Goal: Information Seeking & Learning: Learn about a topic

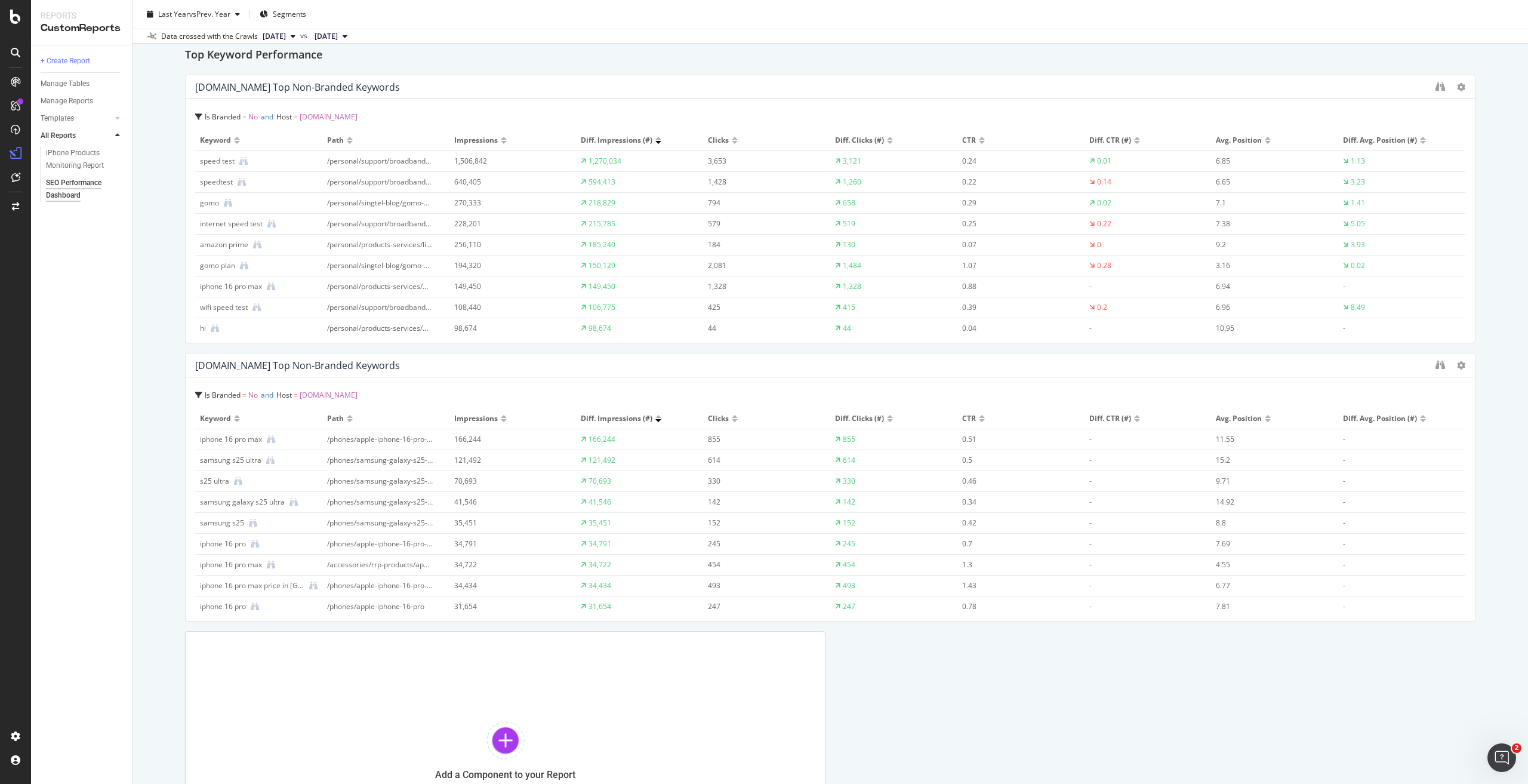
scroll to position [4058, 0]
click at [1457, 85] on icon at bounding box center [1461, 87] width 9 height 9
click at [704, 56] on div "Top Keyword Performance" at bounding box center [830, 55] width 1290 height 19
click at [1436, 87] on icon "binoculars" at bounding box center [1440, 85] width 10 height 10
click at [1436, 367] on icon "binoculars" at bounding box center [1440, 364] width 10 height 10
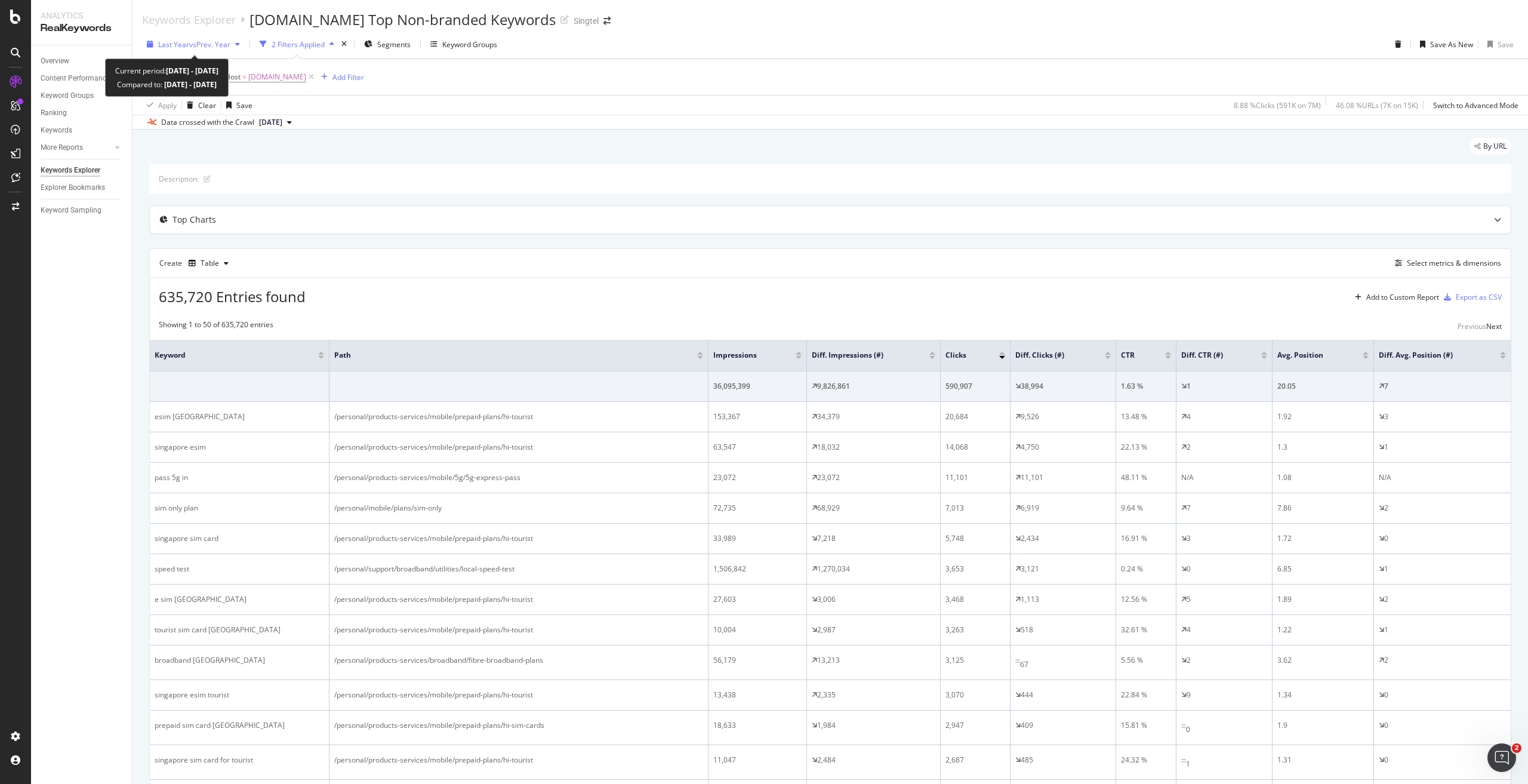
click at [215, 41] on span "vs Prev. Year" at bounding box center [209, 44] width 41 height 10
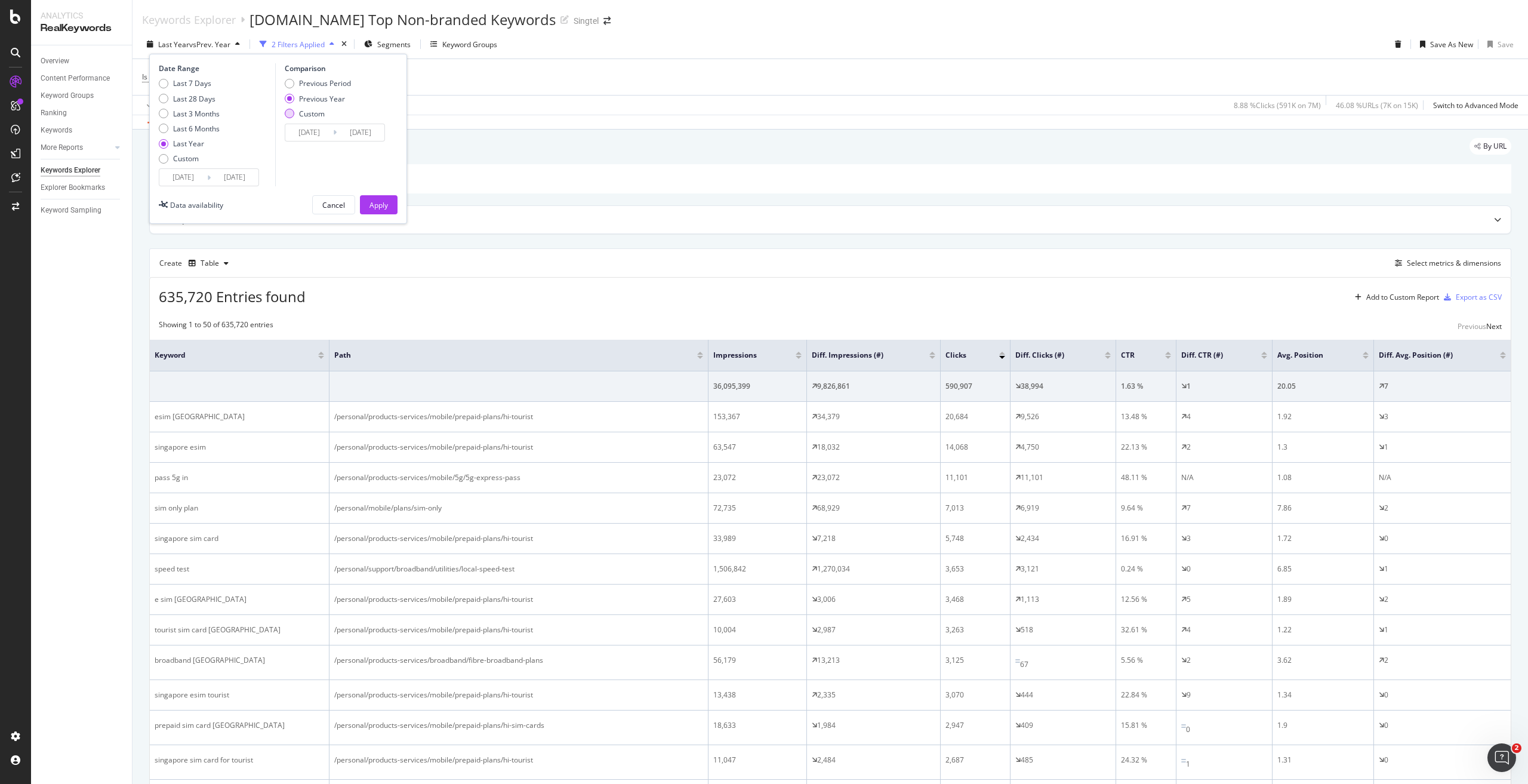
click at [318, 115] on div "Custom" at bounding box center [312, 114] width 25 height 10
click at [310, 128] on input "[DATE]" at bounding box center [309, 132] width 48 height 17
click at [191, 162] on div "Custom" at bounding box center [185, 158] width 25 height 10
click at [191, 81] on div "Last 7 Days" at bounding box center [192, 84] width 38 height 10
click at [186, 158] on div "Custom" at bounding box center [185, 158] width 25 height 10
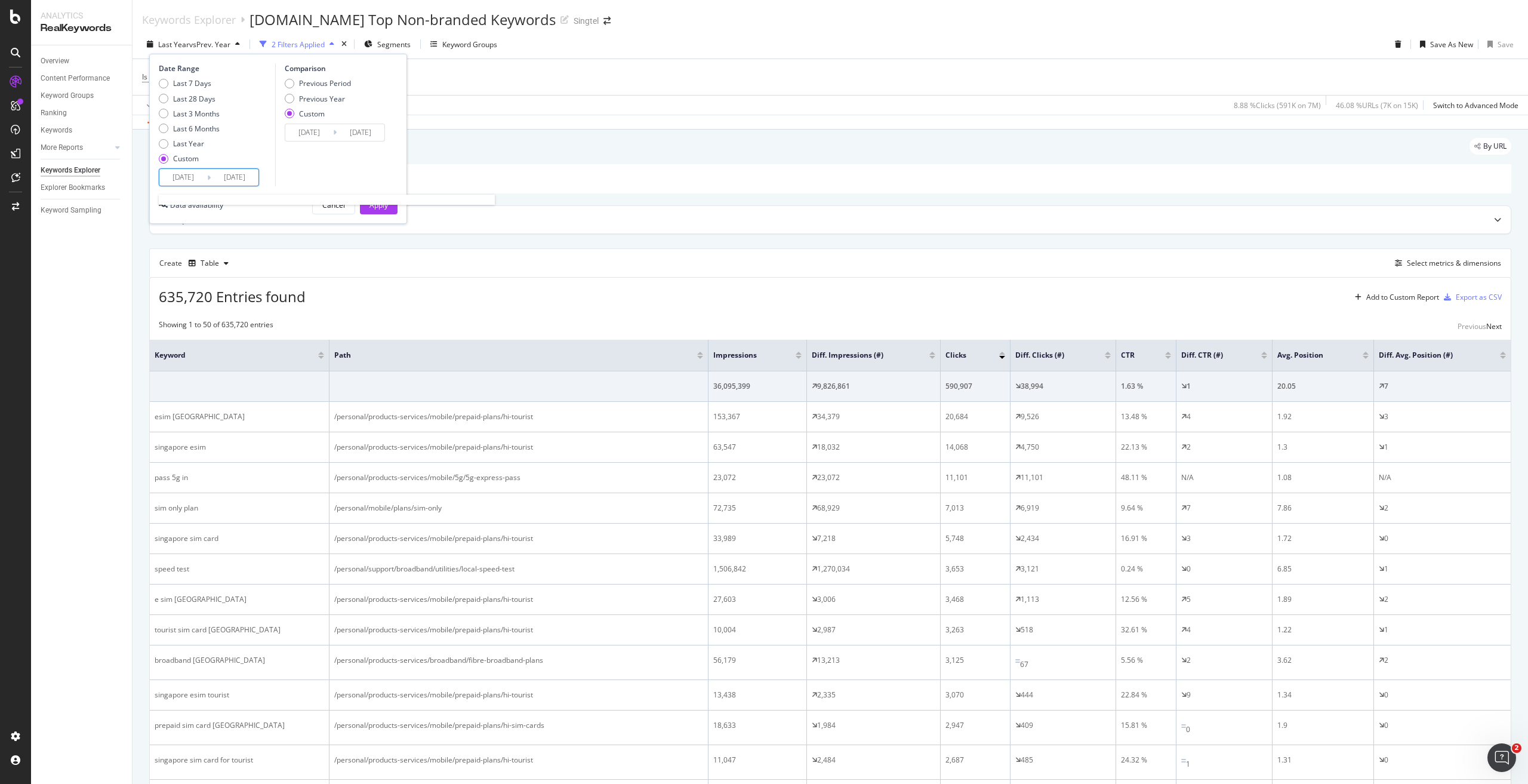
click at [187, 179] on input "2025/07/20" at bounding box center [183, 177] width 48 height 17
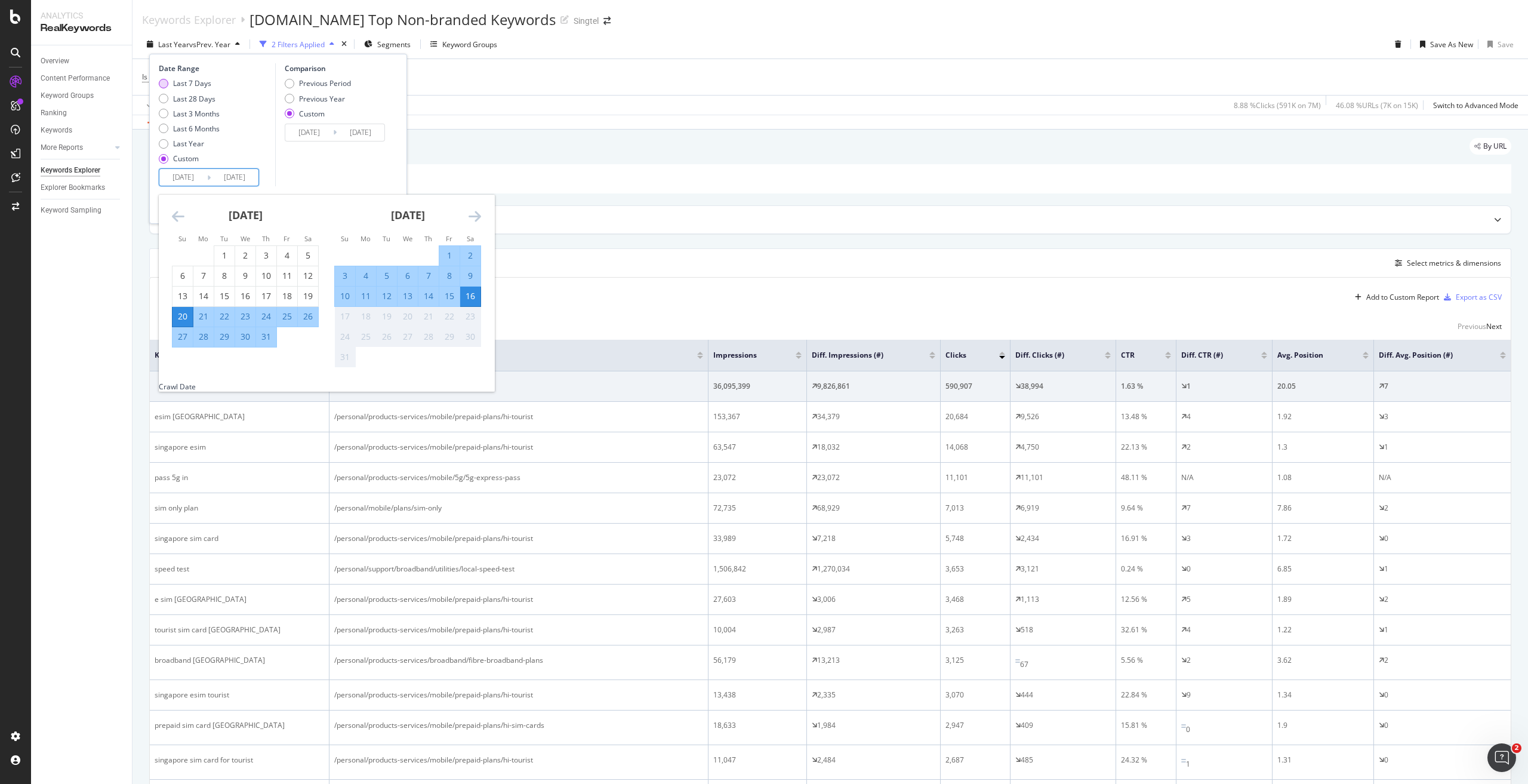
click at [198, 86] on div "Last 7 Days" at bounding box center [192, 84] width 38 height 10
type input "2025/08/10"
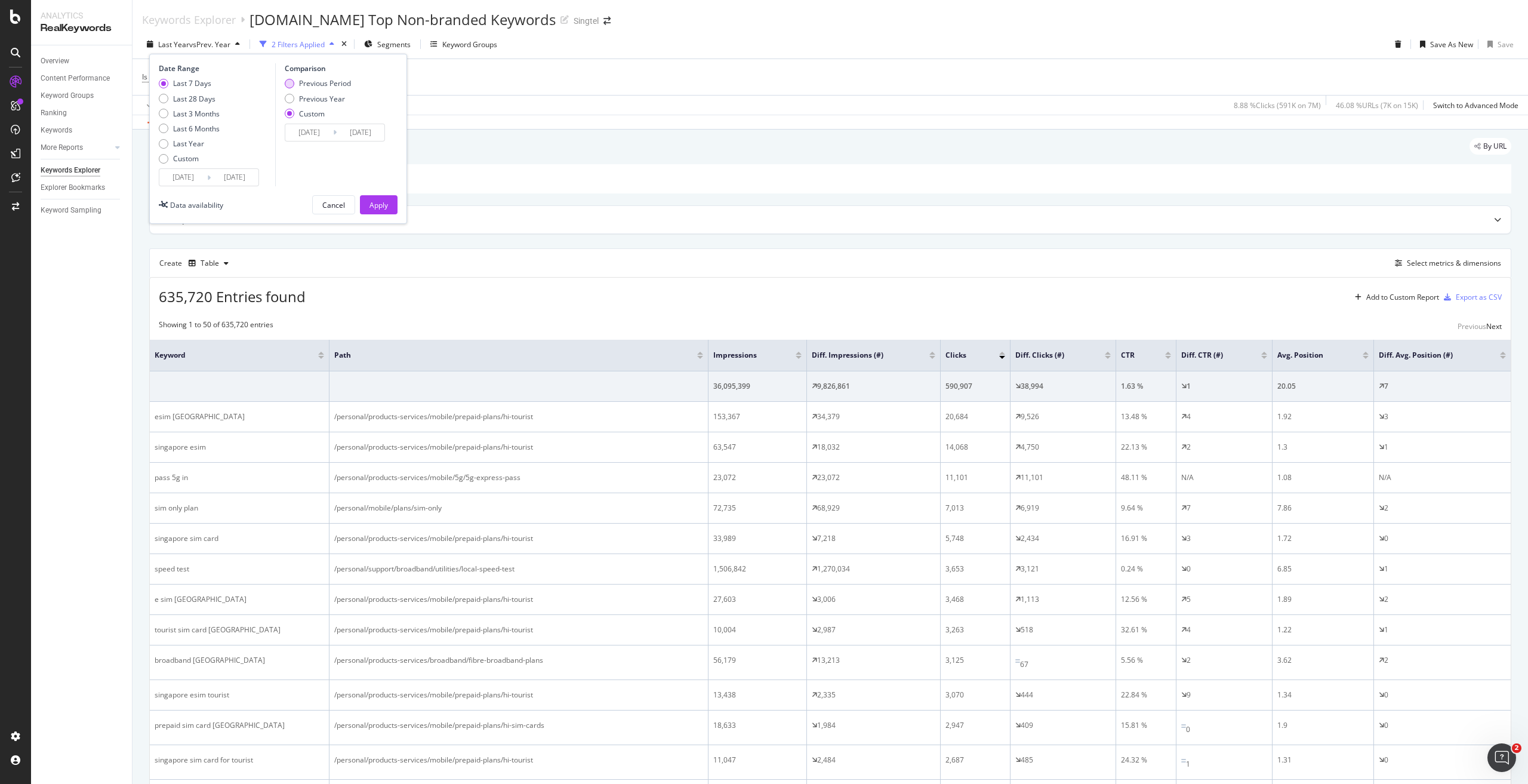
click at [341, 83] on div "Previous Period" at bounding box center [325, 84] width 52 height 10
type input "2025/08/03"
type input "2025/08/09"
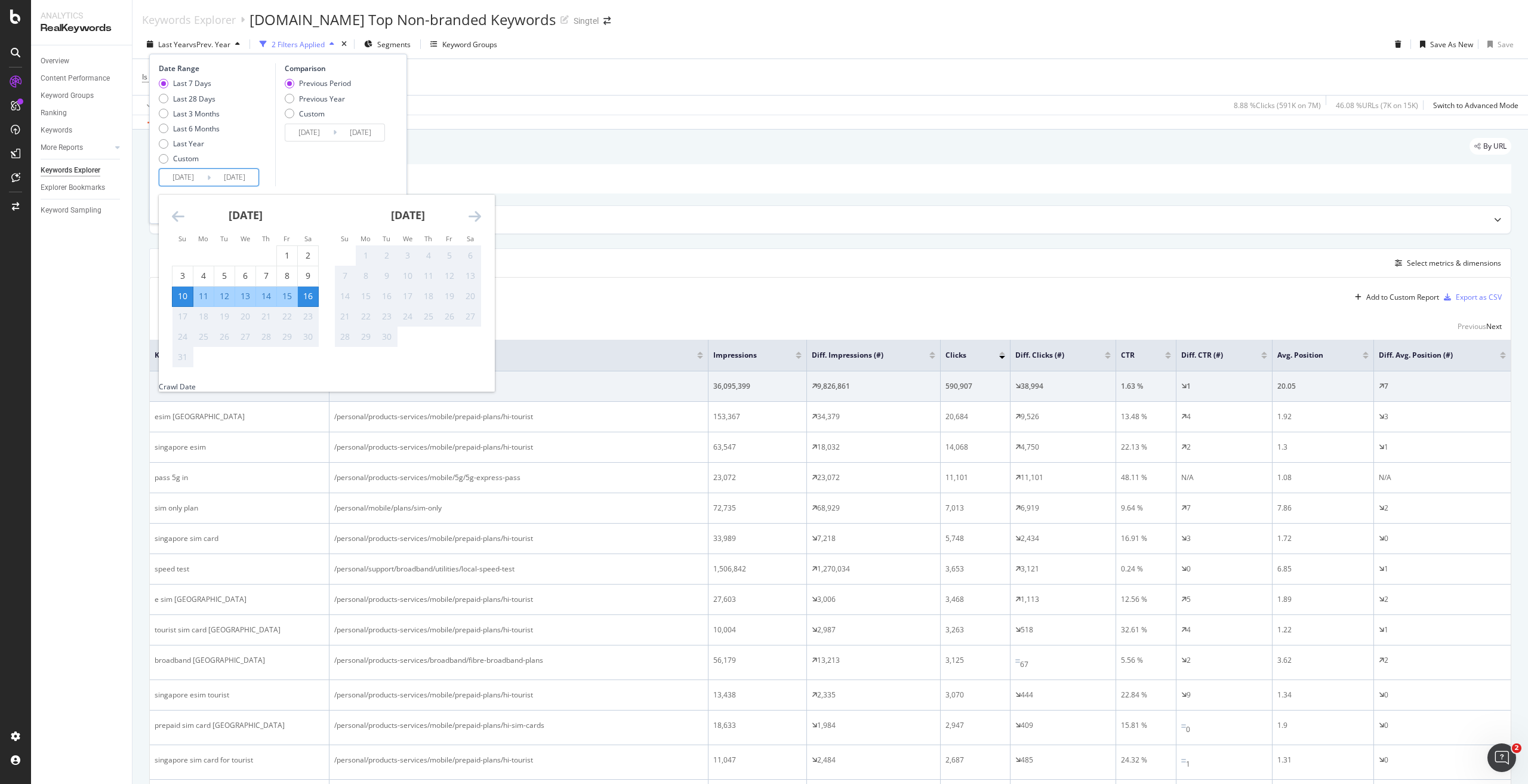
click at [182, 175] on input "2025/08/10" at bounding box center [183, 177] width 48 height 17
click at [299, 133] on input "2025/08/03" at bounding box center [309, 132] width 48 height 17
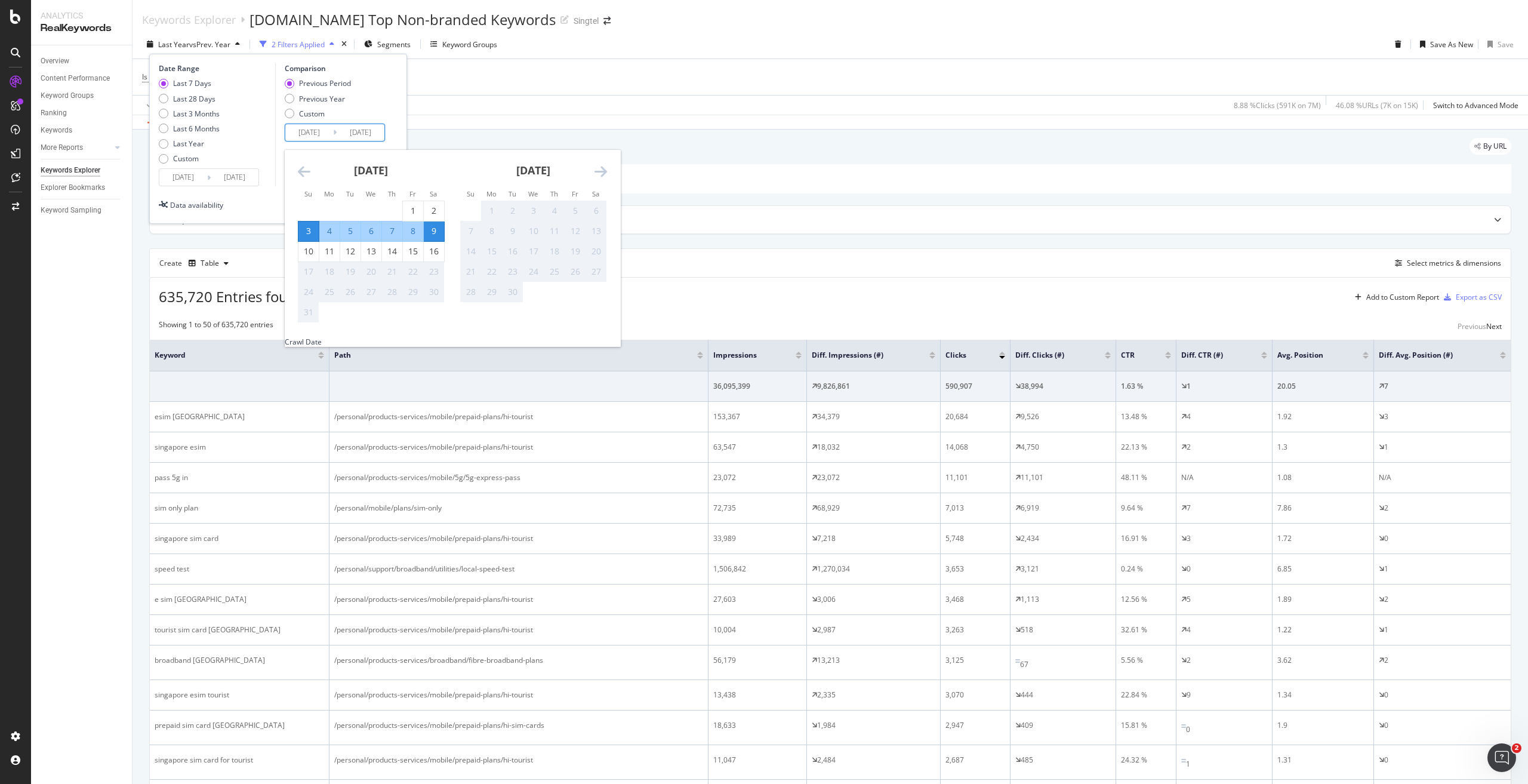
click at [177, 178] on input "2025/08/10" at bounding box center [183, 177] width 48 height 17
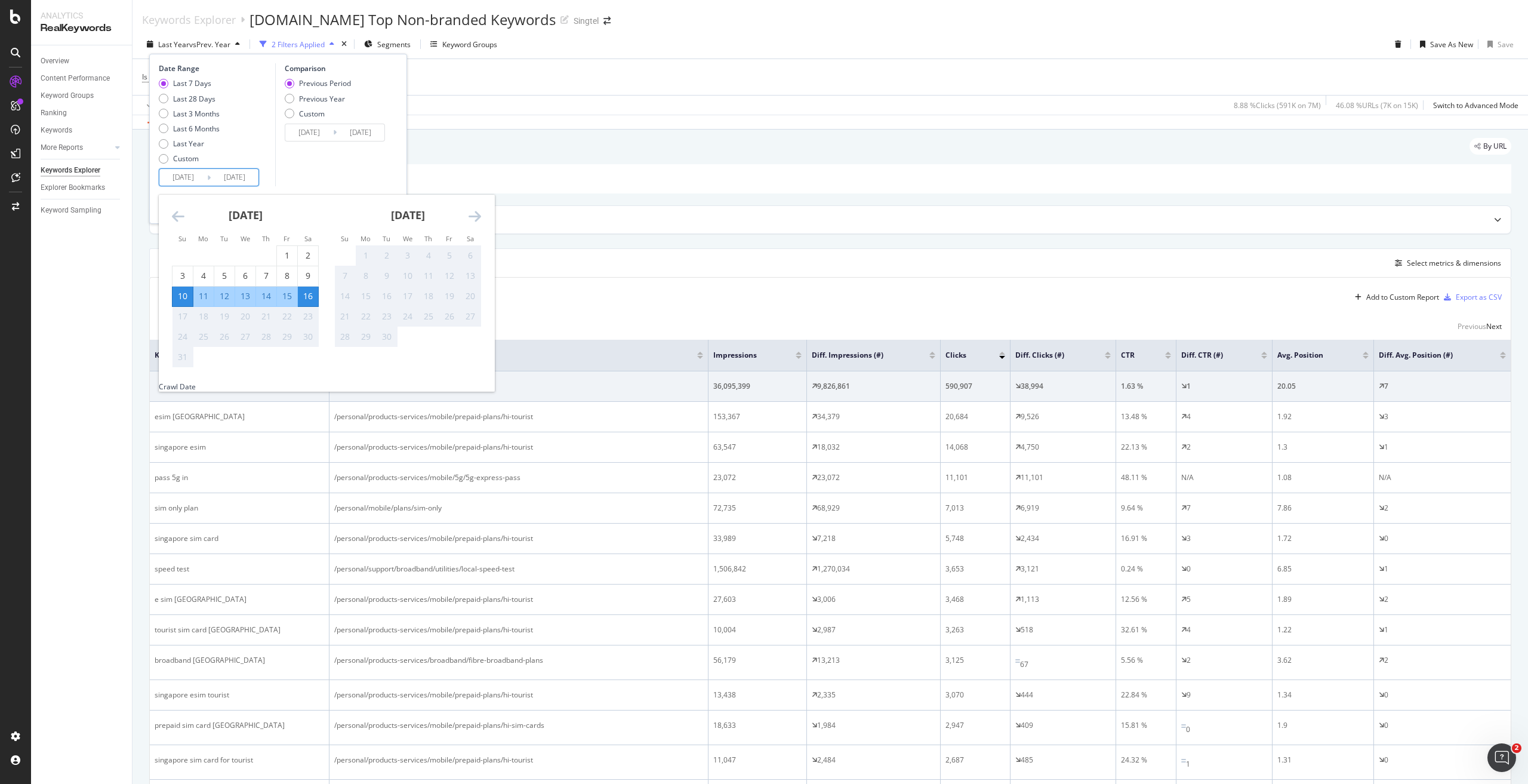
click at [307, 168] on div "Comparison Previous Period Previous Year Custom 2025/08/03 Navigate forward to …" at bounding box center [332, 124] width 113 height 123
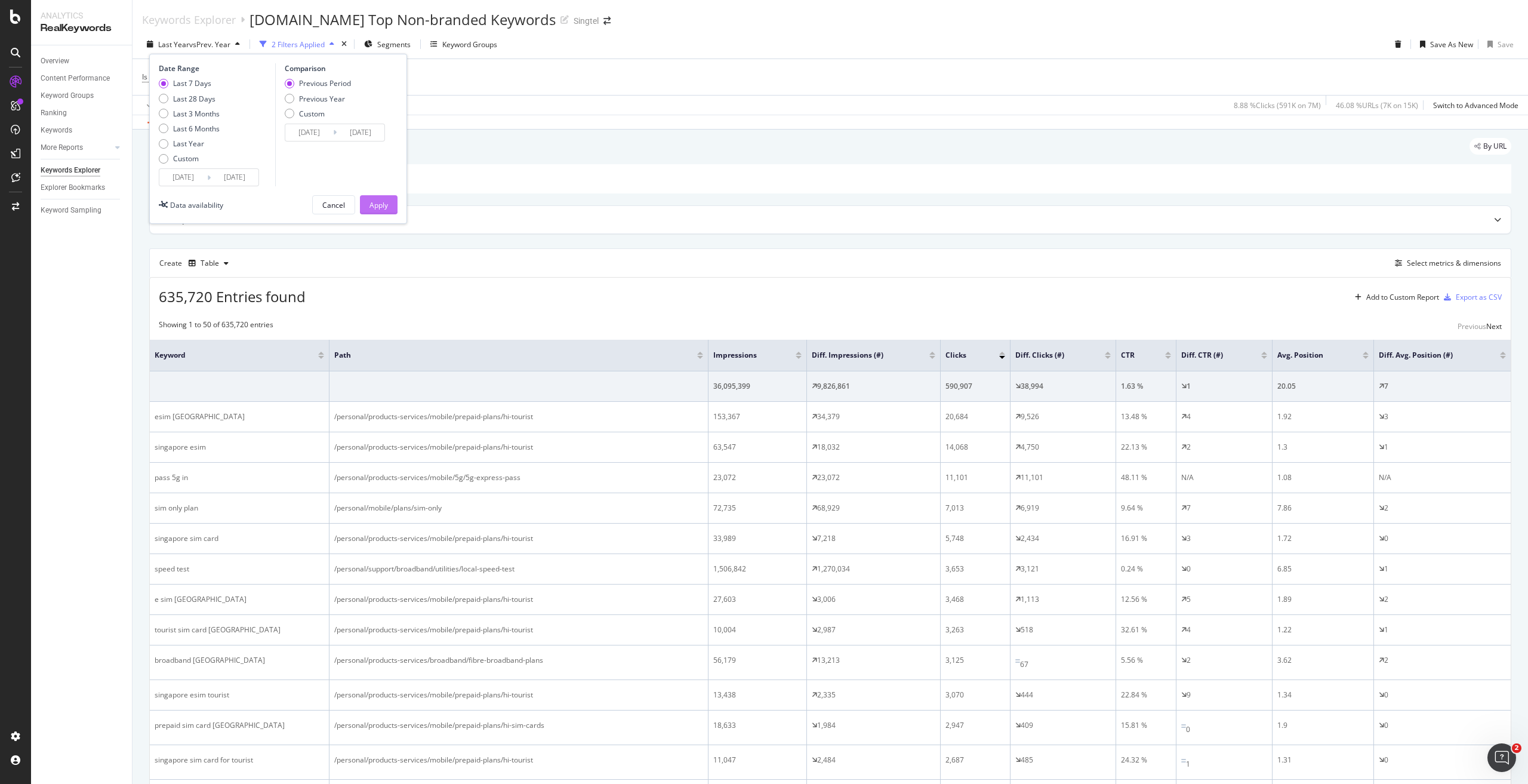
click at [389, 199] on button "Apply" at bounding box center [379, 204] width 37 height 19
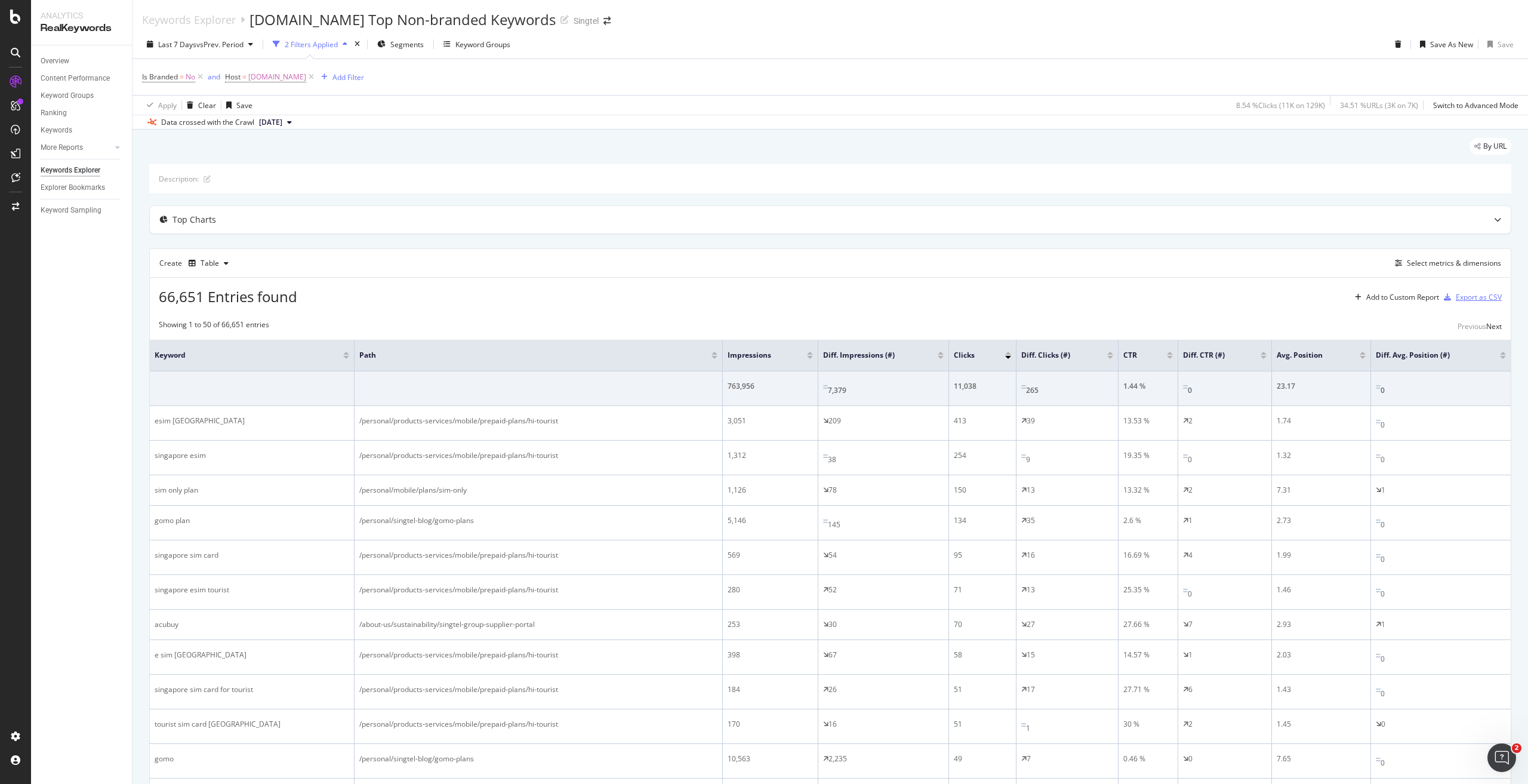
click at [1470, 293] on div "Export as CSV" at bounding box center [1478, 297] width 46 height 10
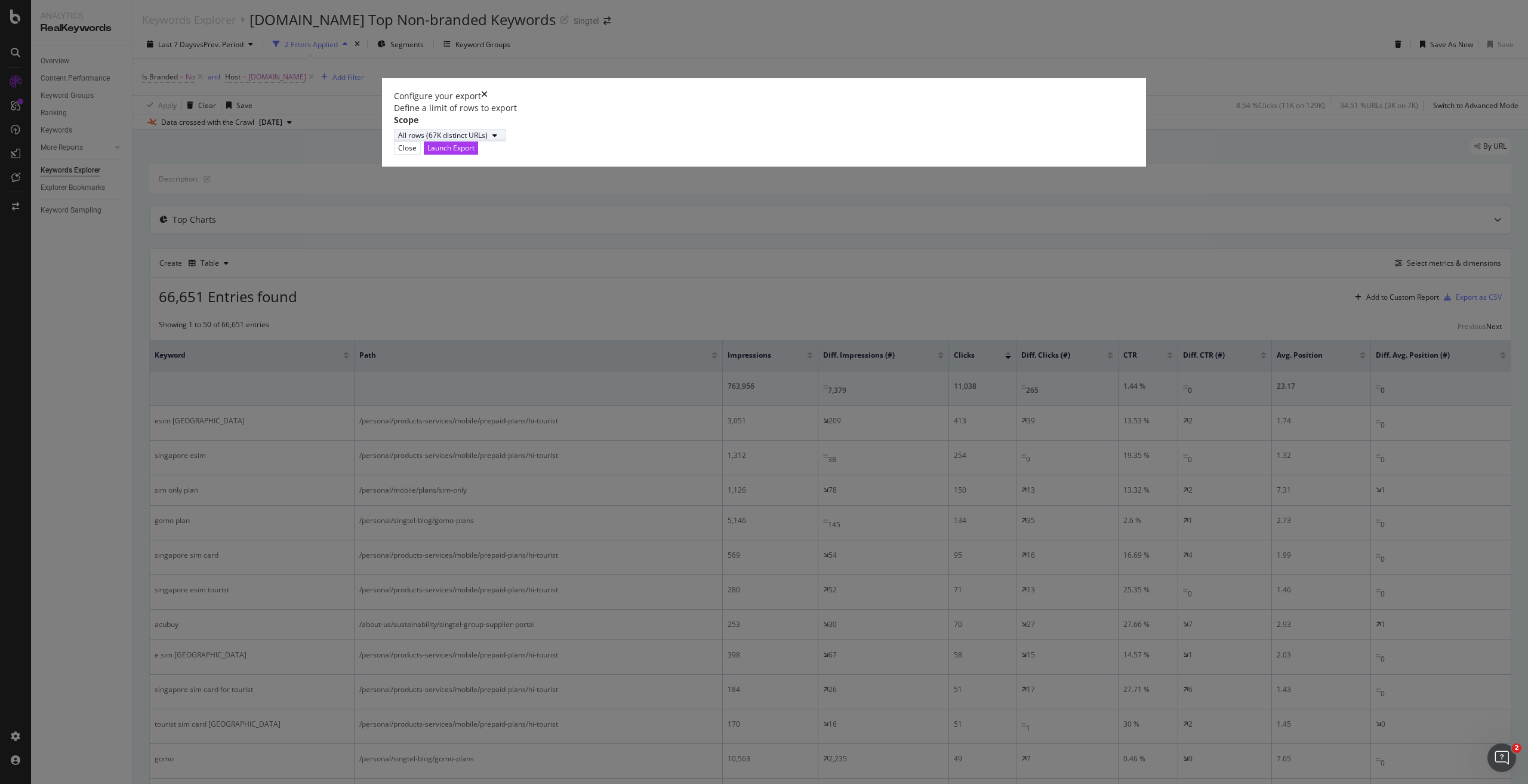
click at [487, 140] on div "All rows (67K distinct URLs)" at bounding box center [443, 136] width 90 height 10
click at [621, 455] on div "Define a limit" at bounding box center [607, 452] width 44 height 10
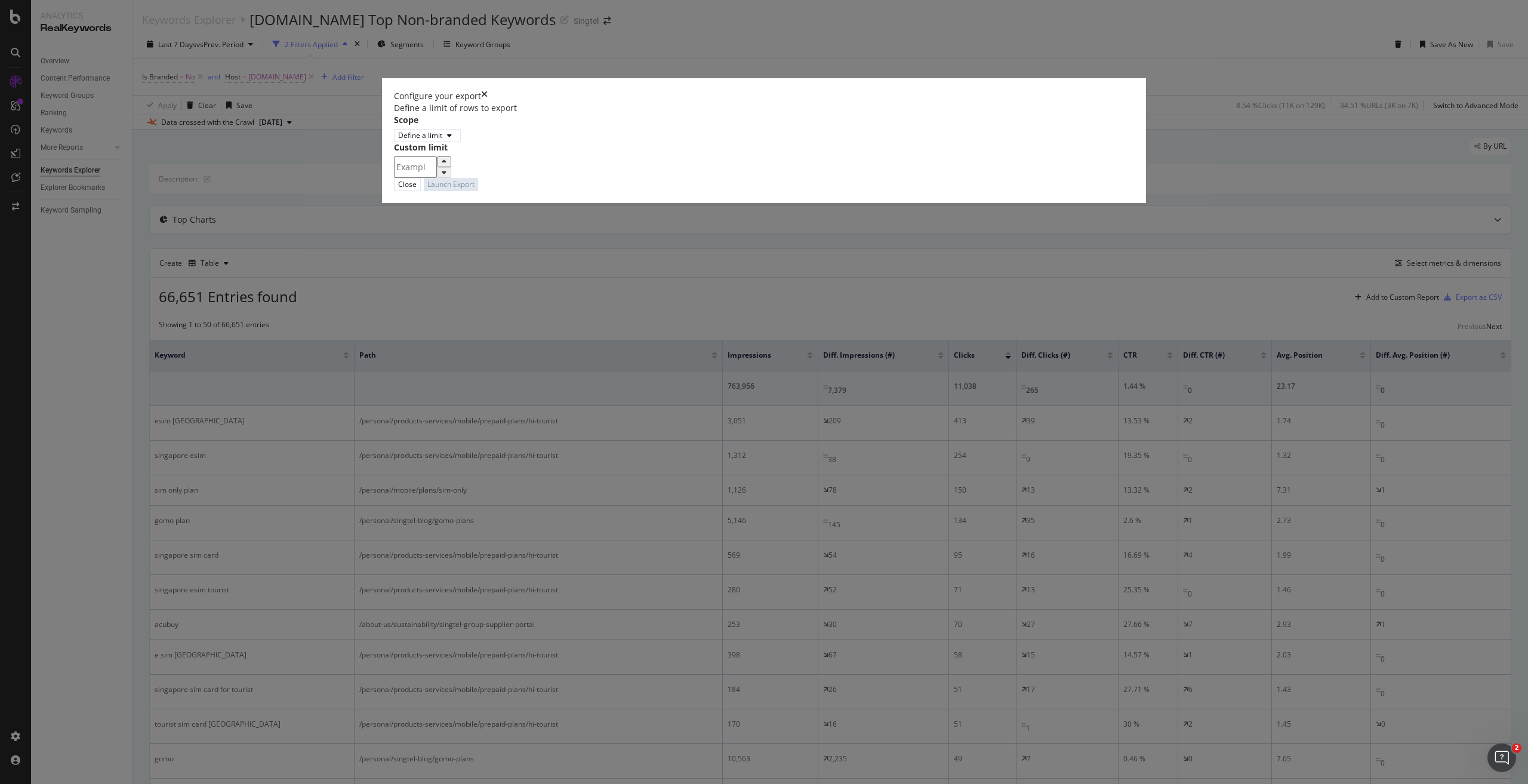
click at [437, 178] on input "modal" at bounding box center [415, 167] width 43 height 22
type input "100"
click at [474, 190] on div "Launch Export" at bounding box center [451, 184] width 47 height 11
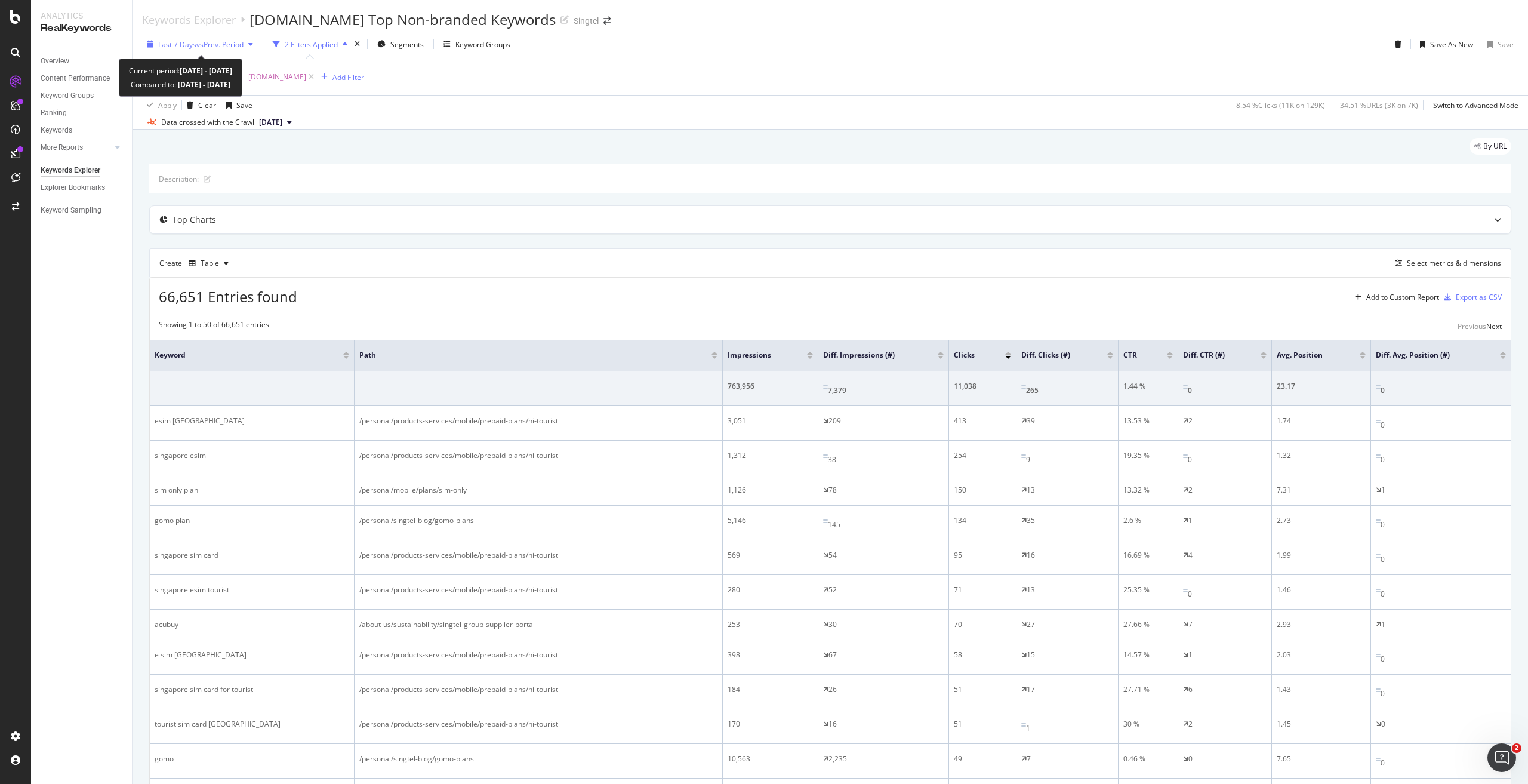
click at [208, 47] on span "vs Prev. Period" at bounding box center [220, 44] width 47 height 10
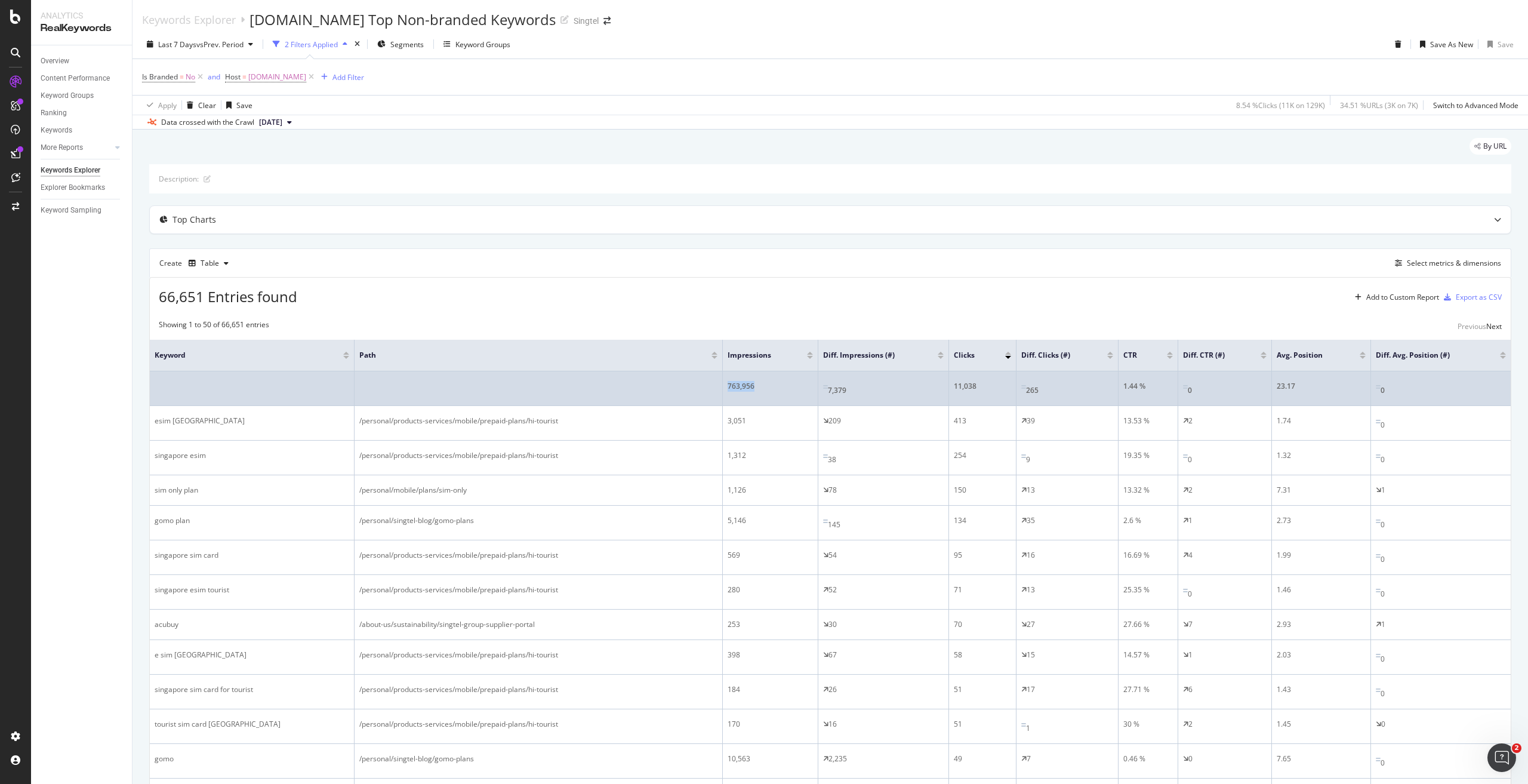
drag, startPoint x: 773, startPoint y: 385, endPoint x: 721, endPoint y: 376, distance: 52.8
click at [721, 376] on tr "763,956 7,379 11,038 265 1.44 % 0 23.17 0" at bounding box center [830, 389] width 1361 height 35
copy tr "763,956"
drag, startPoint x: 871, startPoint y: 390, endPoint x: 828, endPoint y: 386, distance: 43.2
click at [828, 386] on div "7,379" at bounding box center [883, 388] width 121 height 15
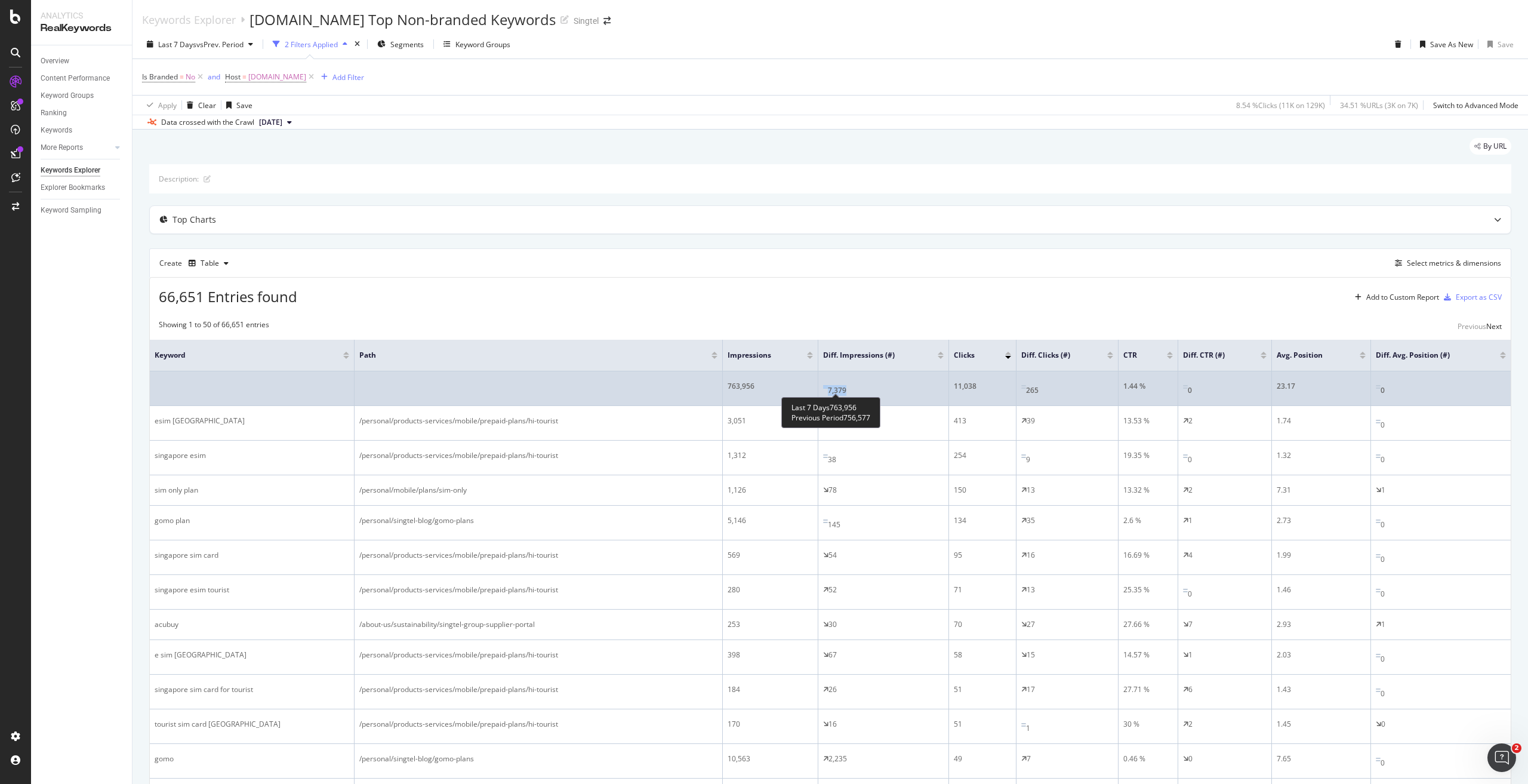
copy div "7,379"
drag, startPoint x: 983, startPoint y: 385, endPoint x: 950, endPoint y: 386, distance: 33.0
click at [950, 386] on td "11,038" at bounding box center [983, 389] width 68 height 35
copy div "11,038"
drag, startPoint x: 1048, startPoint y: 386, endPoint x: 1029, endPoint y: 386, distance: 19.0
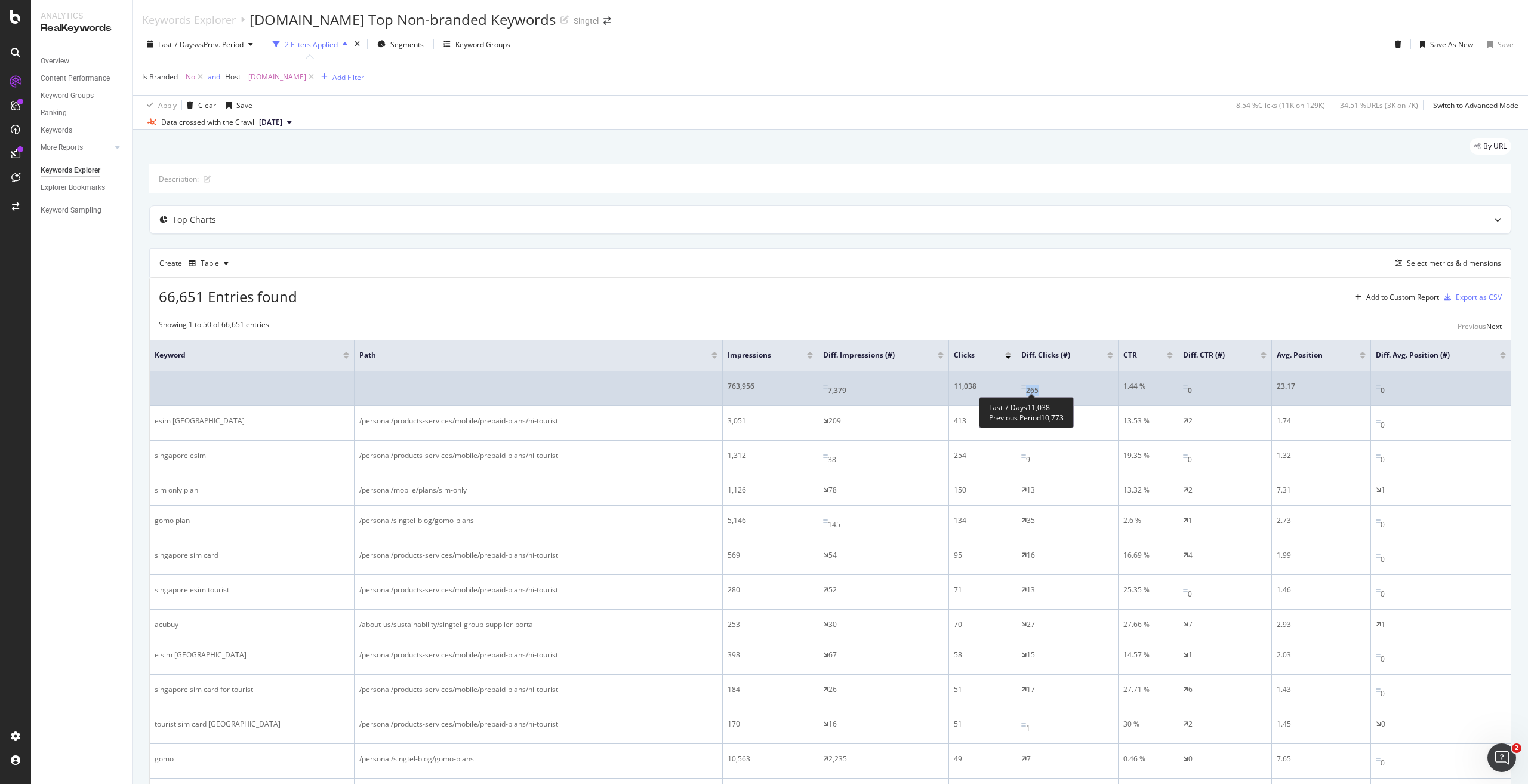
click at [1029, 386] on div "265" at bounding box center [1068, 388] width 92 height 15
copy div "265"
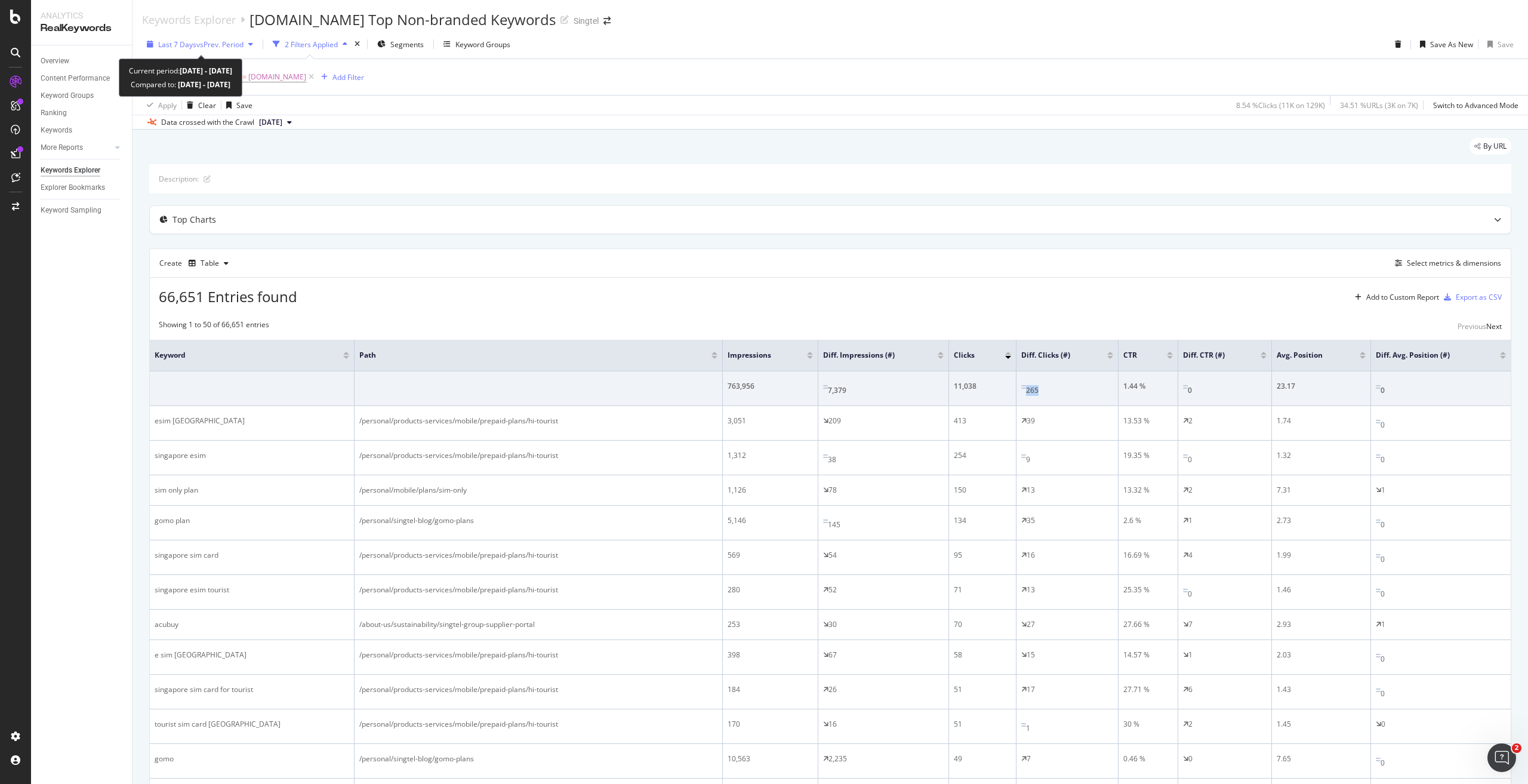
click at [201, 44] on span "vs Prev. Period" at bounding box center [220, 44] width 47 height 10
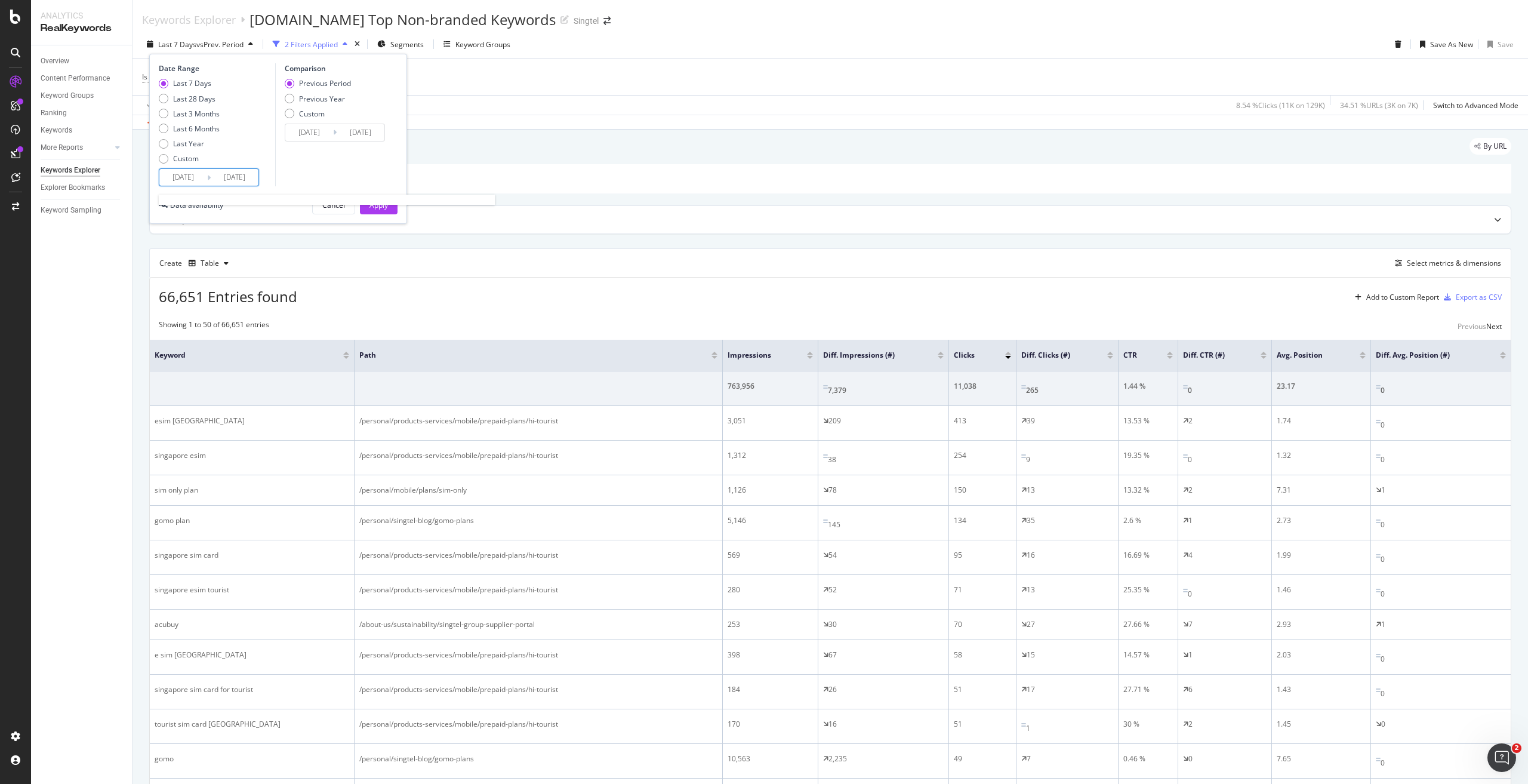
click at [221, 179] on input "2025/08/16" at bounding box center [234, 177] width 48 height 17
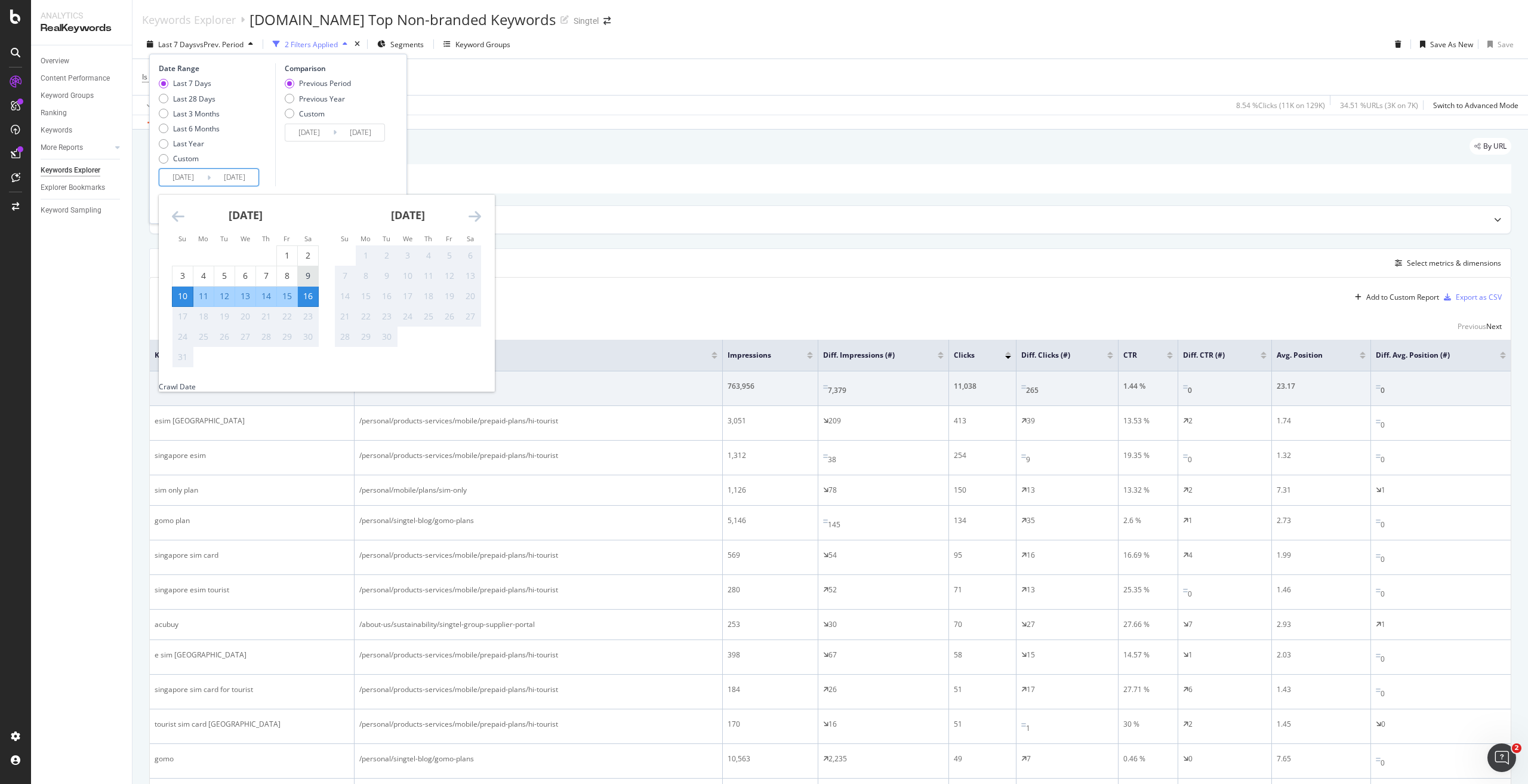
click at [308, 278] on div "9" at bounding box center [307, 276] width 20 height 12
type input "2025/08/09"
type input "2025/08/01"
type input "2025/08/08"
click at [182, 272] on div "3" at bounding box center [182, 276] width 20 height 12
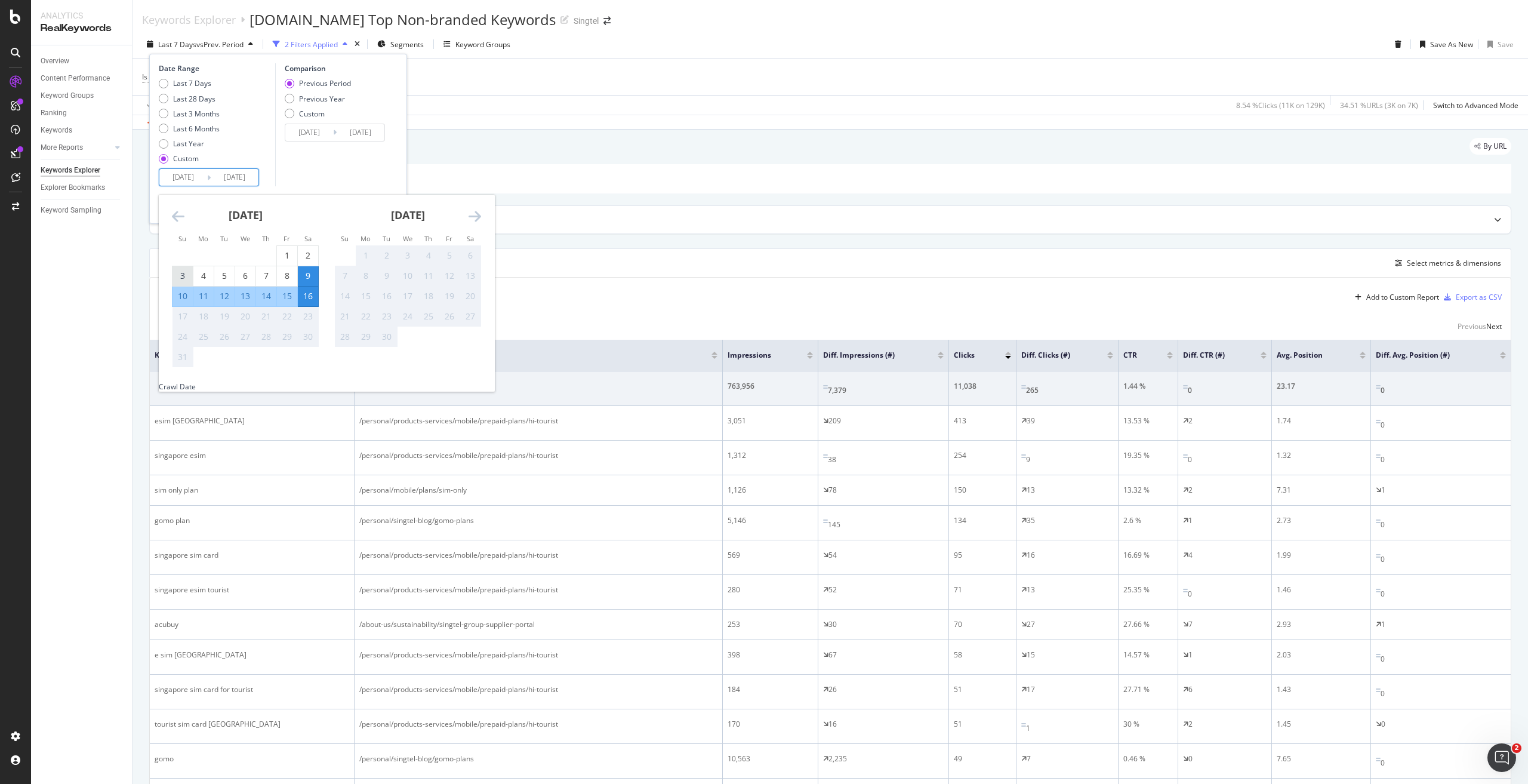
type input "2025/08/03"
type input "2025/07/20"
type input "2025/08/02"
click at [301, 273] on div "9" at bounding box center [307, 276] width 20 height 12
type input "2025/08/09"
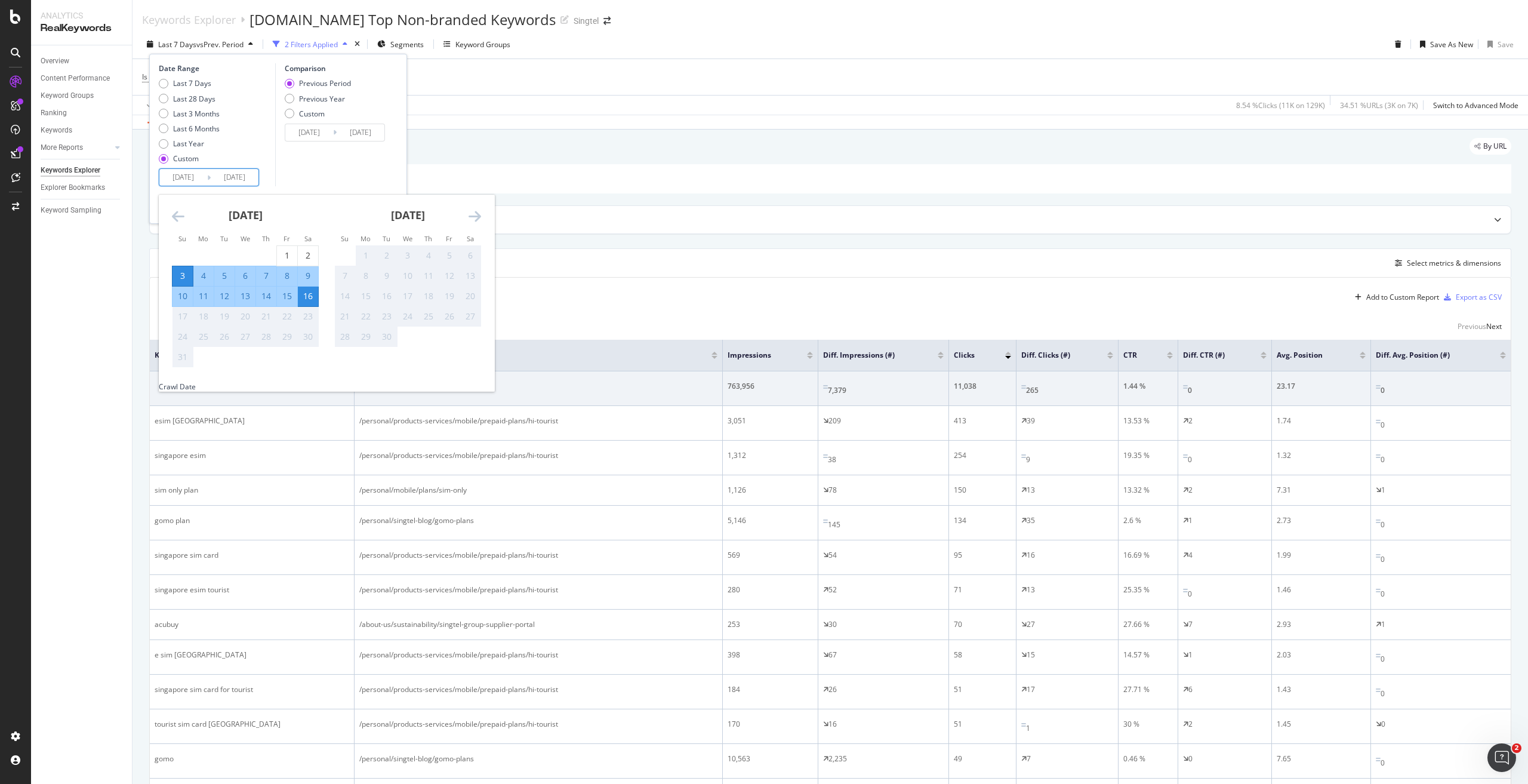
type input "2025/07/27"
click at [232, 178] on input "2025/08/09" at bounding box center [234, 177] width 48 height 17
click at [351, 157] on div "Comparison Previous Period Previous Year Custom 2025/07/27 Navigate forward to …" at bounding box center [332, 124] width 113 height 123
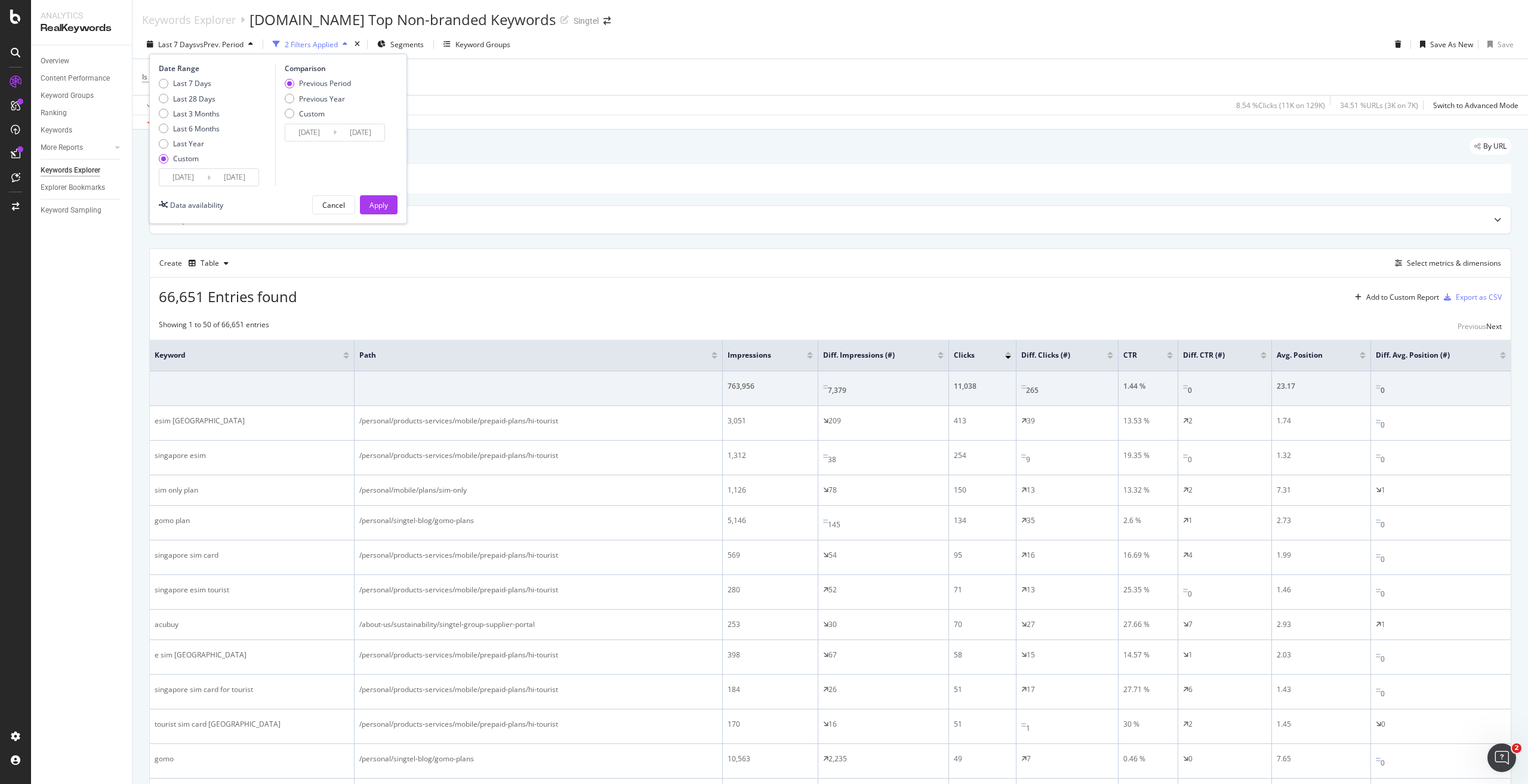
click at [347, 134] on input "2025/08/02" at bounding box center [360, 132] width 48 height 17
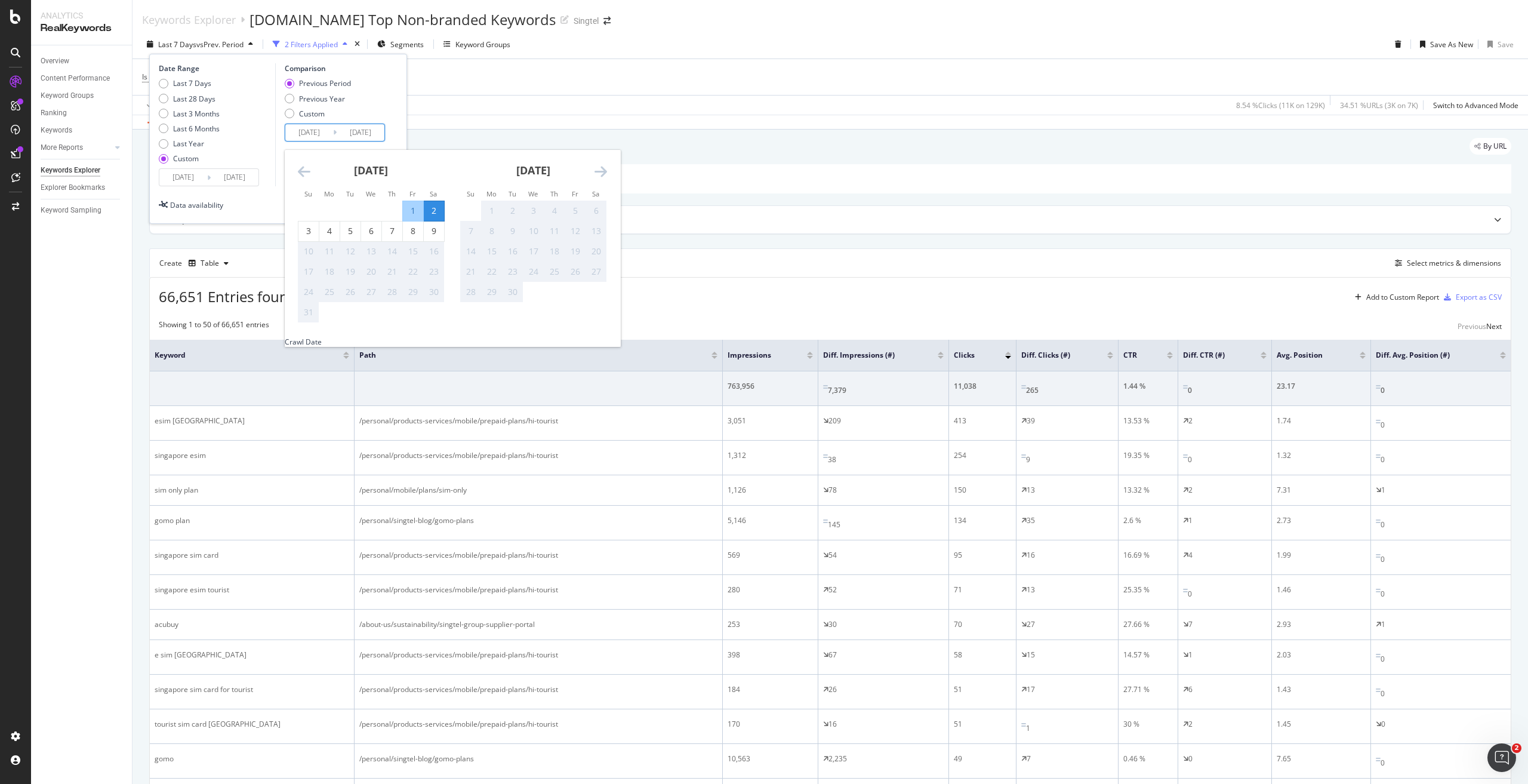
click at [305, 170] on icon "Move backward to switch to the previous month." at bounding box center [304, 171] width 12 height 14
click at [381, 71] on div "Comparison" at bounding box center [336, 69] width 104 height 10
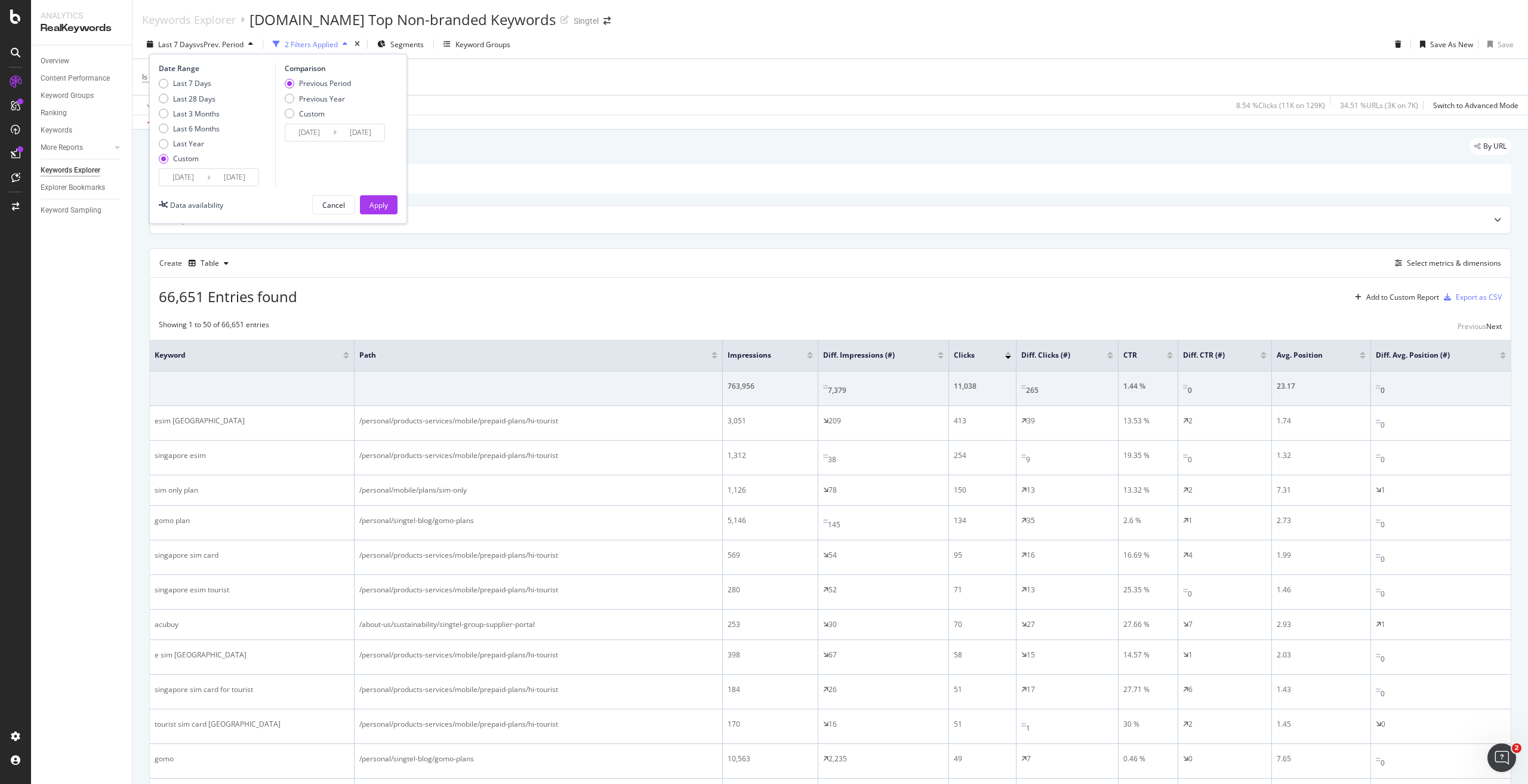
drag, startPoint x: 392, startPoint y: 204, endPoint x: 466, endPoint y: 166, distance: 83.2
click at [392, 204] on button "Apply" at bounding box center [379, 204] width 37 height 19
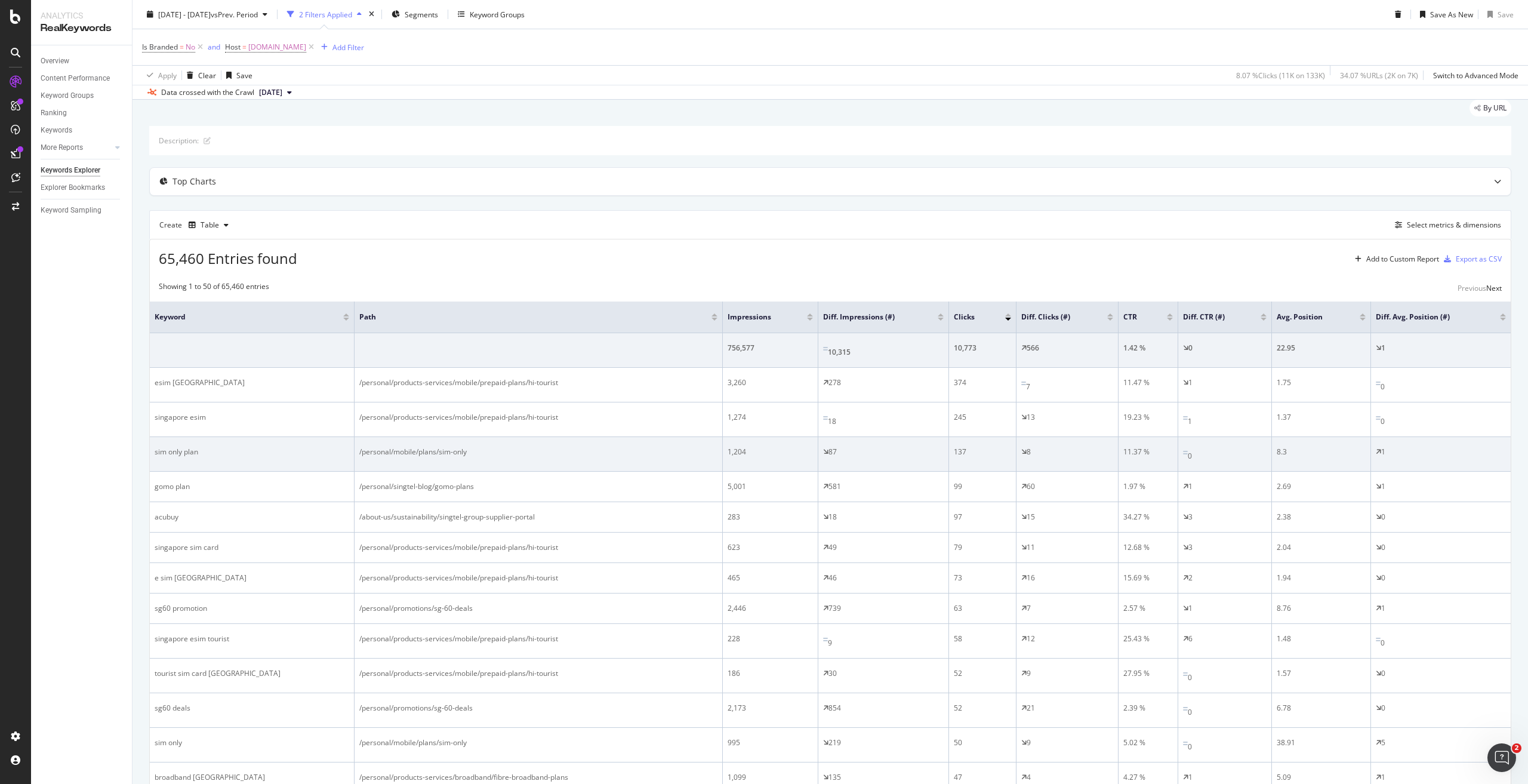
scroll to position [60, 0]
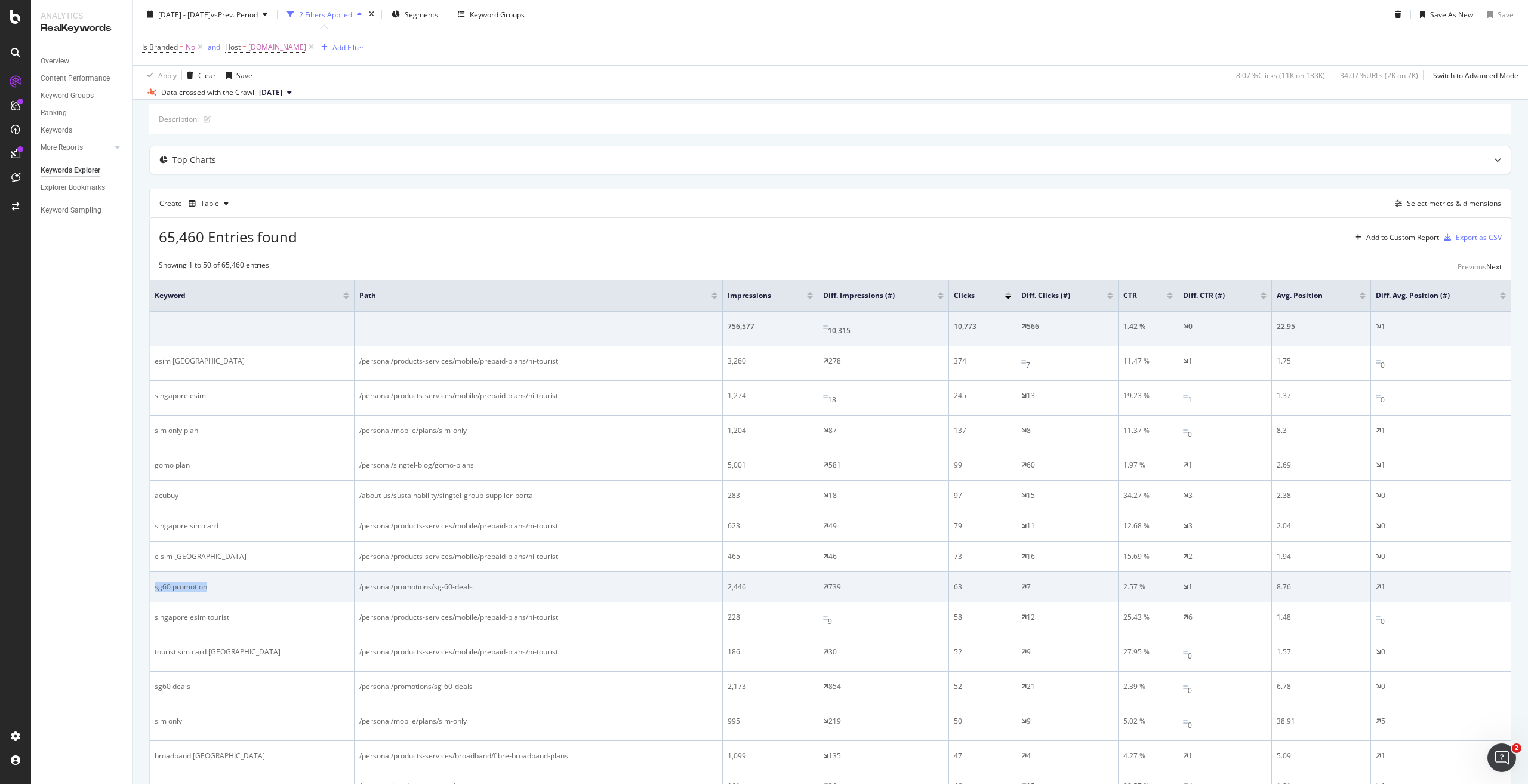
drag, startPoint x: 238, startPoint y: 575, endPoint x: 151, endPoint y: 580, distance: 87.1
click at [151, 580] on td "sg60 promotion" at bounding box center [251, 586] width 204 height 30
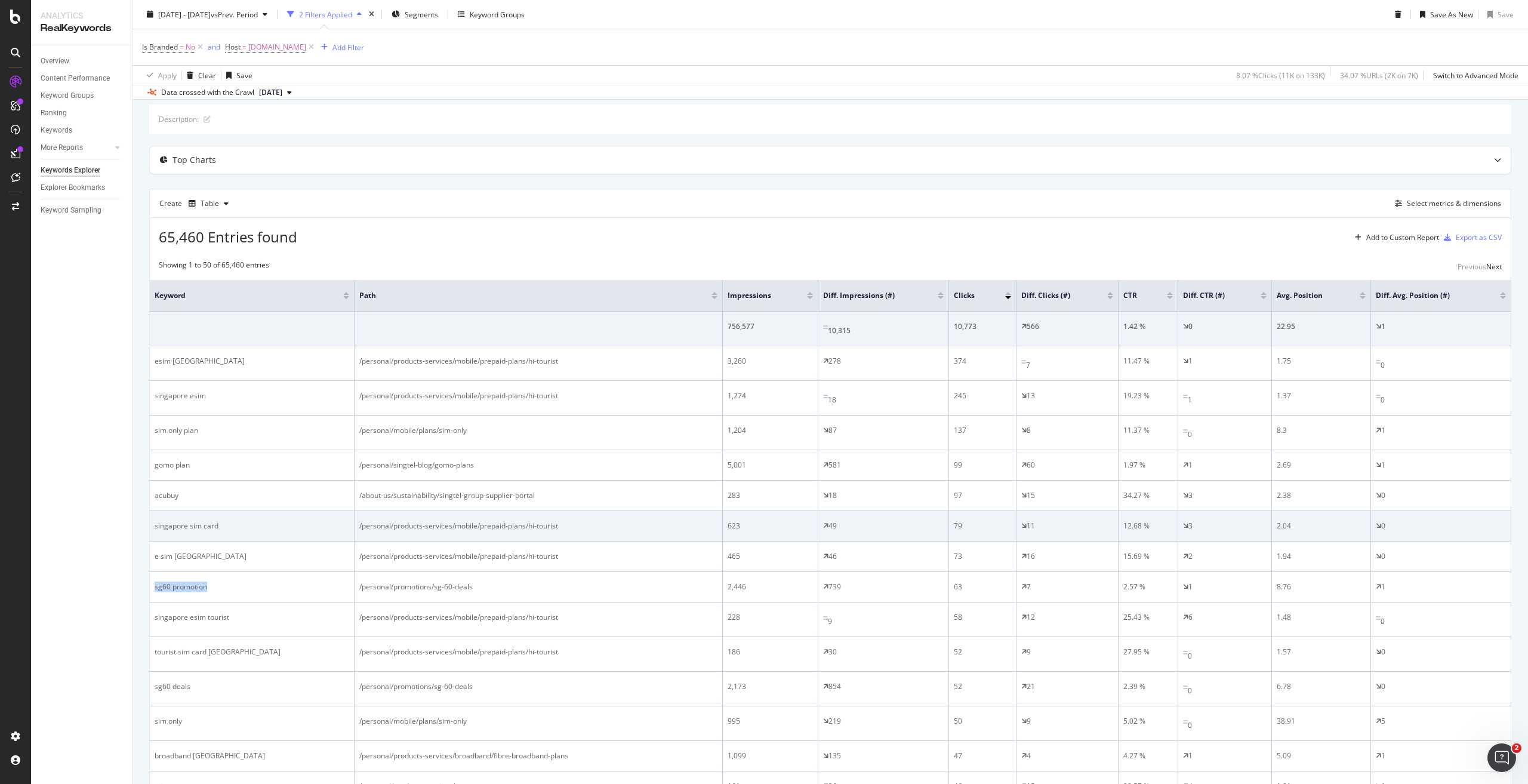
copy div "sg60 promotion"
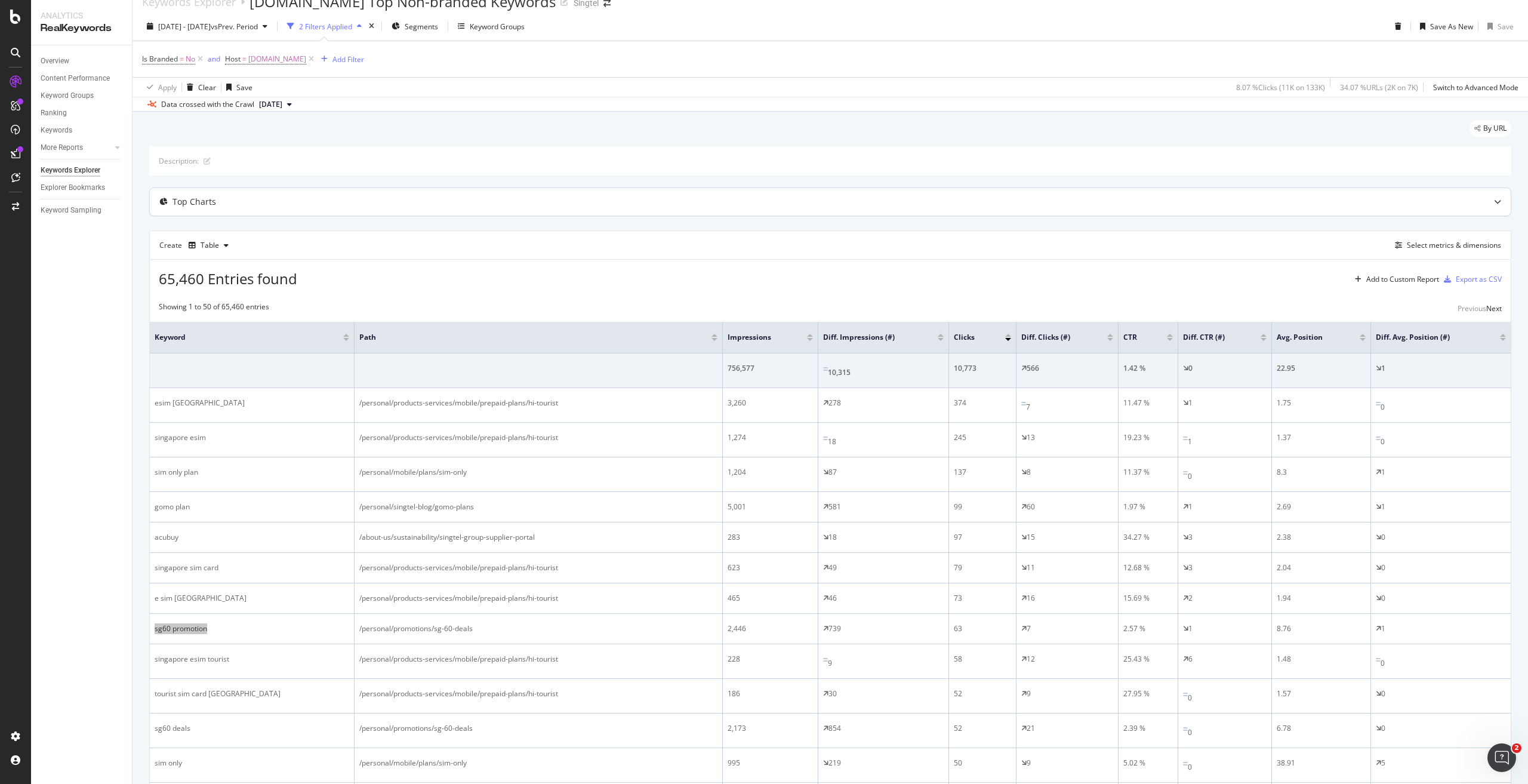
scroll to position [0, 0]
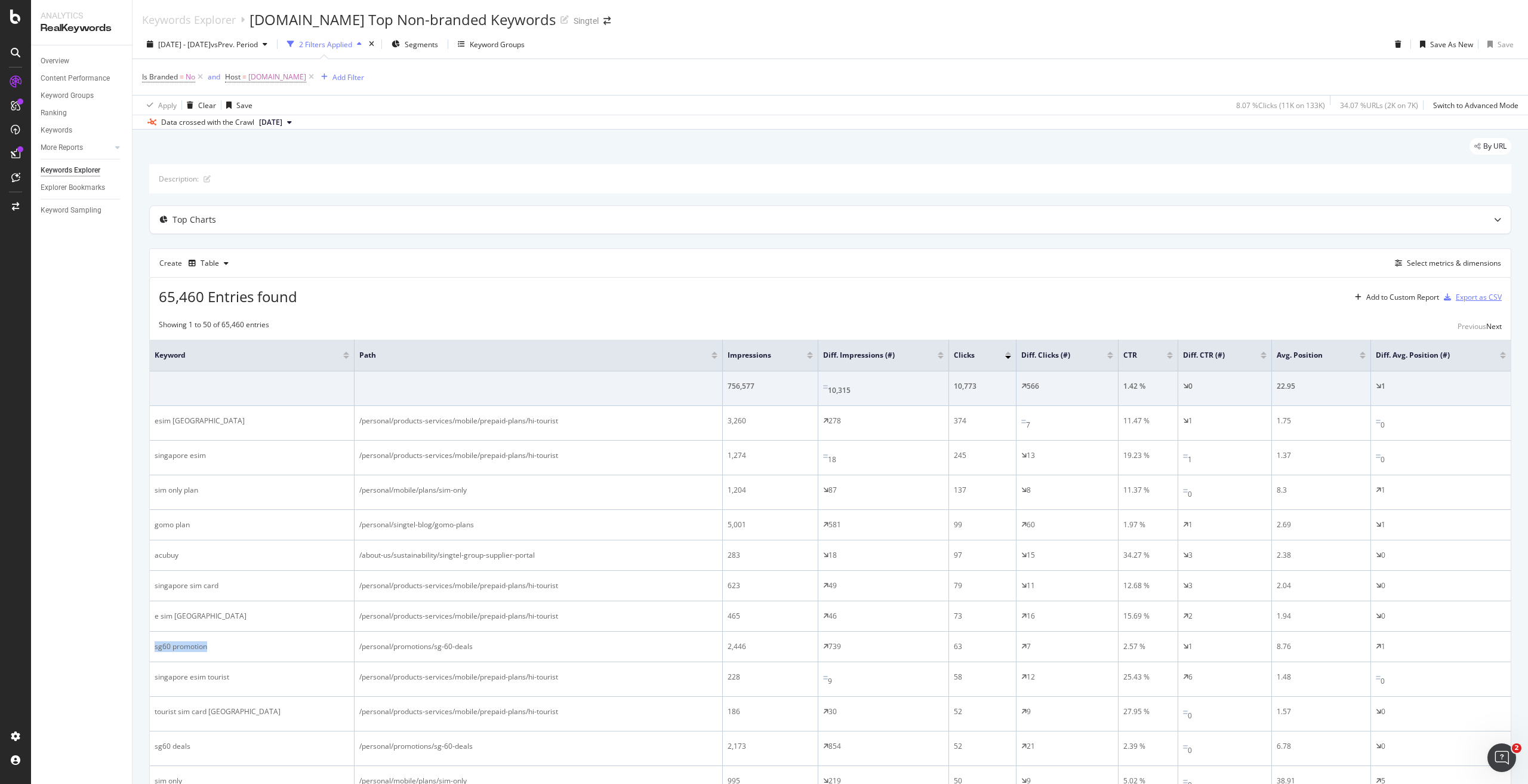
click at [1467, 302] on div "Export as CSV" at bounding box center [1478, 297] width 46 height 10
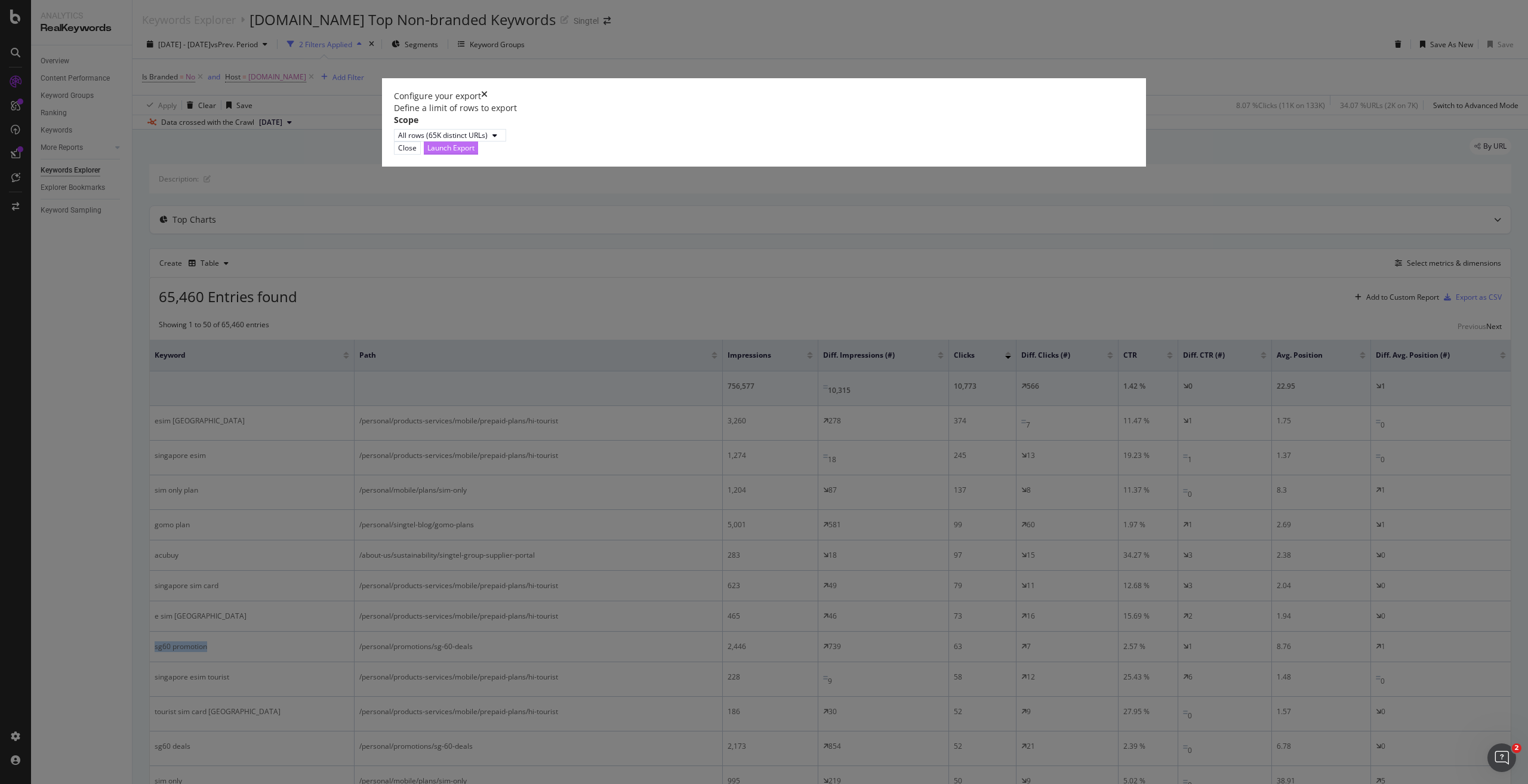
click at [474, 153] on div "Launch Export" at bounding box center [451, 147] width 47 height 11
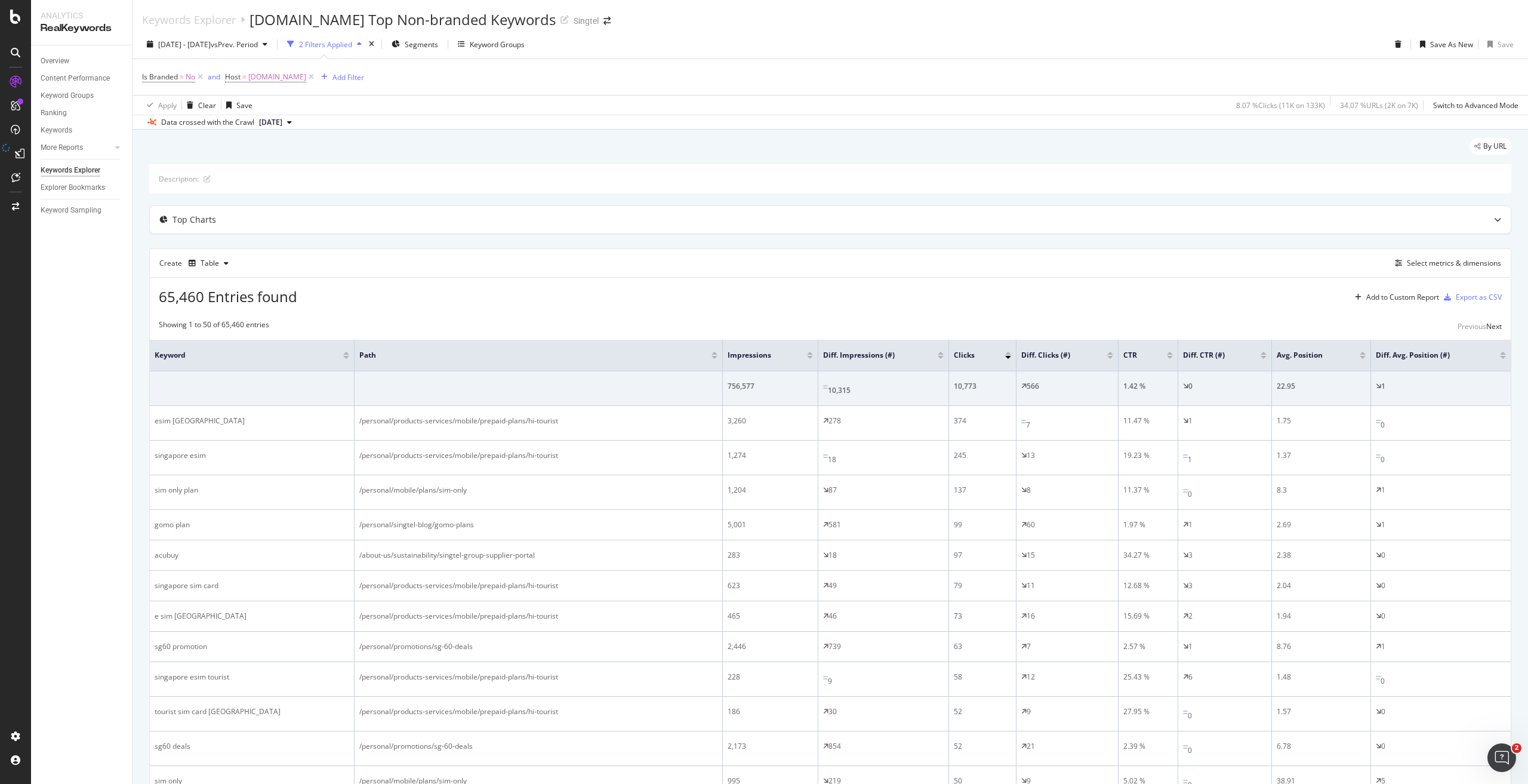
click at [1194, 30] on div "2025 Aug. 3rd - Aug. 9th vs Prev. Period 2 Filters Applied Segments Keyword Gro…" at bounding box center [830, 79] width 1396 height 100
click at [1181, 31] on div "2025 Aug. 3rd - Aug. 9th vs Prev. Period 2 Filters Applied Segments Keyword Gro…" at bounding box center [830, 79] width 1396 height 100
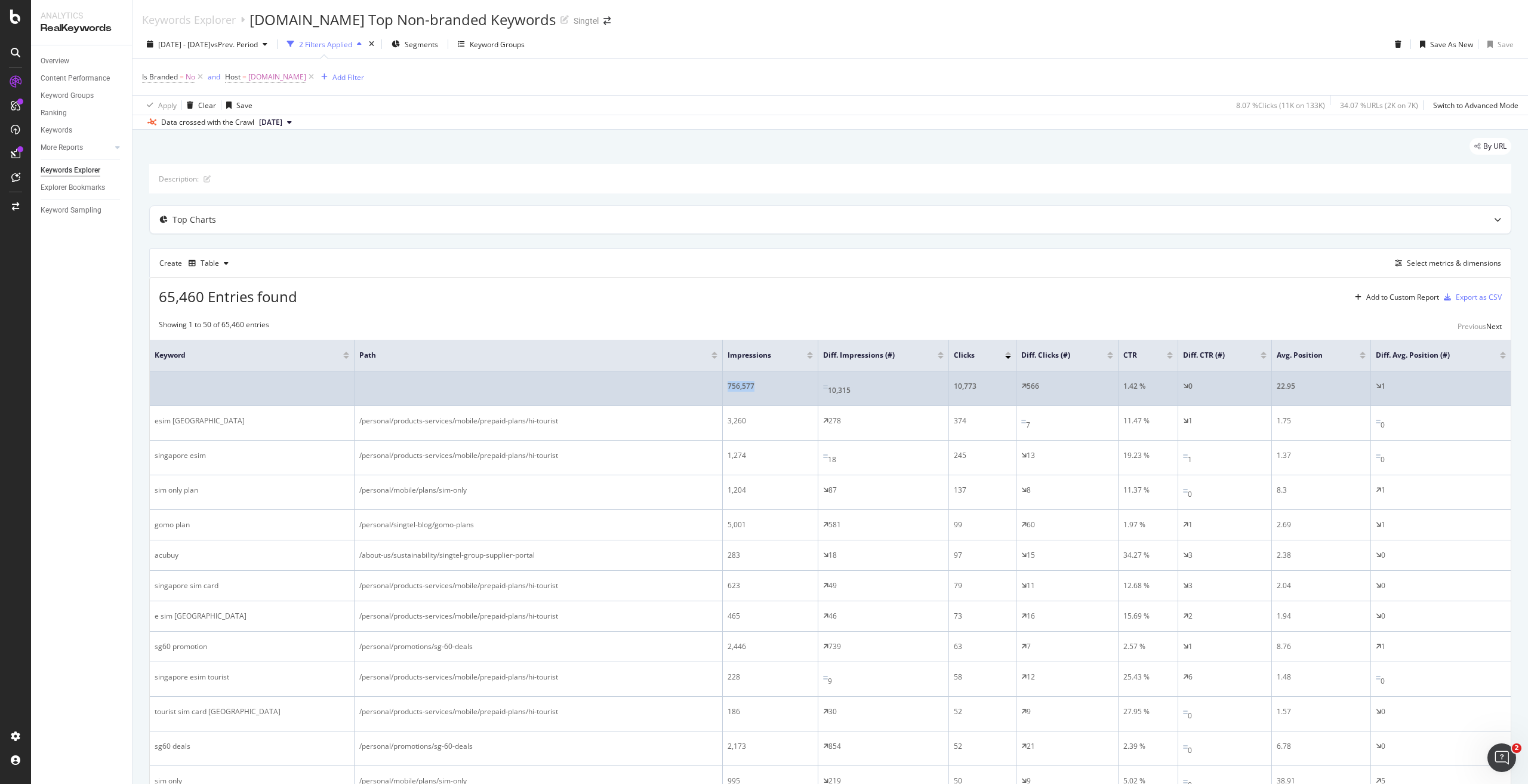
drag, startPoint x: 770, startPoint y: 379, endPoint x: 708, endPoint y: 384, distance: 62.2
click at [708, 384] on tr "756,577 10,315 10,773 566 1.42 % 0 22.95 1" at bounding box center [830, 389] width 1361 height 35
drag, startPoint x: 738, startPoint y: 383, endPoint x: 756, endPoint y: 386, distance: 18.2
click at [756, 386] on div "756,577" at bounding box center [770, 386] width 85 height 10
drag, startPoint x: 760, startPoint y: 384, endPoint x: 717, endPoint y: 381, distance: 43.1
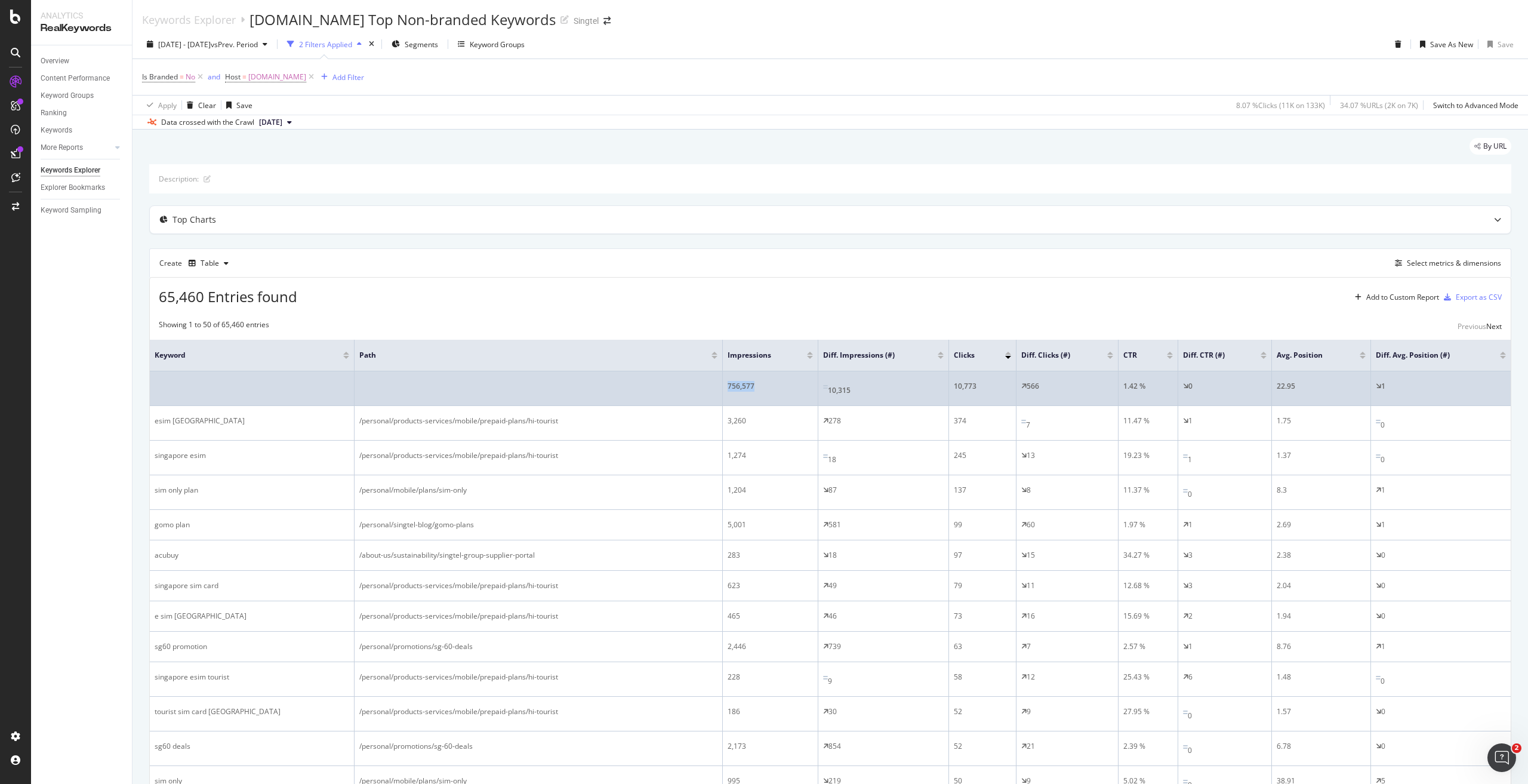
click at [717, 381] on tr "756,577 10,315 10,773 566 1.42 % 0 22.95 1" at bounding box center [830, 389] width 1361 height 35
copy tr "756,577"
drag, startPoint x: 855, startPoint y: 383, endPoint x: 828, endPoint y: 386, distance: 27.2
click at [828, 386] on div "10,315" at bounding box center [883, 388] width 121 height 15
copy div "10,315"
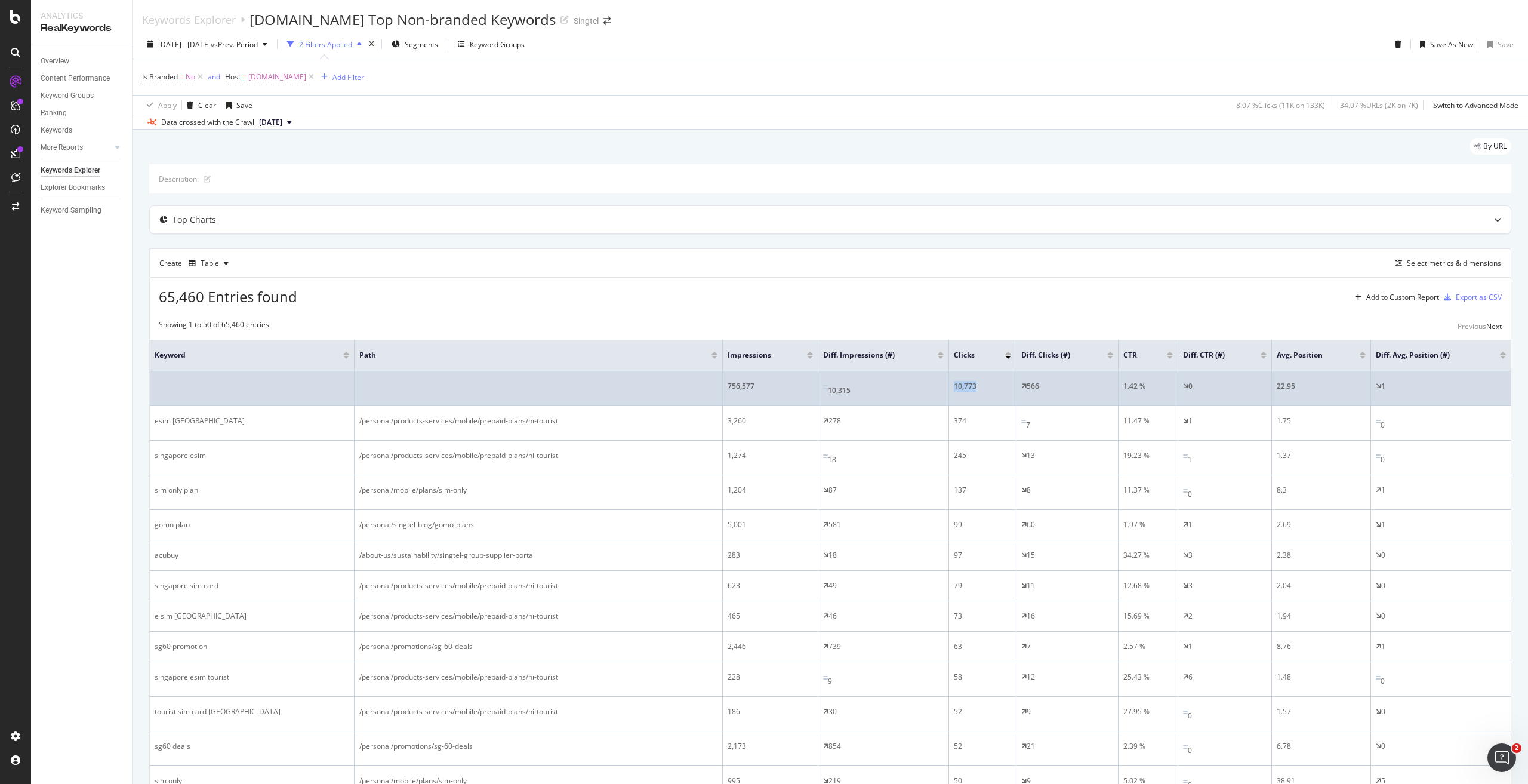
drag, startPoint x: 991, startPoint y: 389, endPoint x: 982, endPoint y: 385, distance: 9.8
click at [950, 384] on td "10,773" at bounding box center [983, 389] width 68 height 35
copy div "10,773"
drag, startPoint x: 1297, startPoint y: 386, endPoint x: 1274, endPoint y: 387, distance: 23.0
click at [1274, 387] on td "22.95" at bounding box center [1322, 389] width 99 height 35
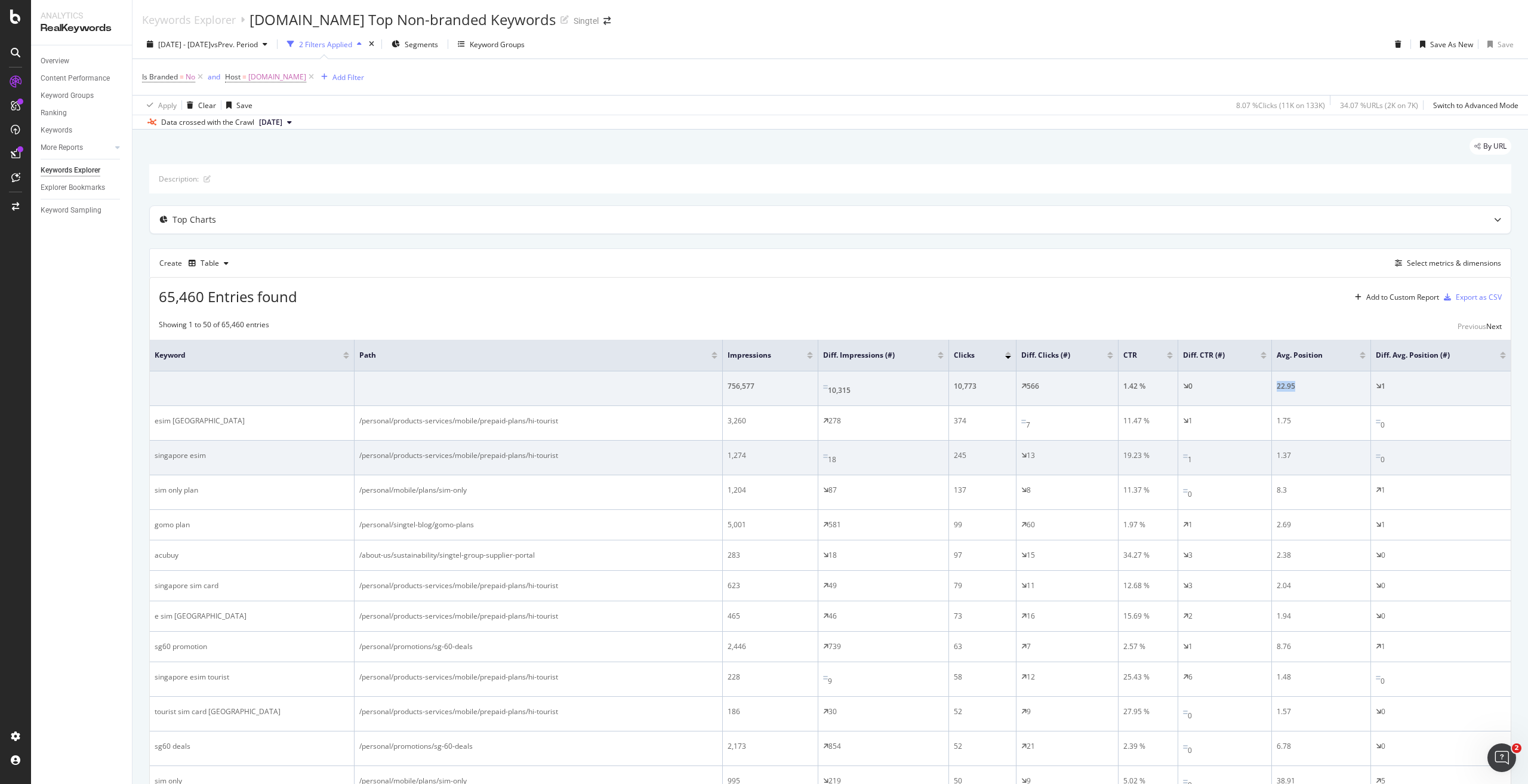
copy div "22.95"
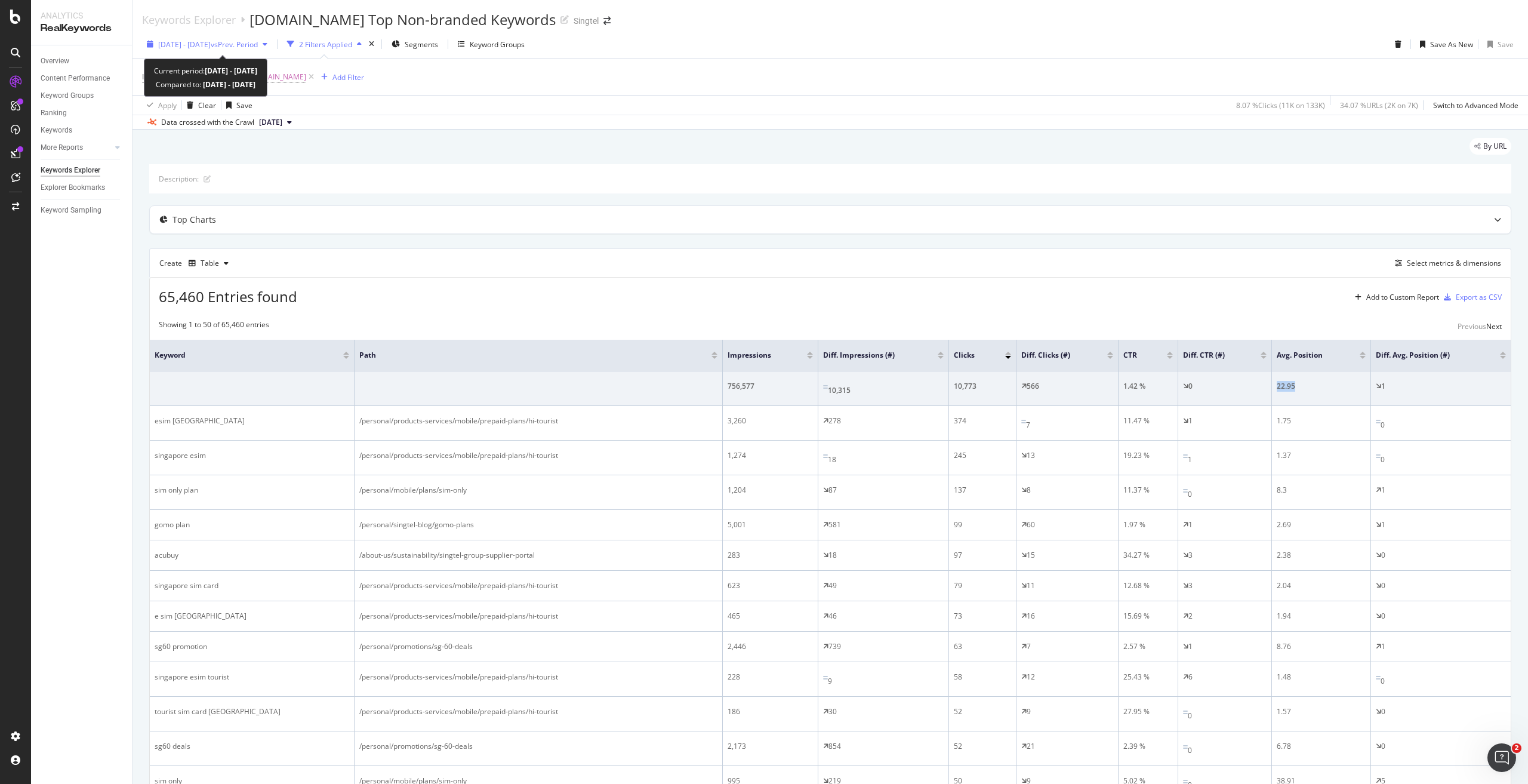
click at [272, 52] on div "2025 Aug. 3rd - Aug. 9th vs Prev. Period" at bounding box center [207, 44] width 131 height 18
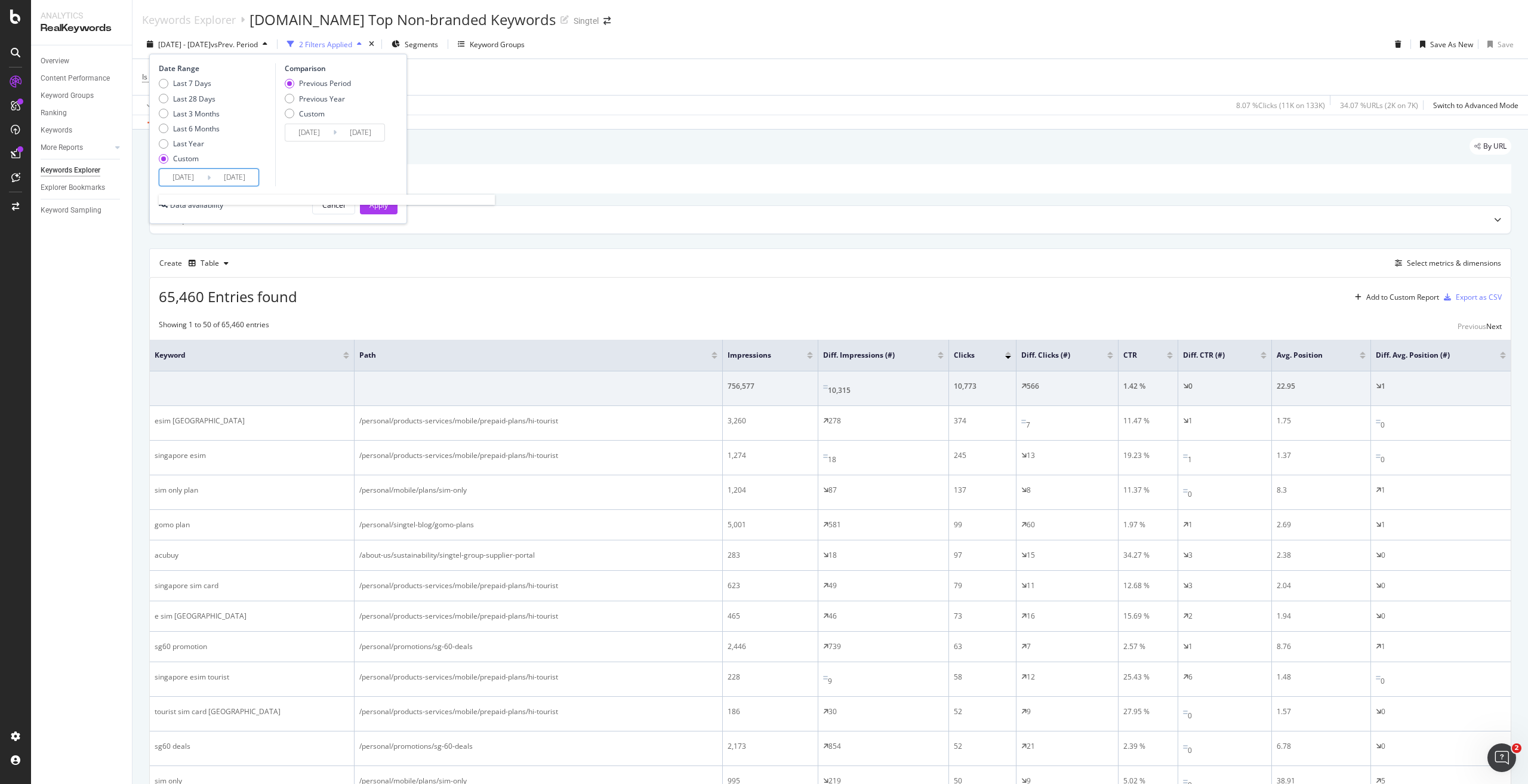
click at [198, 178] on input "2025/08/03" at bounding box center [183, 177] width 48 height 17
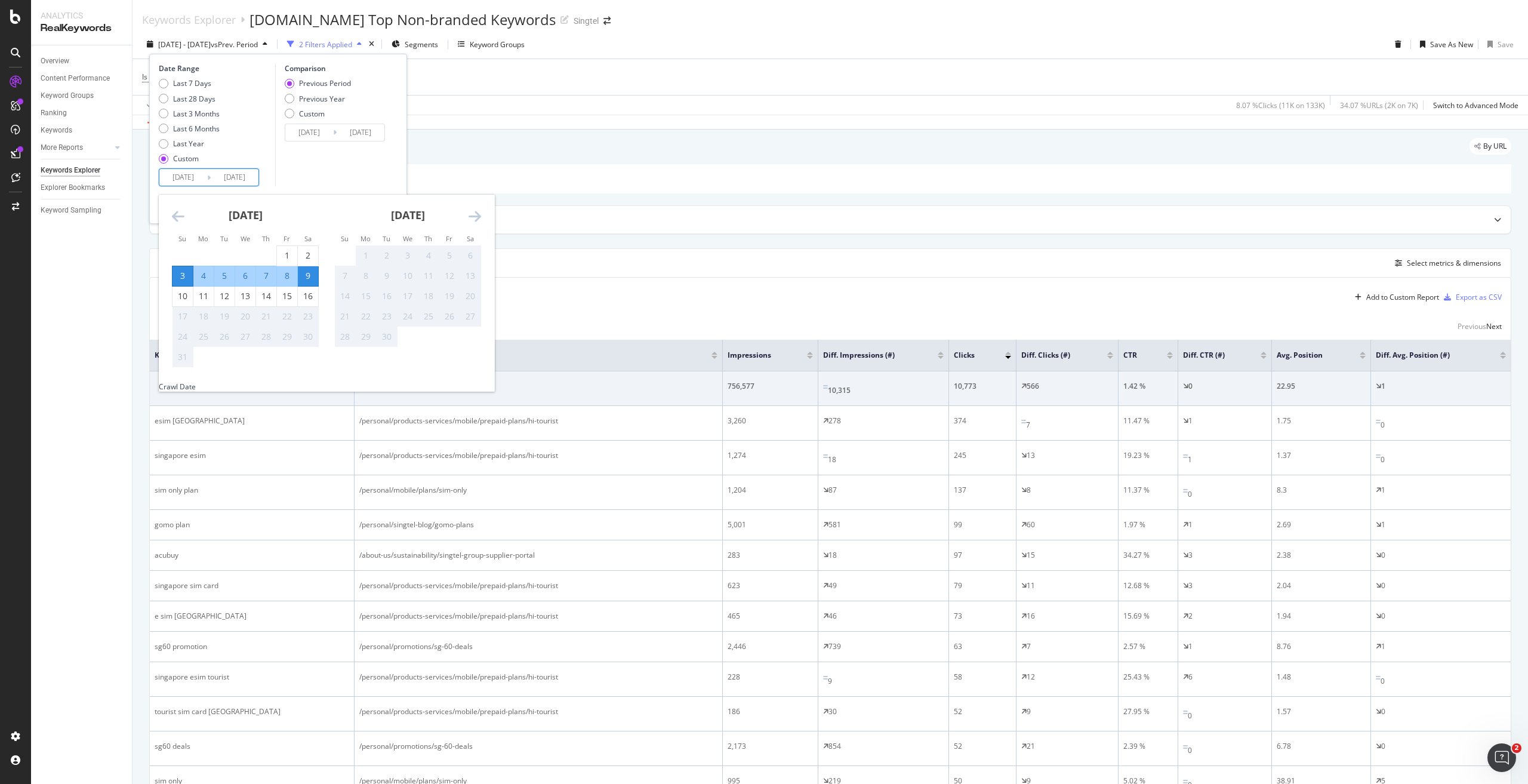
click at [176, 214] on icon "Move backward to switch to the previous month." at bounding box center [178, 216] width 12 height 14
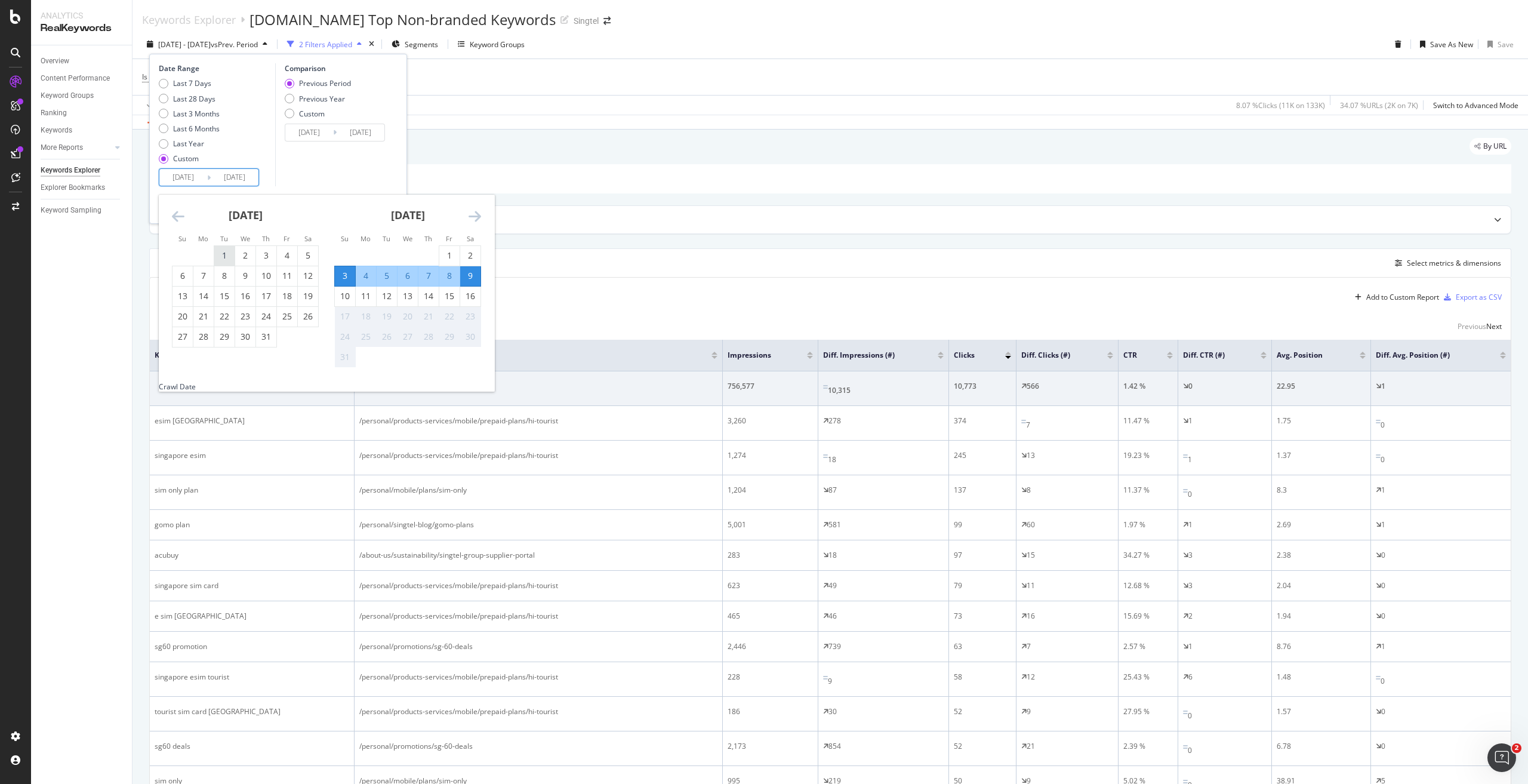
click at [231, 254] on div "1" at bounding box center [224, 256] width 20 height 12
type input "2025/07/01"
type input "2025/05/22"
type input "2025/06/30"
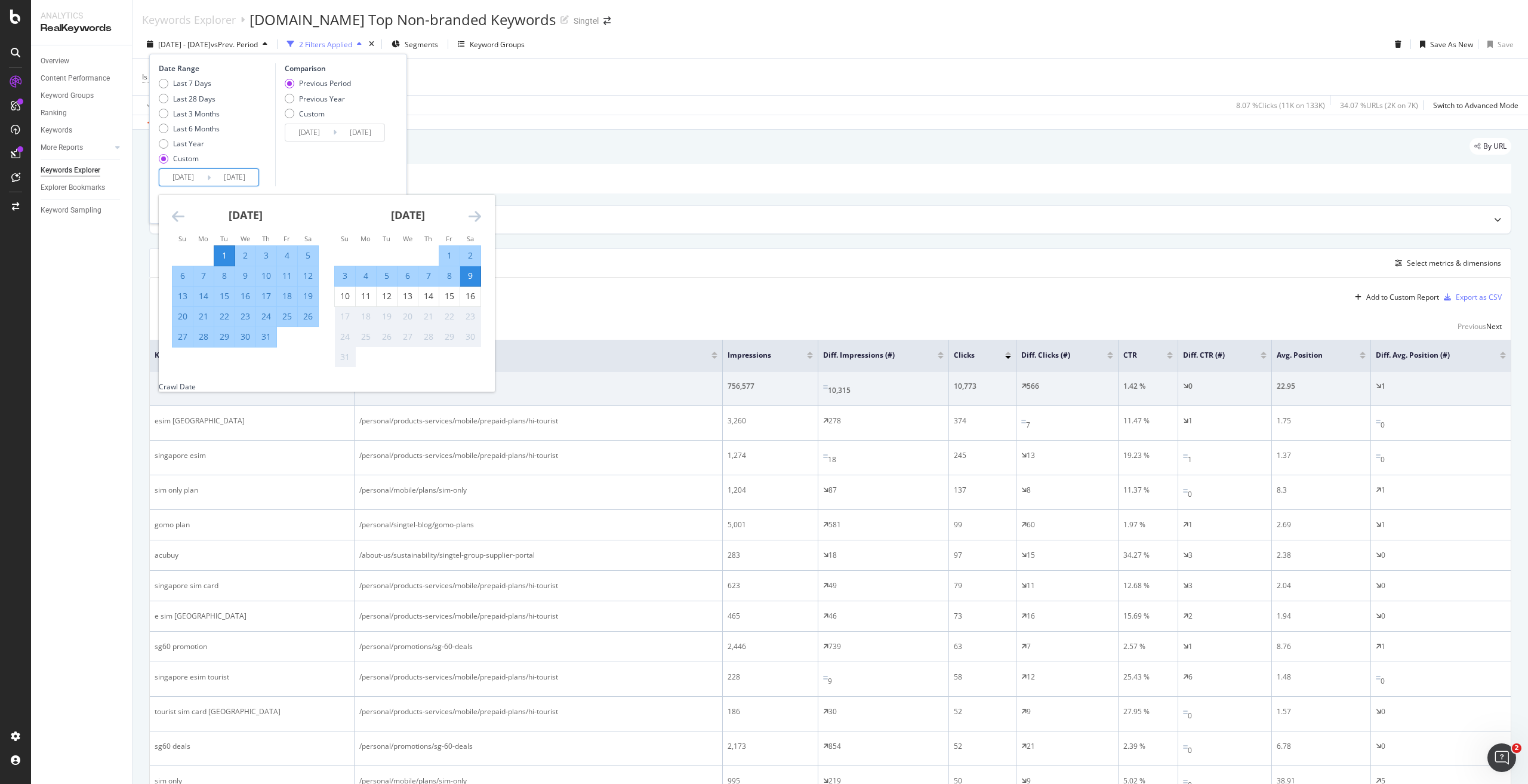
click at [264, 340] on div "31" at bounding box center [265, 337] width 20 height 12
type input "2025/07/31"
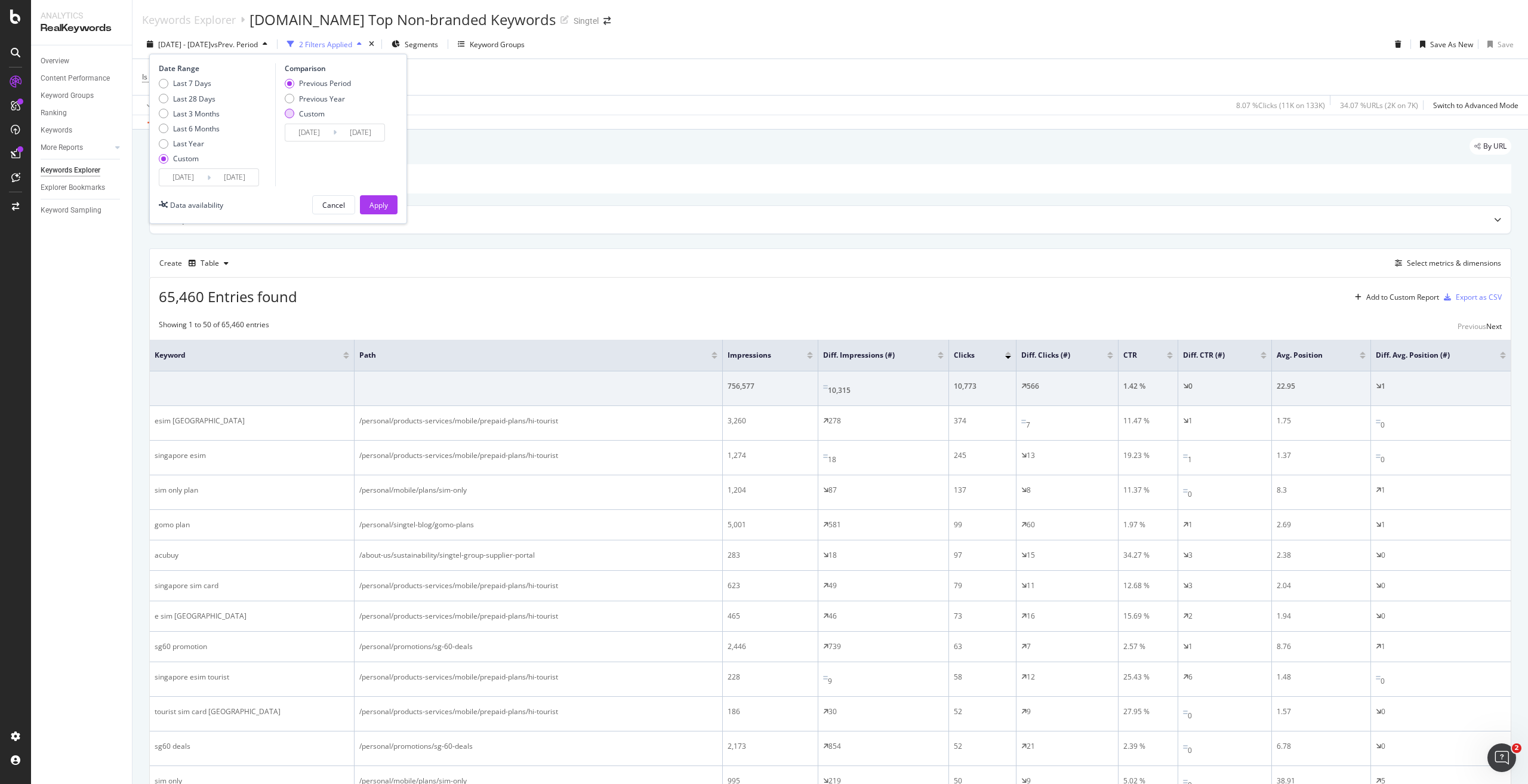
click at [316, 112] on div "Custom" at bounding box center [312, 114] width 25 height 10
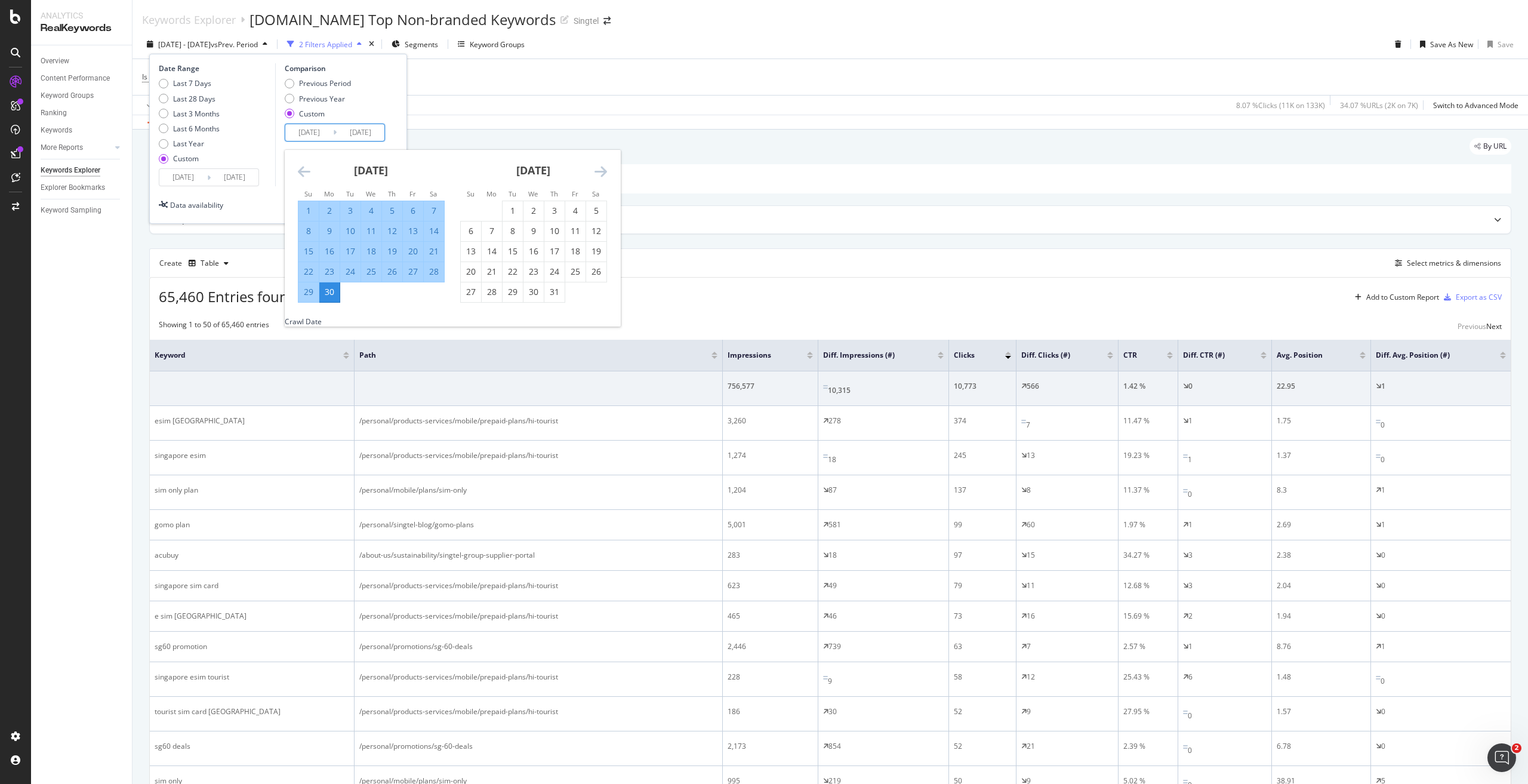
click at [305, 134] on input "2025/05/31" at bounding box center [309, 132] width 48 height 17
click at [300, 165] on icon "Move backward to switch to the previous month." at bounding box center [304, 171] width 12 height 14
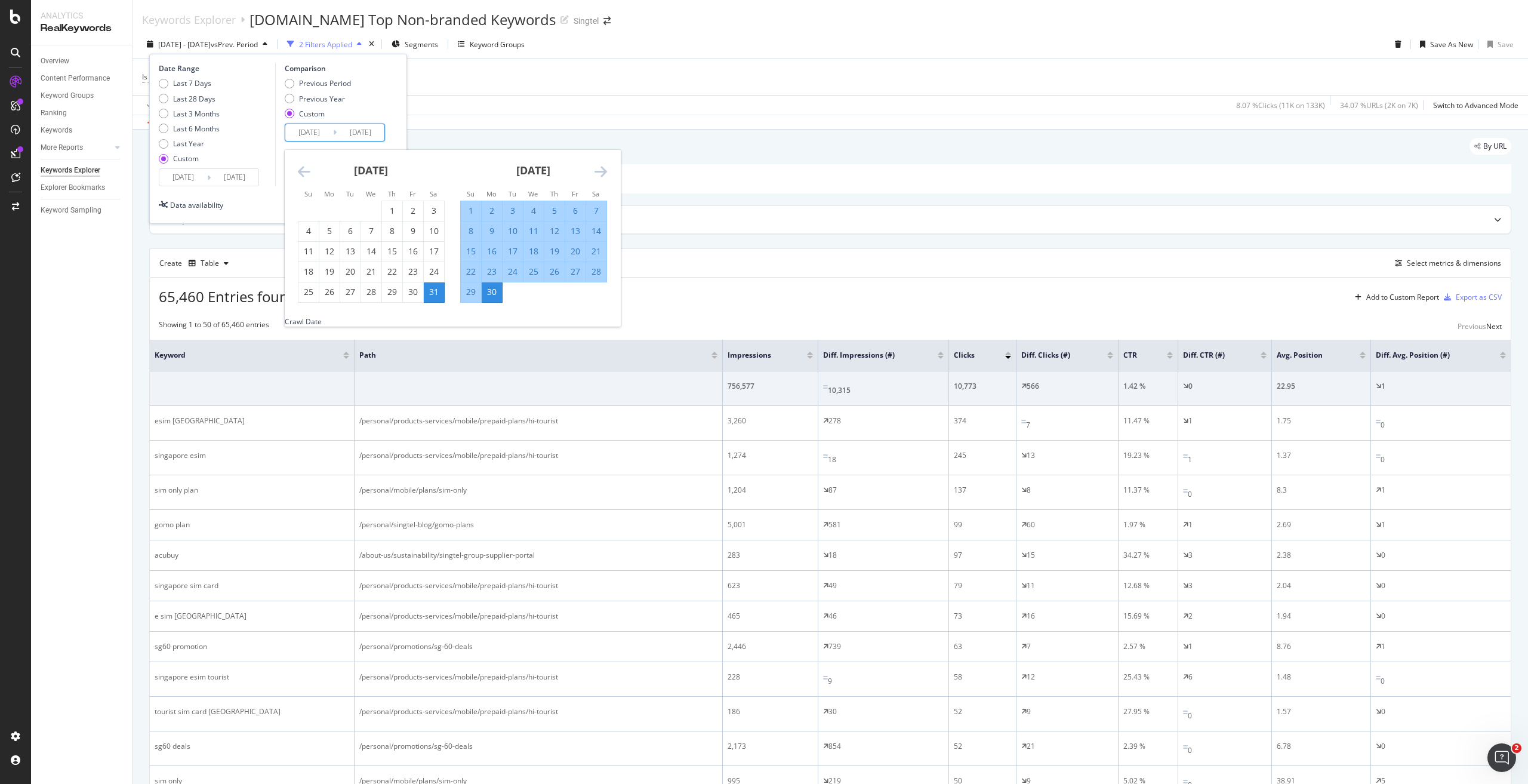
click at [469, 210] on div "1" at bounding box center [471, 211] width 20 height 12
type input "2025/06/01"
click at [379, 97] on div "Previous Period Previous Year Custom" at bounding box center [336, 100] width 104 height 44
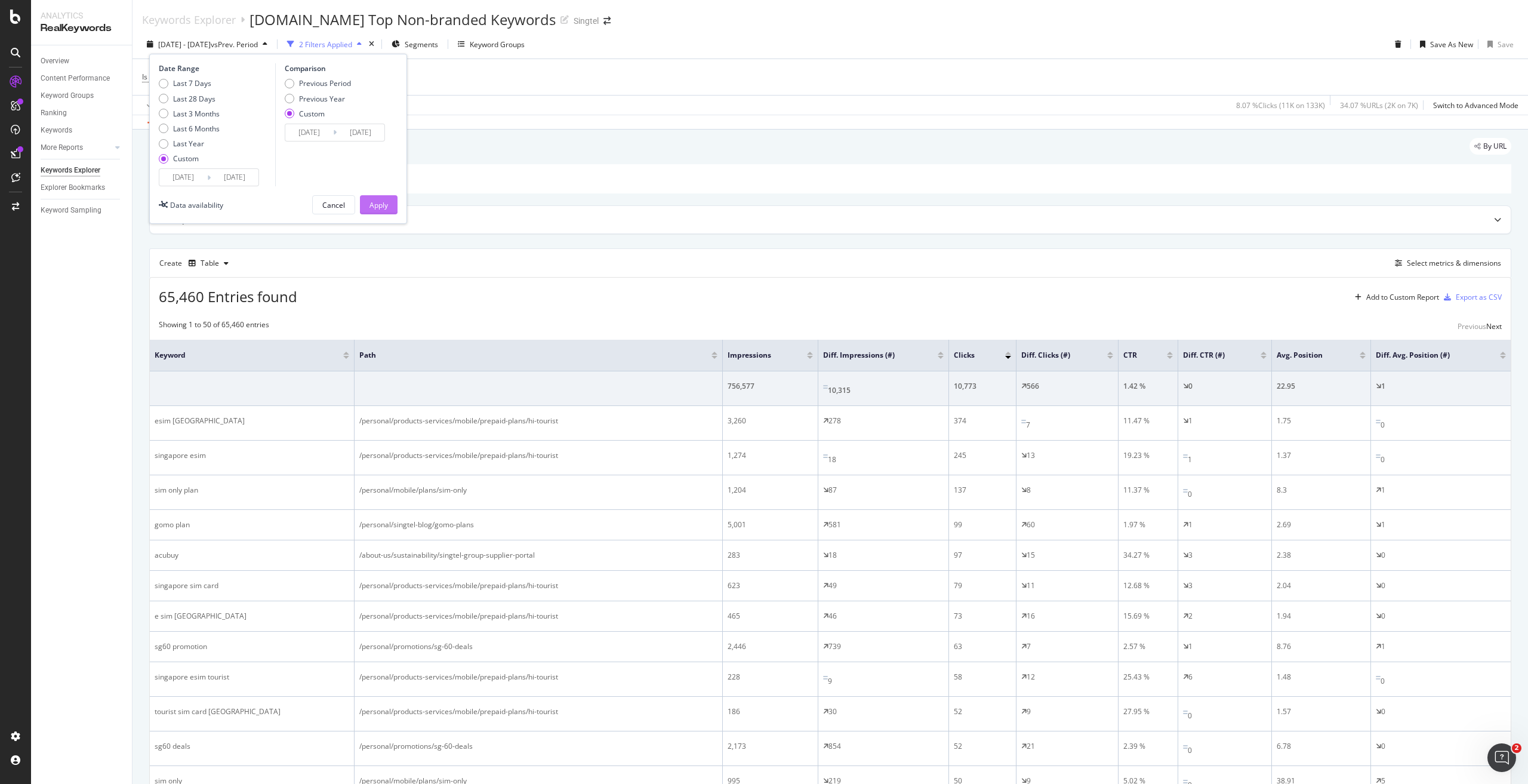
click at [370, 203] on div "Apply" at bounding box center [379, 205] width 18 height 10
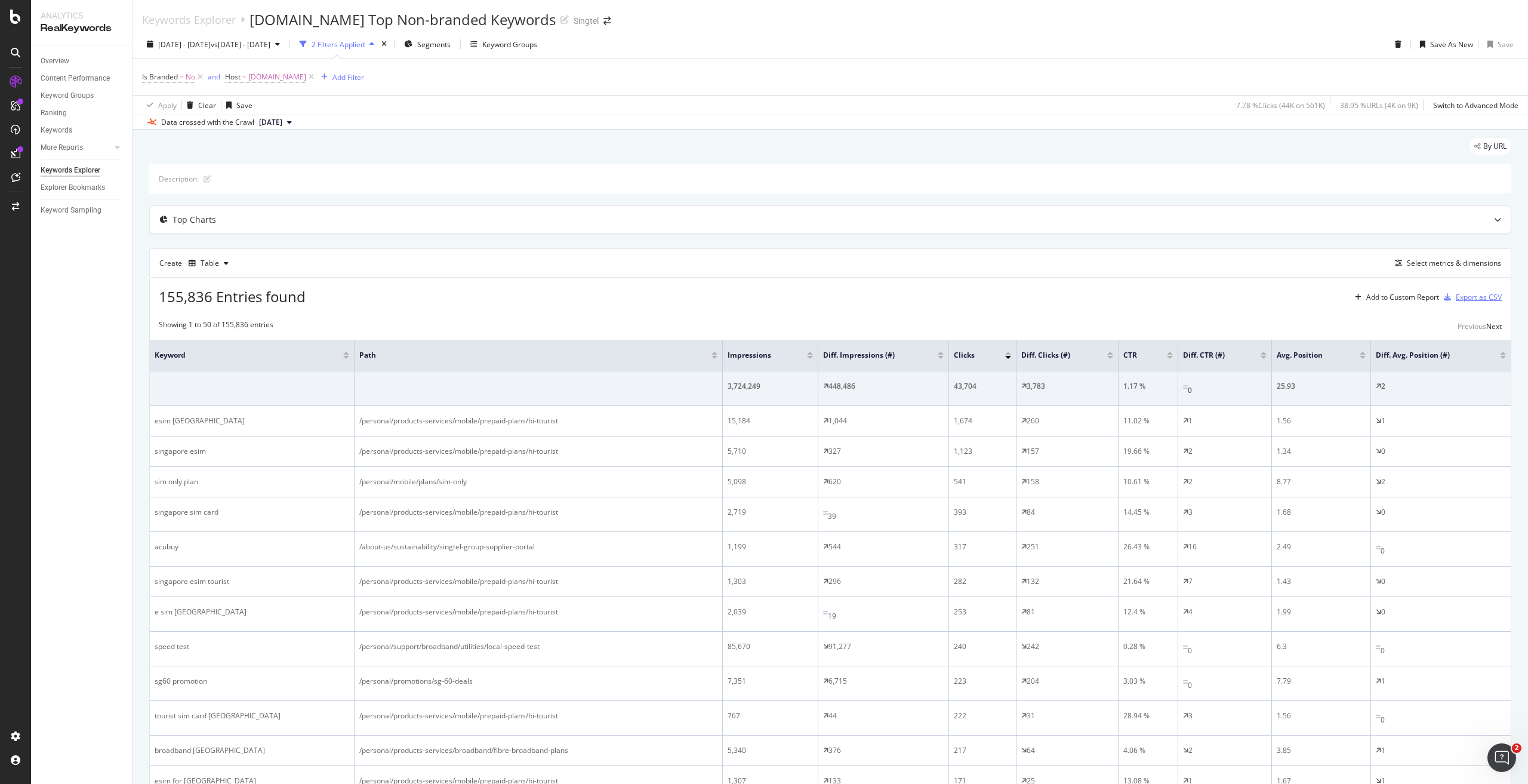
click at [1472, 289] on div "Export as CSV" at bounding box center [1471, 297] width 63 height 18
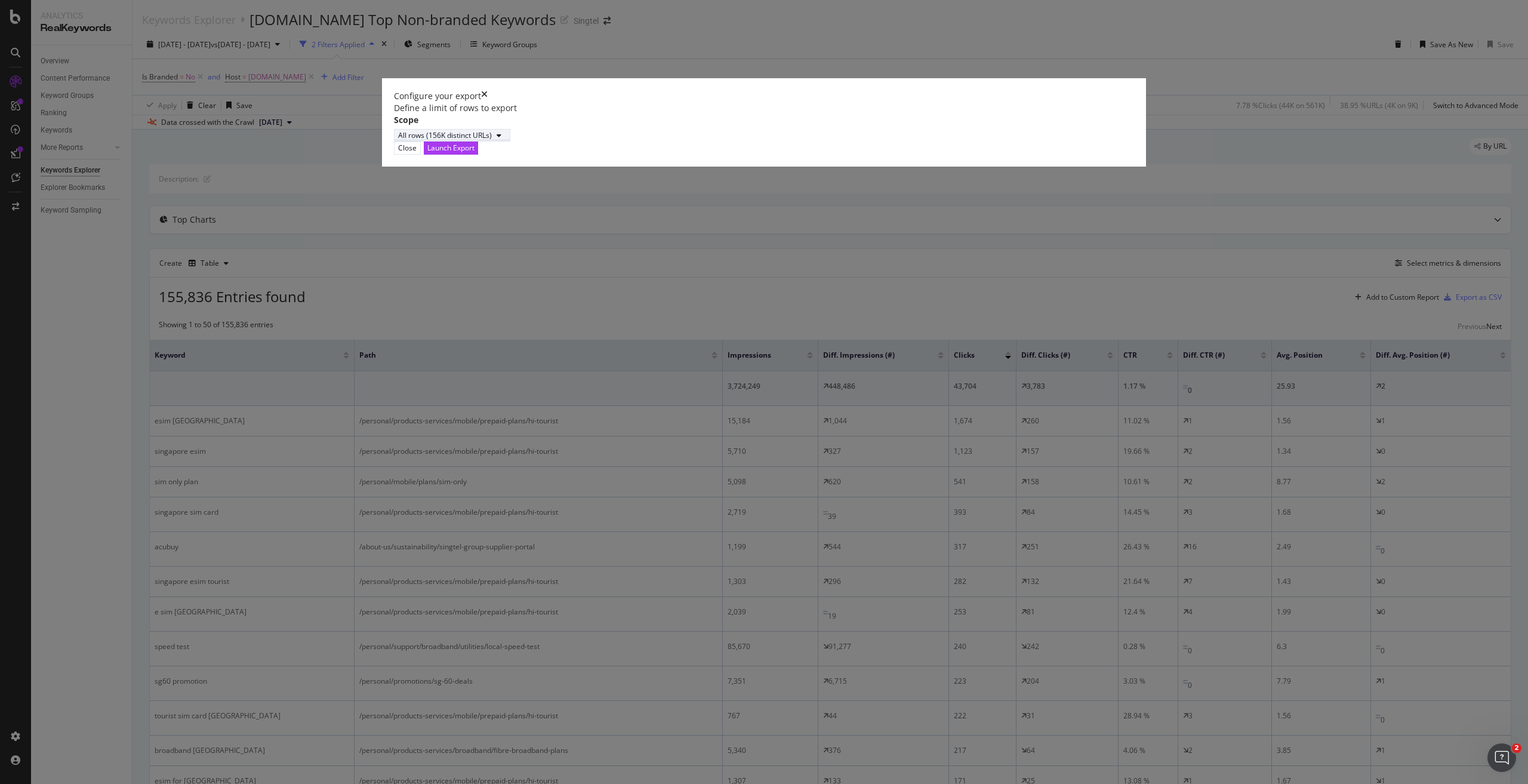
click at [506, 139] on div "modal" at bounding box center [499, 136] width 14 height 7
click at [644, 453] on div "Define a limit" at bounding box center [635, 451] width 120 height 15
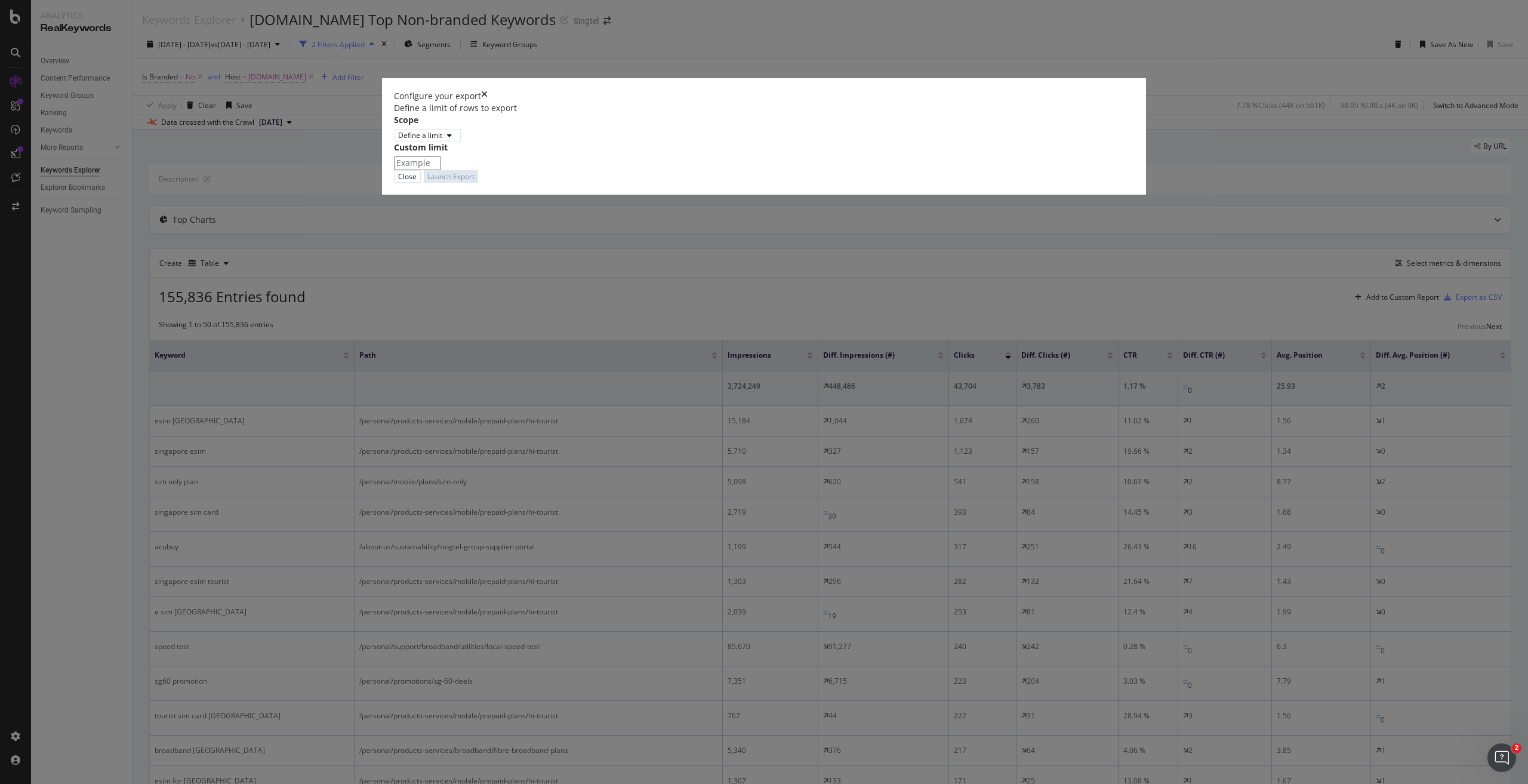
click at [441, 170] on input "modal" at bounding box center [418, 163] width 47 height 13
type input "100"
click at [474, 190] on div "Launch Export" at bounding box center [451, 184] width 47 height 11
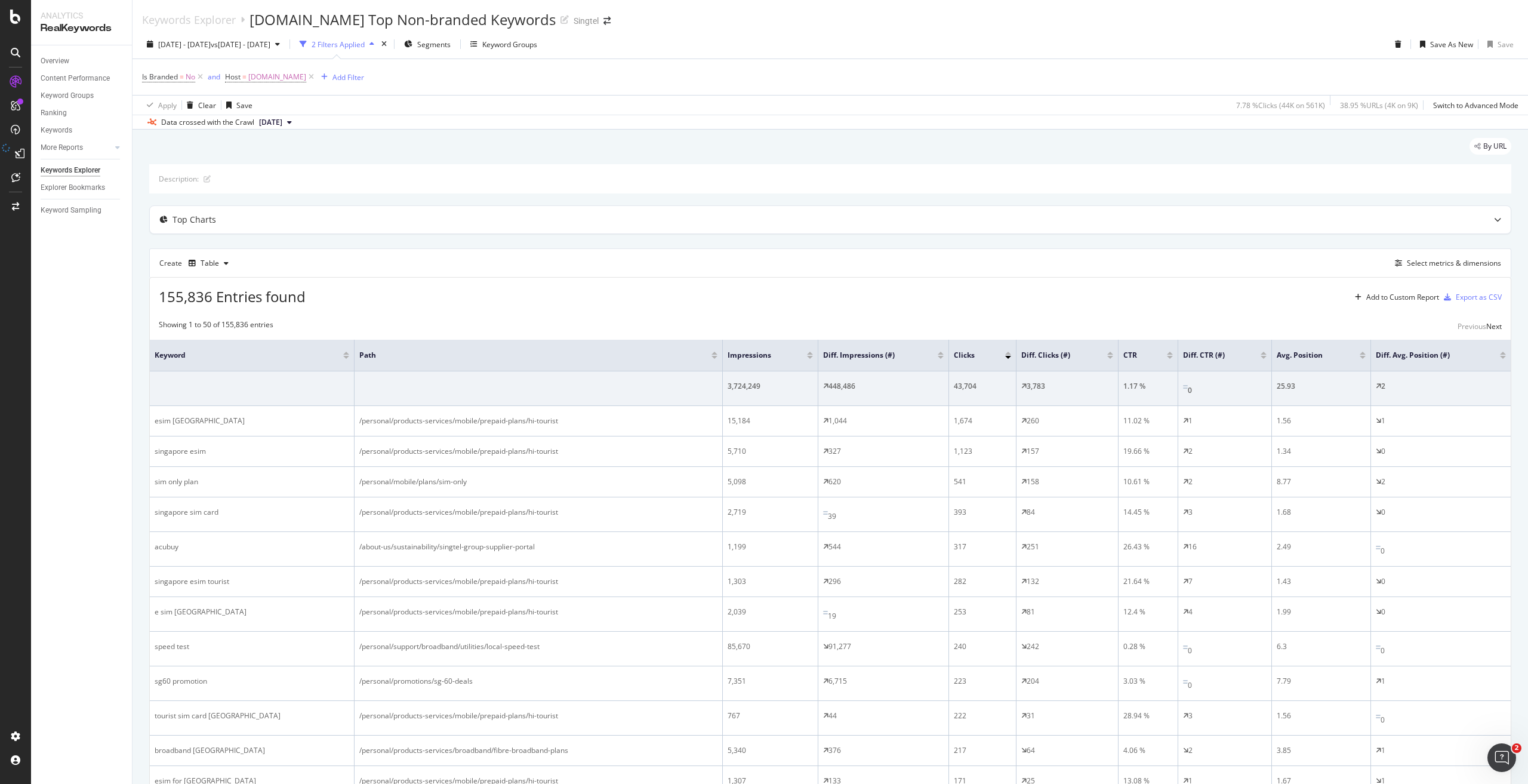
click at [1131, 288] on div "155,836 Entries found Add to Custom Report Export as CSV" at bounding box center [830, 292] width 1361 height 30
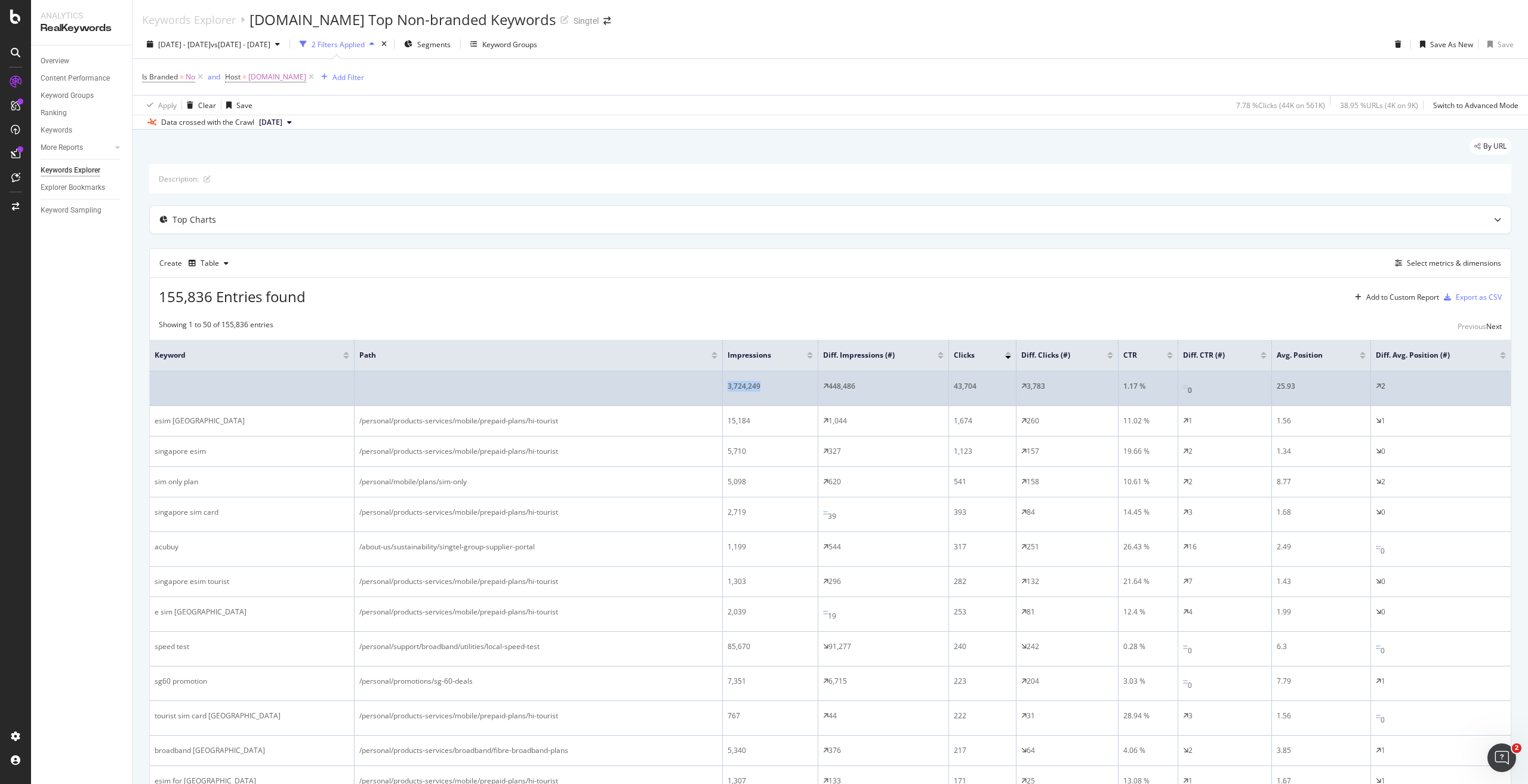
drag, startPoint x: 721, startPoint y: 386, endPoint x: 807, endPoint y: 391, distance: 86.1
click at [807, 391] on tr "3,724,249 448,486 43,704 3,783 1.17 % 0 25.93 2" at bounding box center [830, 389] width 1361 height 35
copy tr "3,724,249"
drag, startPoint x: 874, startPoint y: 381, endPoint x: 826, endPoint y: 389, distance: 48.7
click at [826, 389] on div "448,486" at bounding box center [883, 386] width 121 height 10
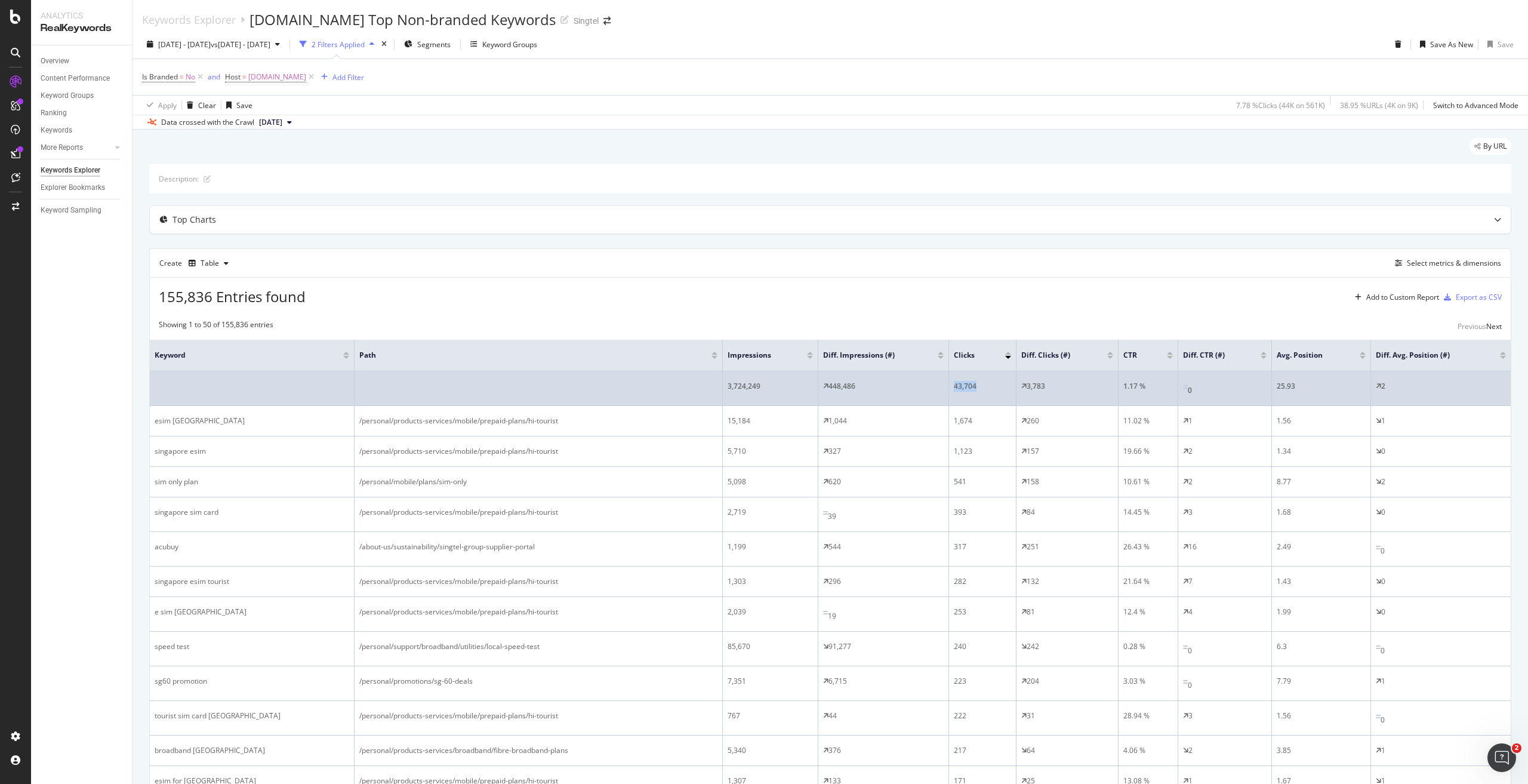
drag, startPoint x: 983, startPoint y: 386, endPoint x: 953, endPoint y: 388, distance: 30.1
click at [953, 388] on td "43,704" at bounding box center [983, 389] width 68 height 35
drag, startPoint x: 1073, startPoint y: 391, endPoint x: 1024, endPoint y: 383, distance: 49.6
click at [1024, 383] on div "3,783" at bounding box center [1068, 386] width 92 height 10
drag, startPoint x: 1316, startPoint y: 385, endPoint x: 1275, endPoint y: 380, distance: 41.3
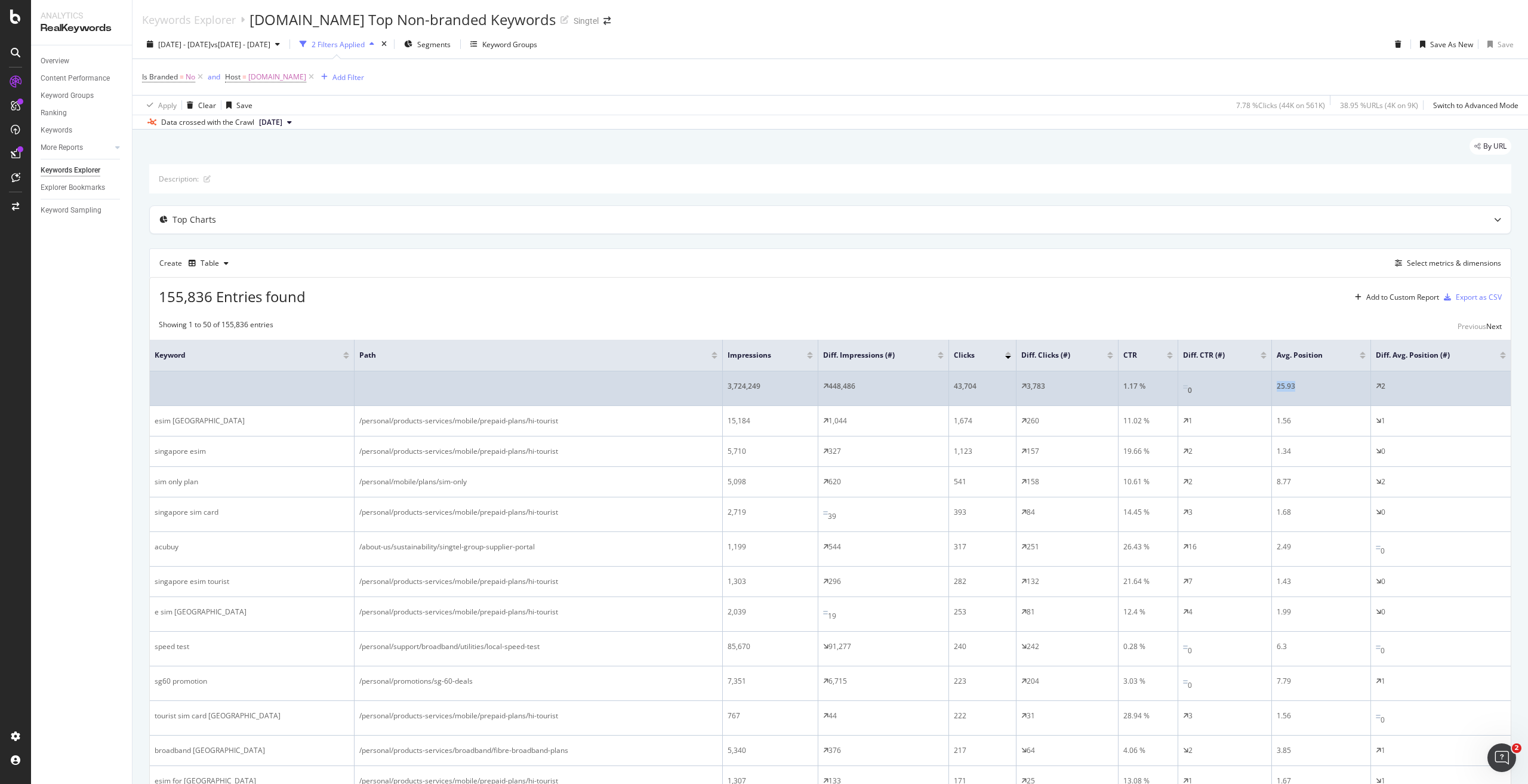
click at [1275, 380] on td "25.93" at bounding box center [1322, 389] width 99 height 35
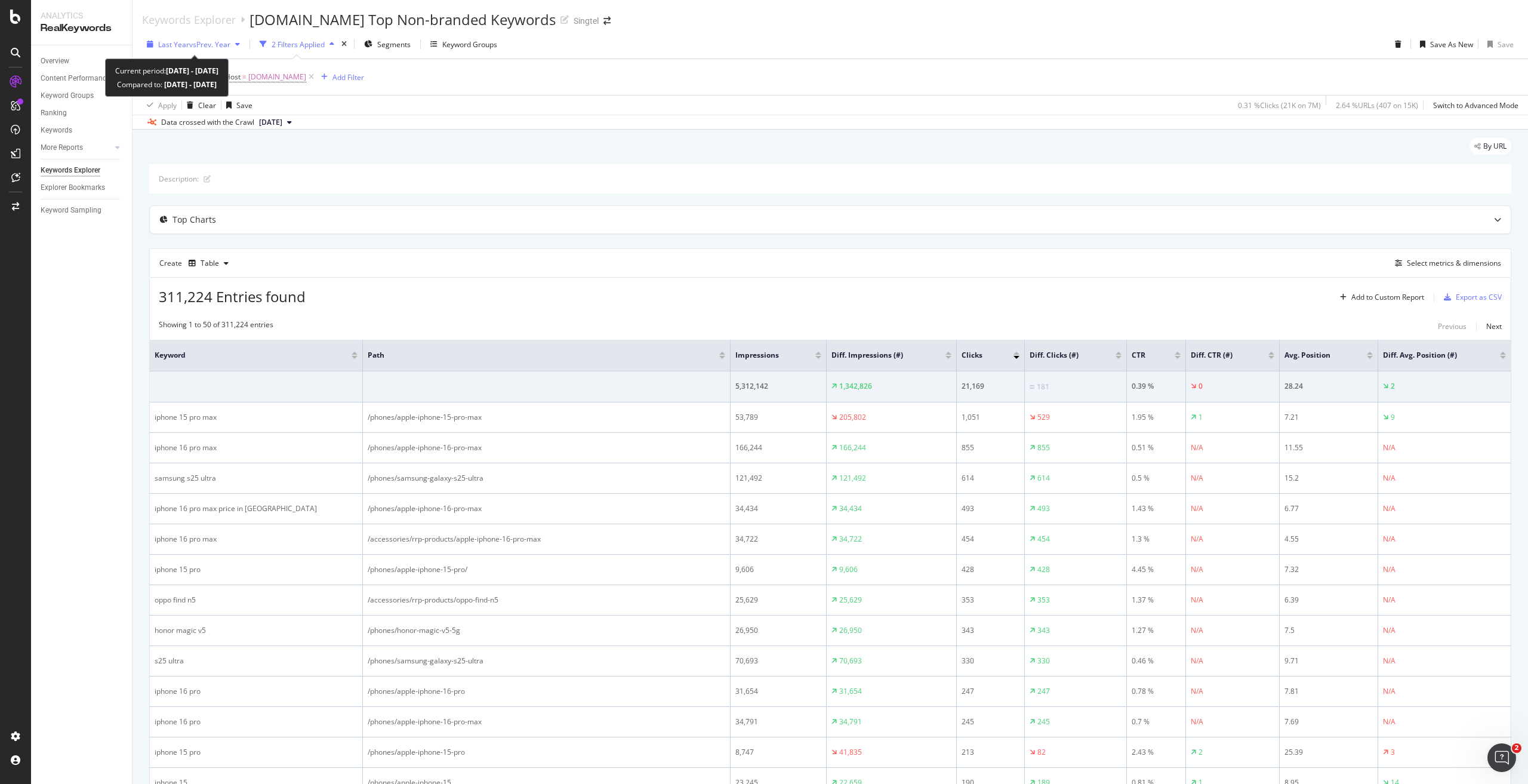
click at [195, 44] on span "vs Prev. Year" at bounding box center [209, 44] width 41 height 10
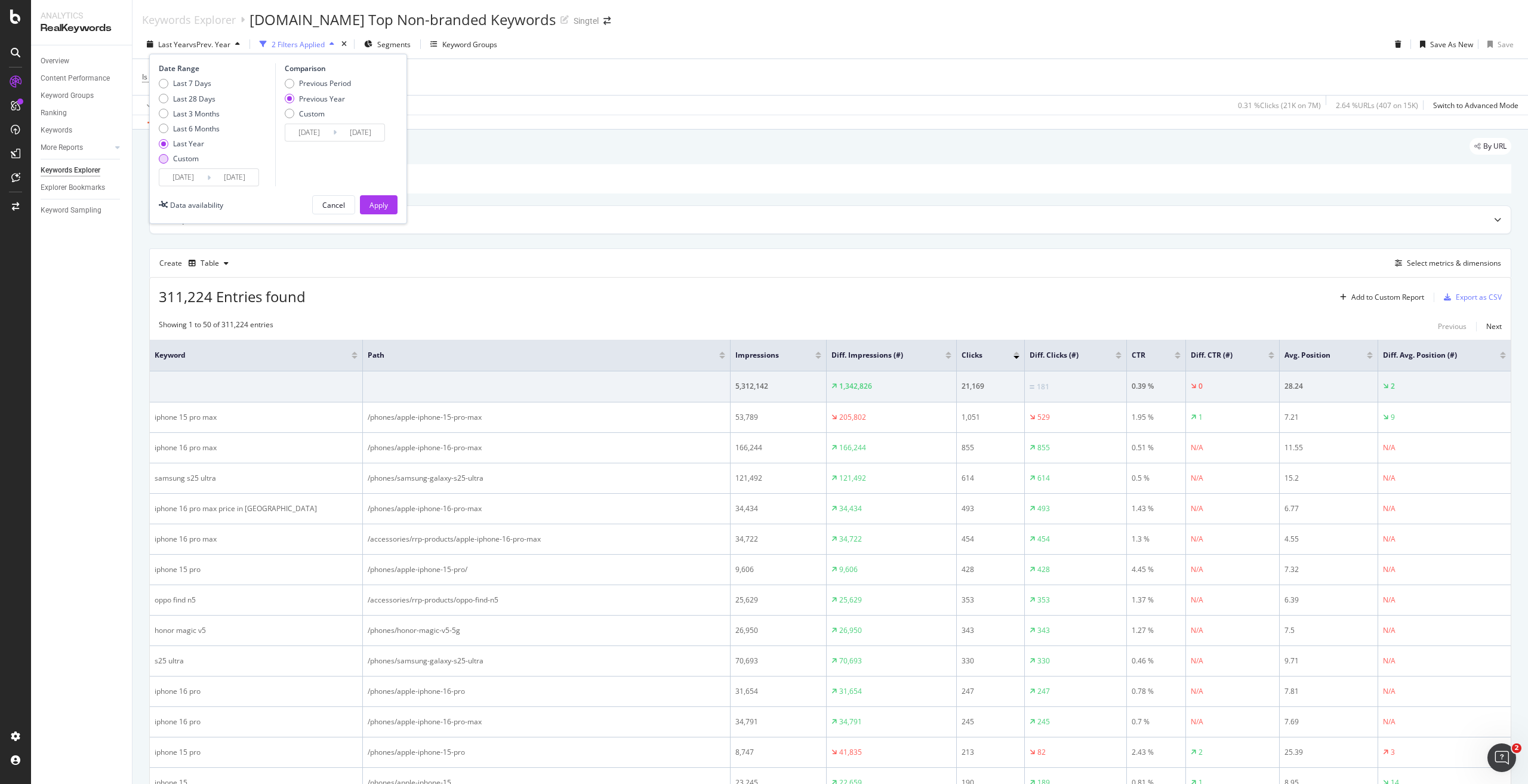
click at [197, 157] on div "Custom" at bounding box center [185, 158] width 25 height 10
type input "[DATE]"
type input "2024/07/21"
click at [205, 76] on div "Date Range Last 7 Days Last 28 Days Last 3 Months Last 6 Months Last Year Custo…" at bounding box center [215, 124] width 113 height 123
click at [206, 81] on div "Last 7 Days" at bounding box center [192, 84] width 38 height 10
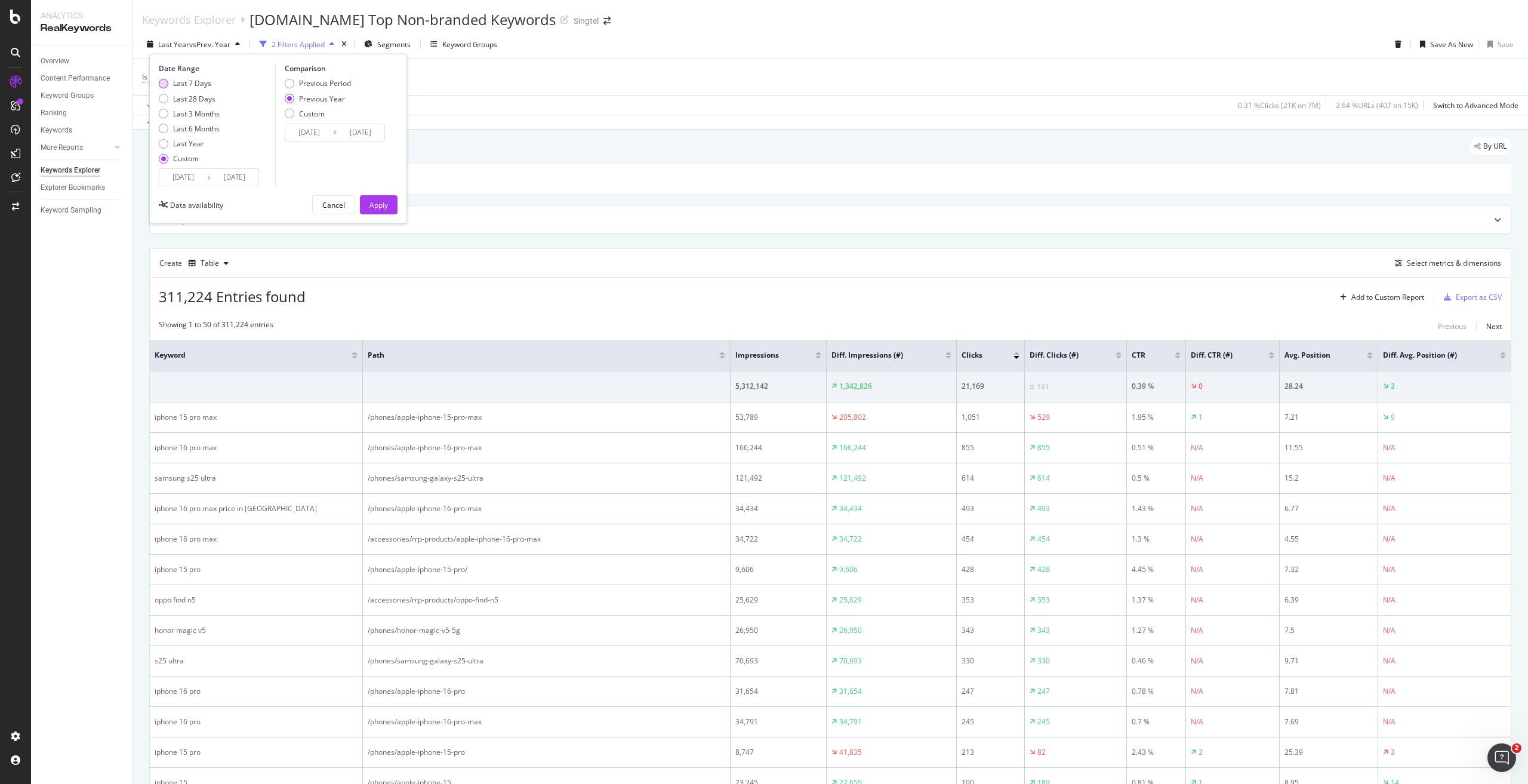
type input "[DATE]"
click at [343, 86] on div "Previous Period" at bounding box center [325, 84] width 52 height 10
type input "2025/08/03"
type input "2025/08/09"
click at [379, 206] on div "Apply" at bounding box center [379, 205] width 18 height 10
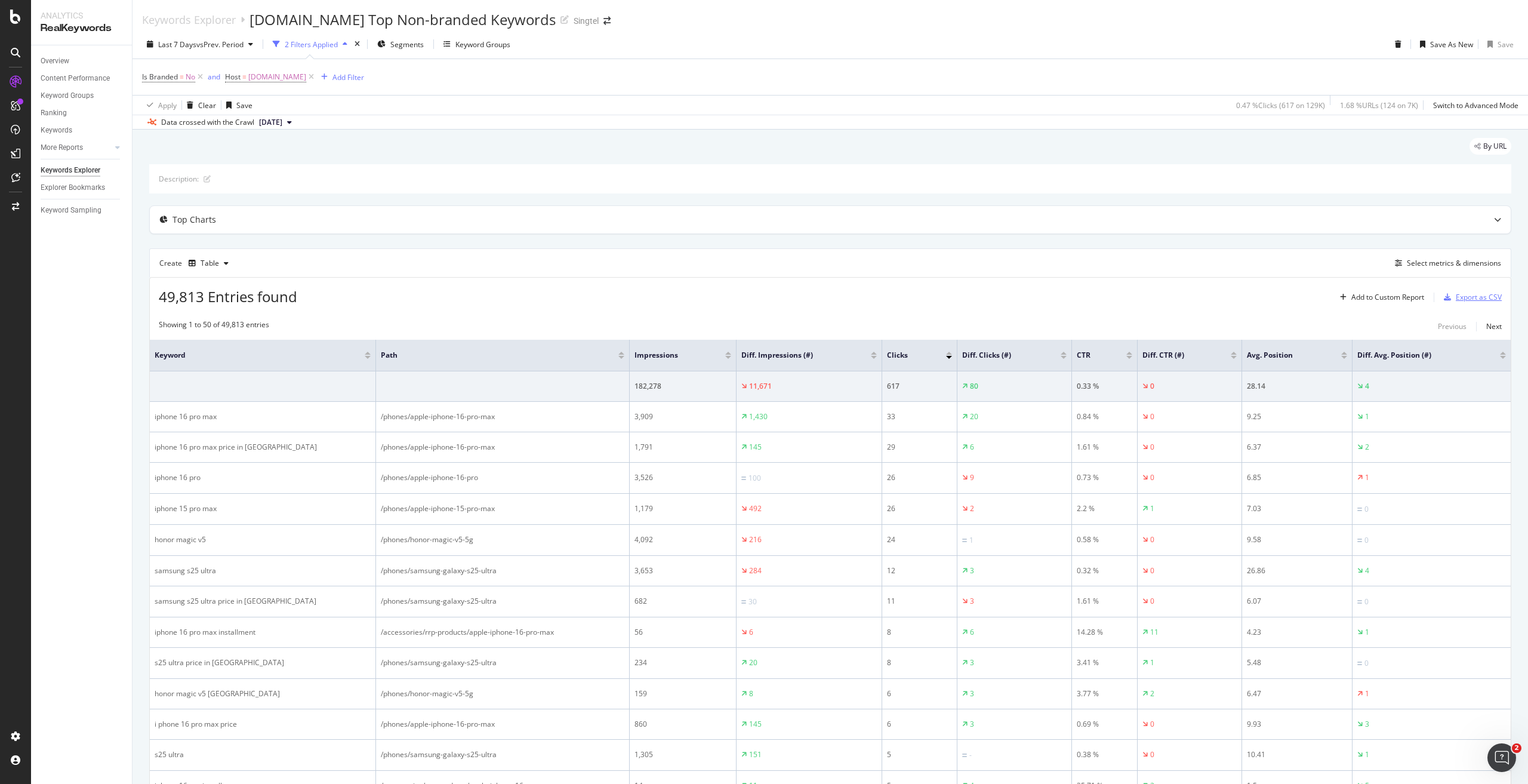
click at [1463, 298] on div "Export as CSV" at bounding box center [1478, 297] width 46 height 10
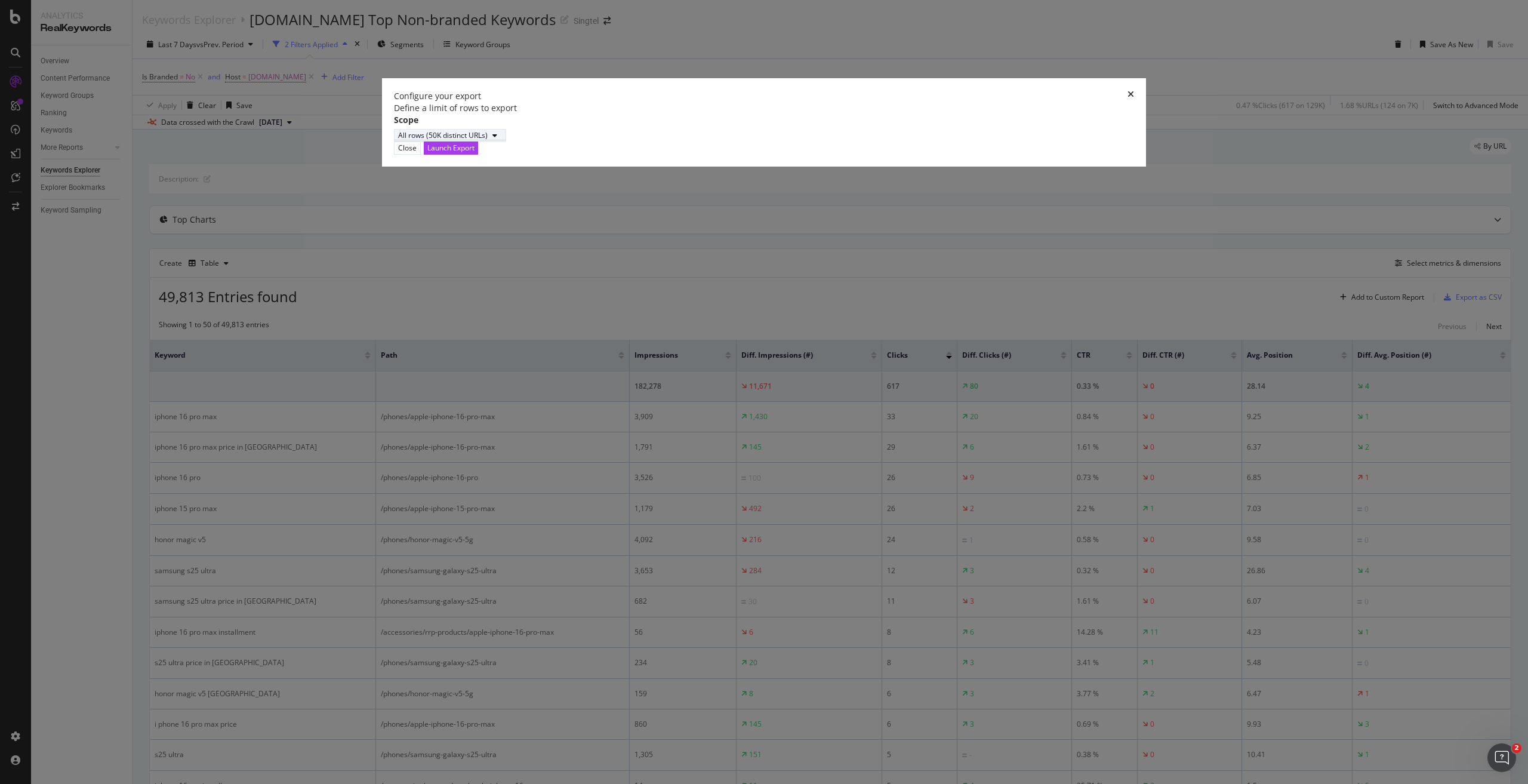
click at [487, 140] on div "All rows (50K distinct URLs)" at bounding box center [443, 136] width 90 height 10
click at [609, 450] on div "Define a limit" at bounding box center [607, 452] width 44 height 10
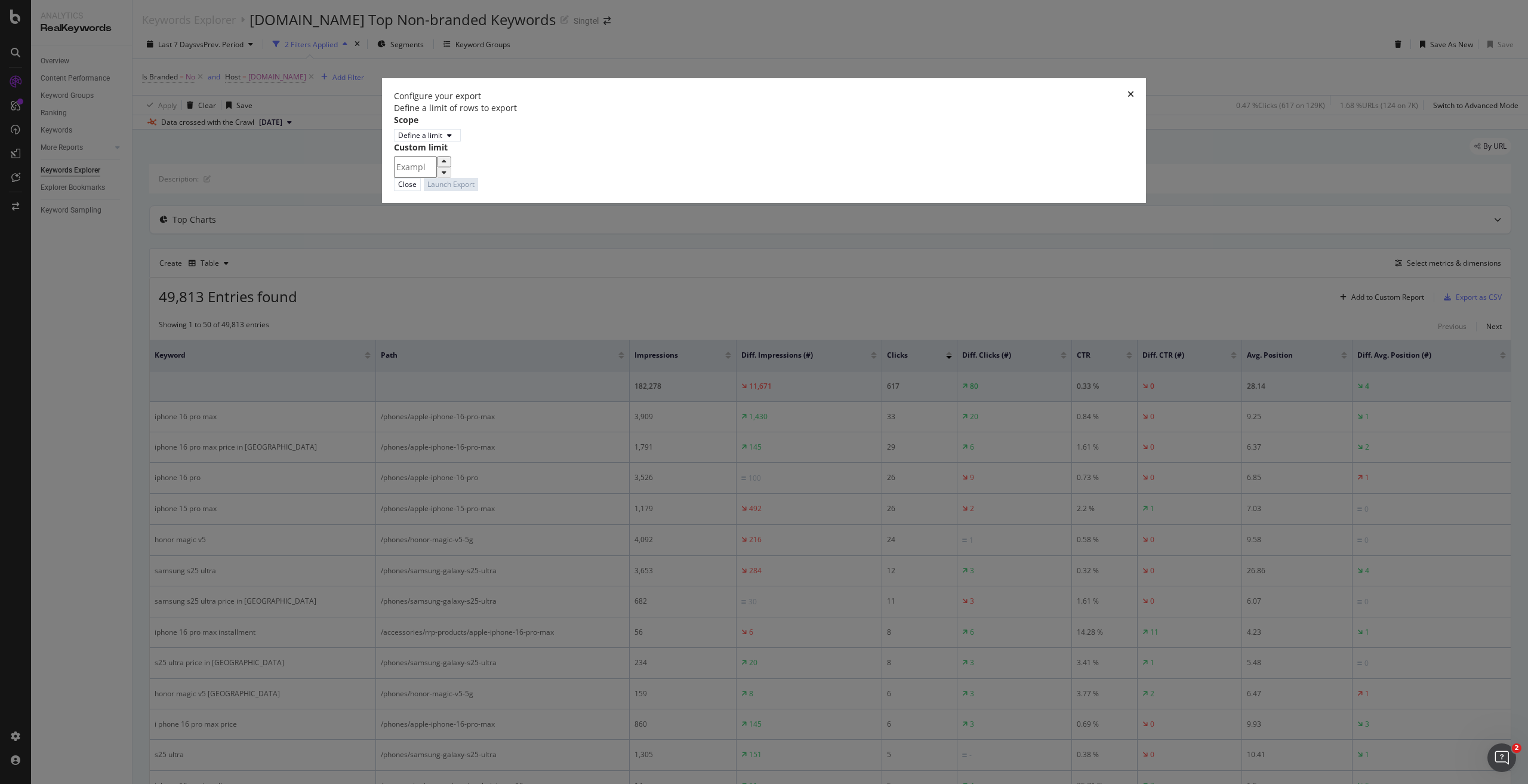
click at [437, 178] on input "modal" at bounding box center [415, 167] width 43 height 22
type input "100"
click at [474, 190] on div "Launch Export" at bounding box center [451, 184] width 47 height 11
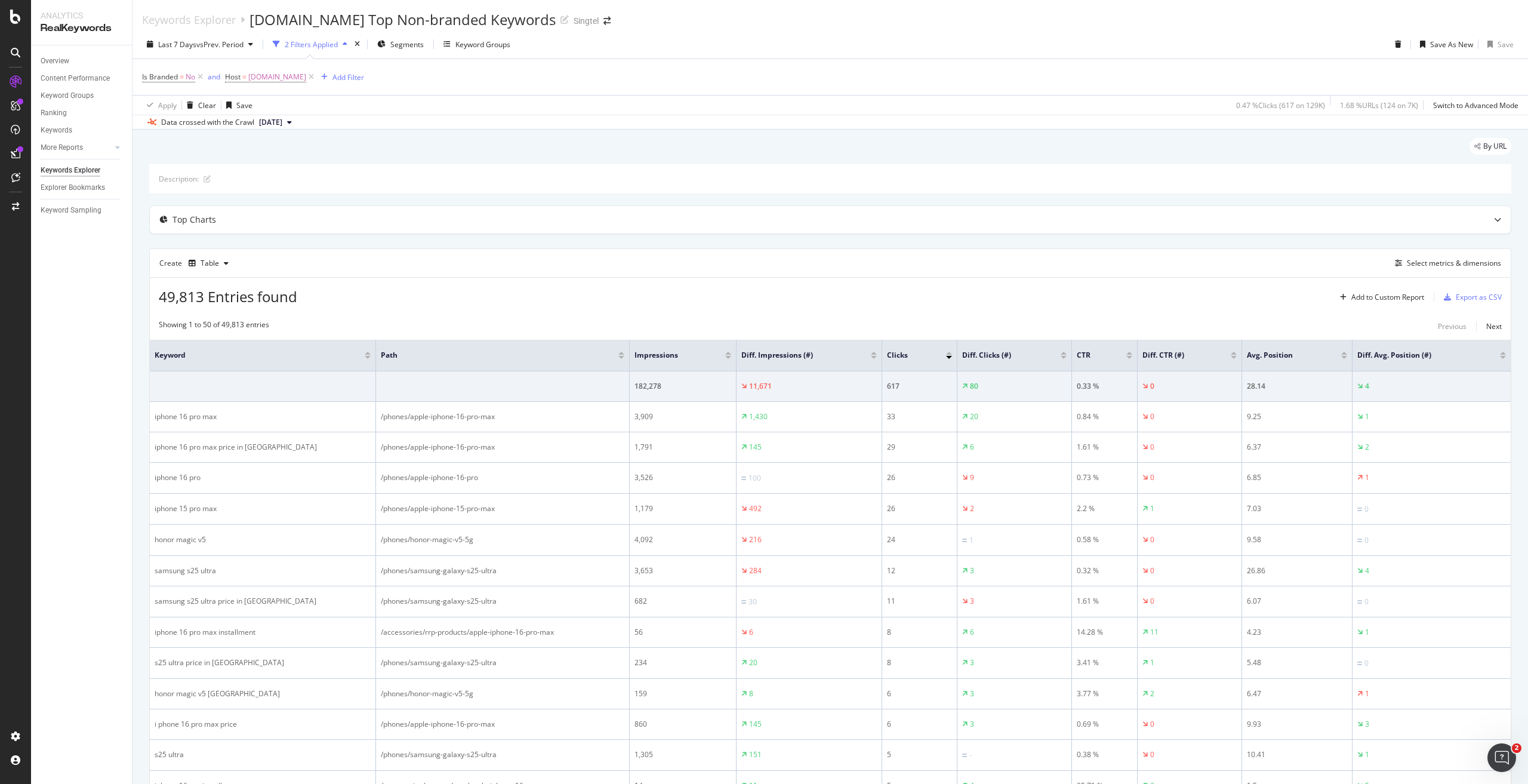
click at [1211, 44] on div "Last 7 Days vs Prev. Period 2 Filters Applied Segments Keyword Groups Save As N…" at bounding box center [830, 46] width 1396 height 23
click at [229, 44] on span "vs Prev. Period" at bounding box center [220, 44] width 47 height 10
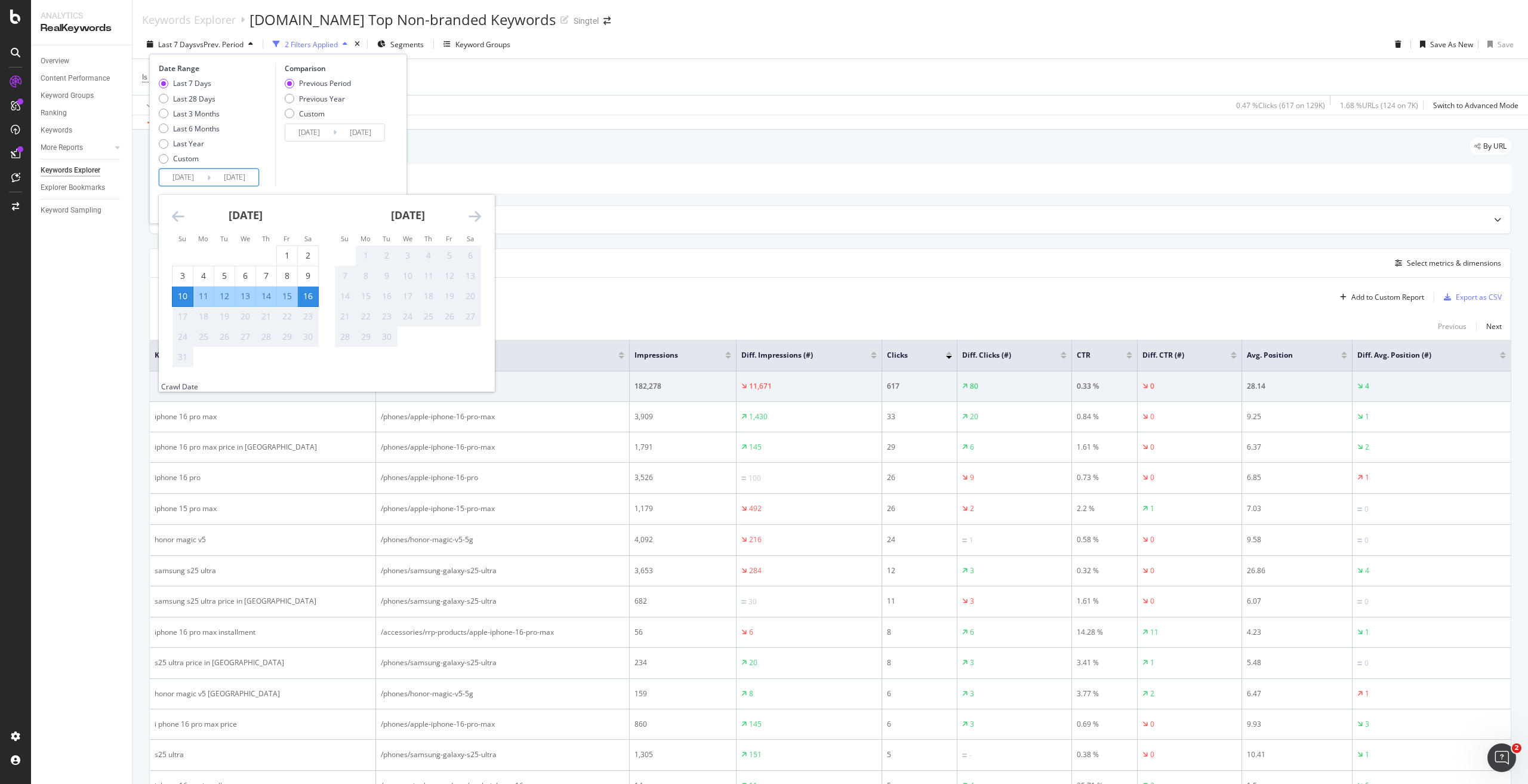
click at [196, 173] on input "2025/08/10" at bounding box center [183, 177] width 48 height 17
click at [183, 271] on div "3" at bounding box center [182, 276] width 20 height 12
type input "2025/08/03"
type input "2025/07/20"
type input "2025/08/02"
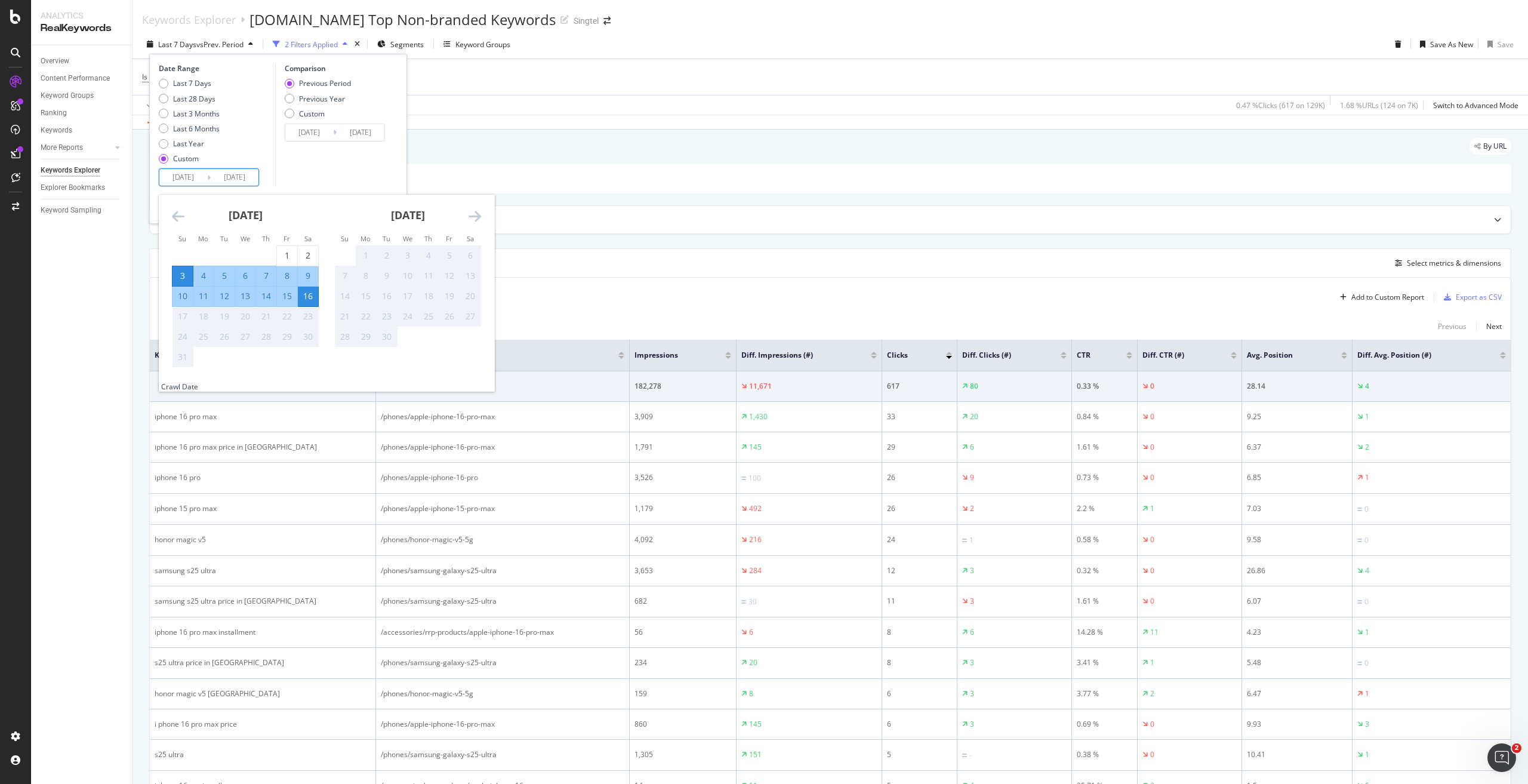
click at [311, 277] on div "9" at bounding box center [307, 276] width 20 height 12
type input "2025/08/09"
type input "2025/07/27"
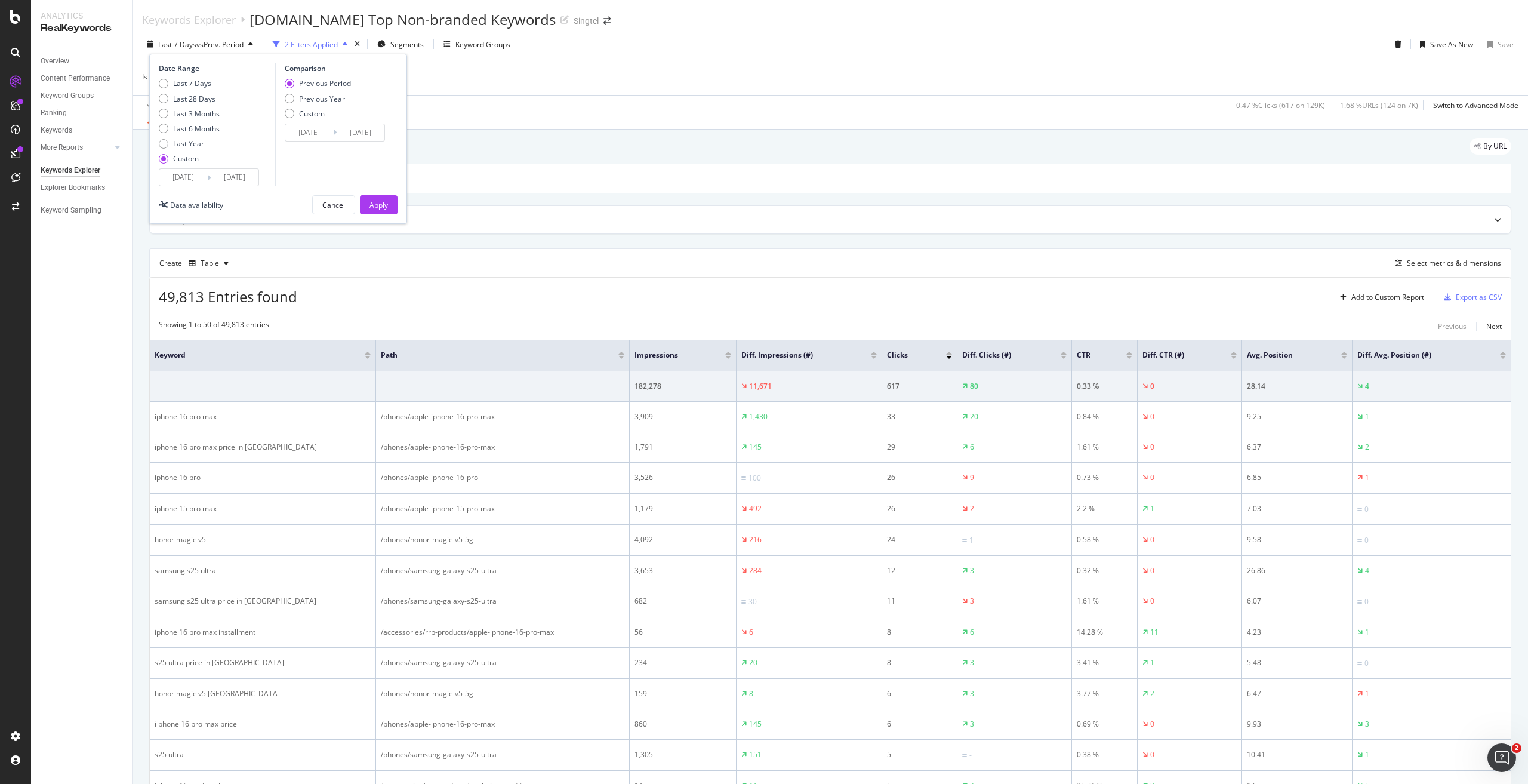
click at [251, 177] on input "2025/08/09" at bounding box center [234, 177] width 48 height 17
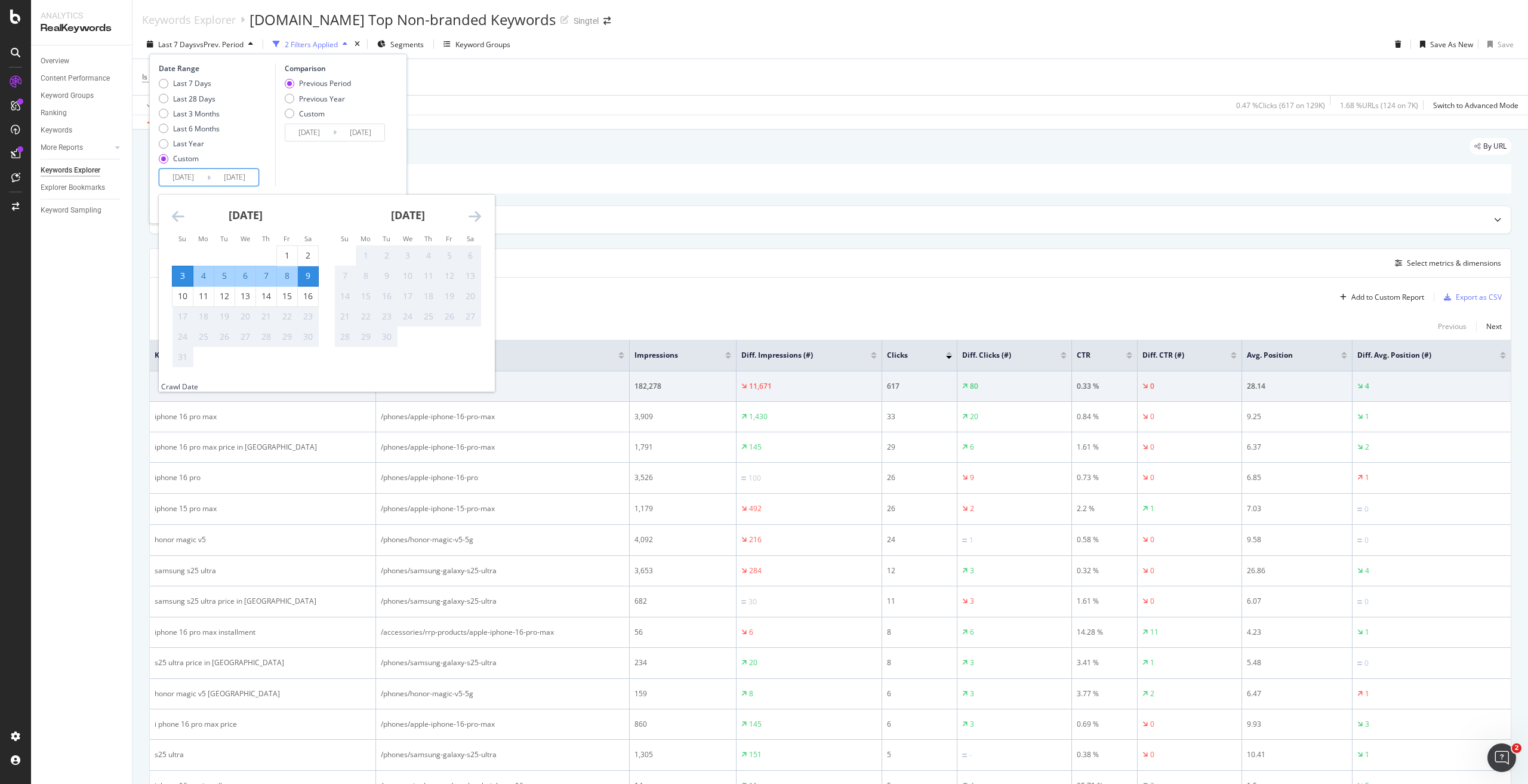
click at [342, 171] on div "Comparison Previous Period Previous Year Custom 2025/07/27 Navigate forward to …" at bounding box center [332, 124] width 113 height 123
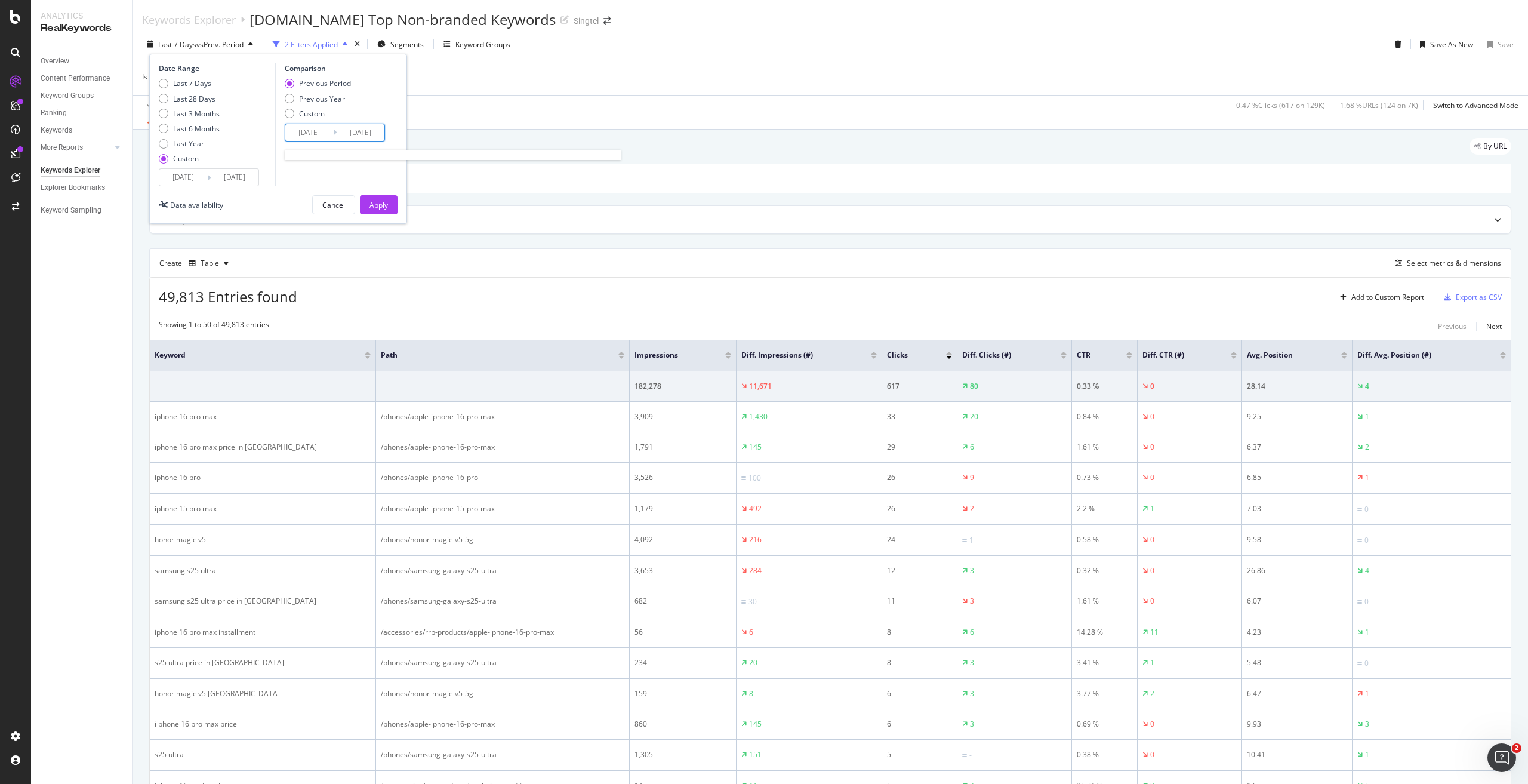
click at [325, 131] on input "2025/07/27" at bounding box center [309, 132] width 48 height 17
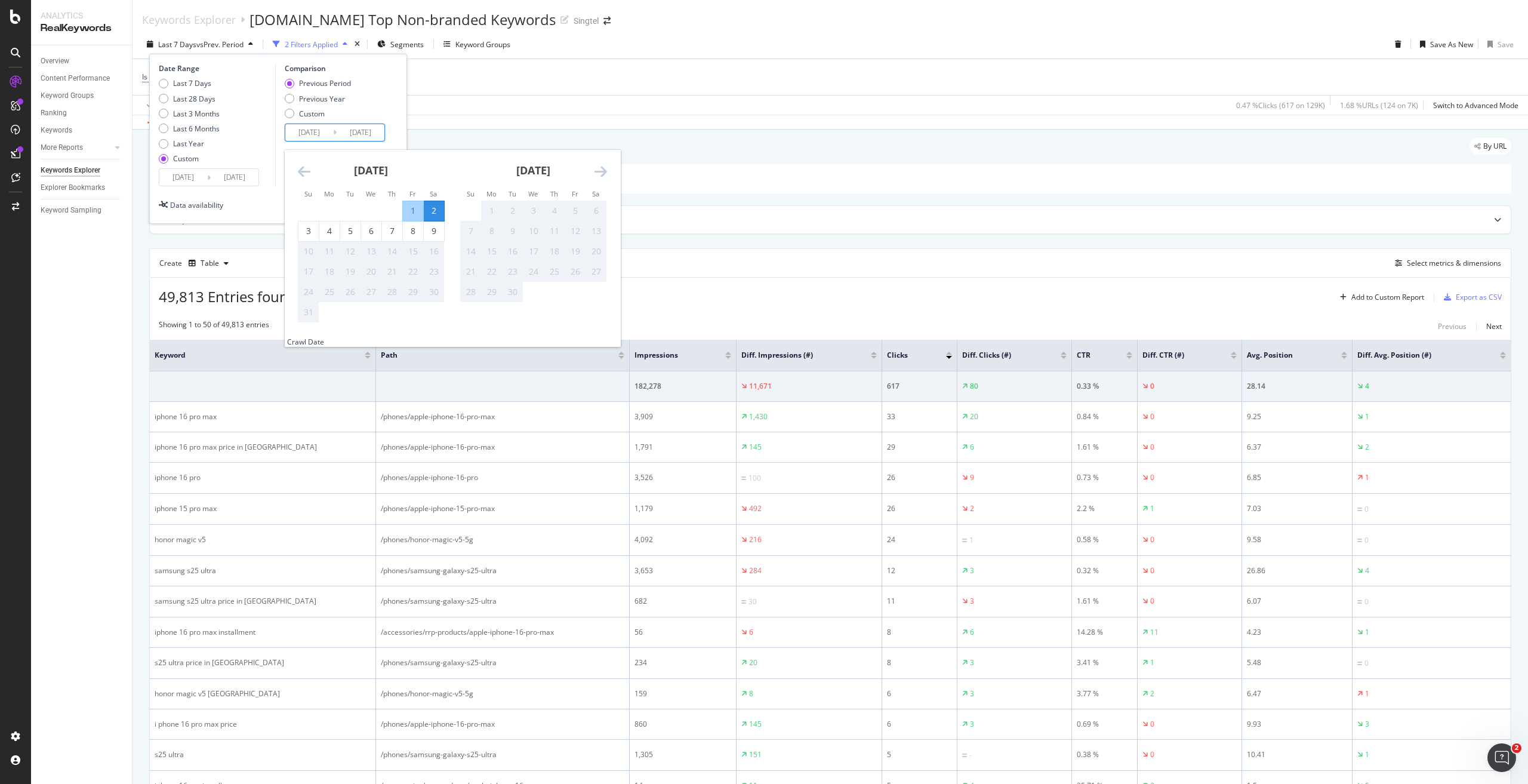
click at [299, 168] on icon "Move backward to switch to the previous month." at bounding box center [304, 171] width 12 height 14
click at [372, 87] on div "Previous Period Previous Year Custom" at bounding box center [336, 100] width 104 height 44
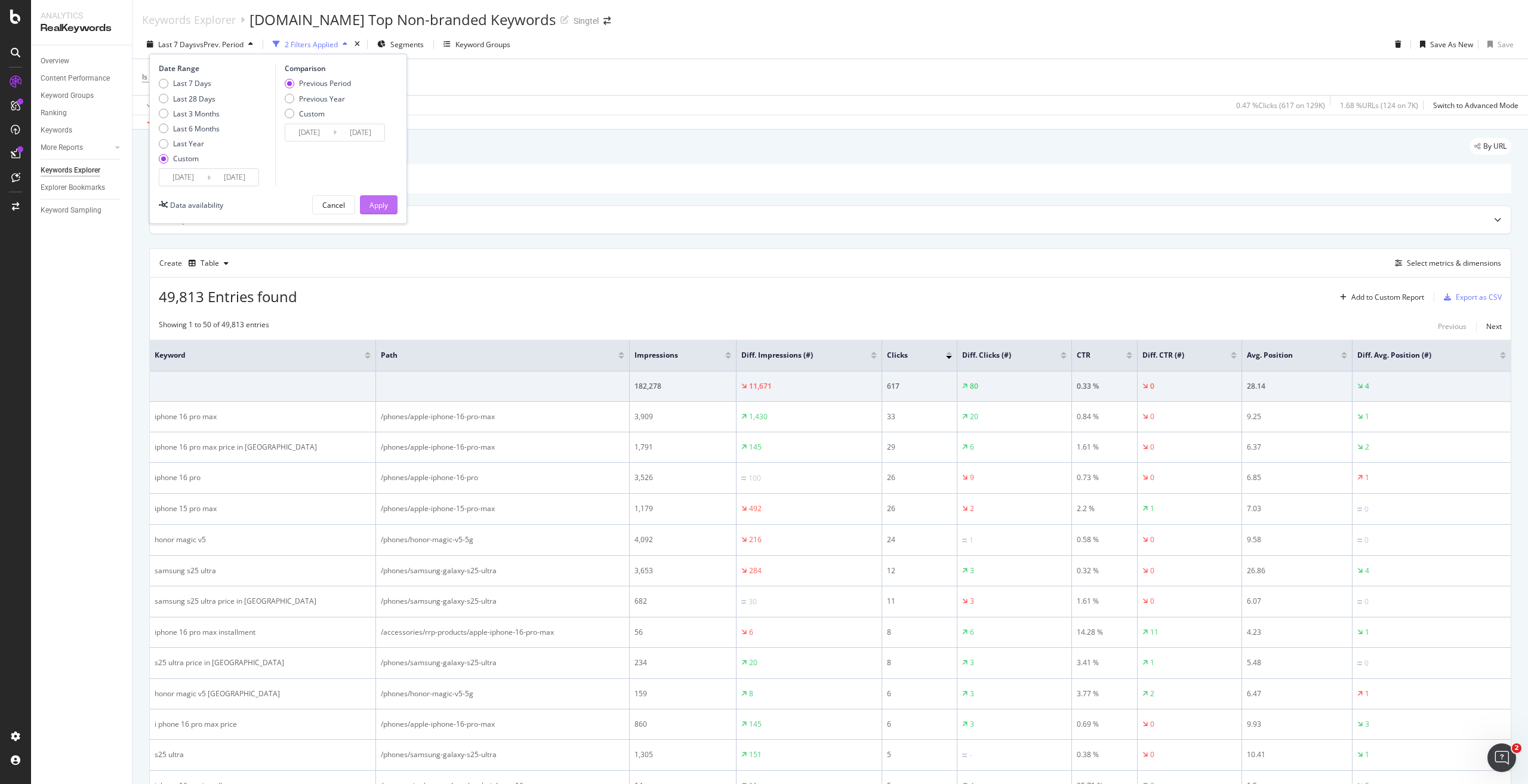
click at [381, 203] on div "Apply" at bounding box center [379, 205] width 18 height 10
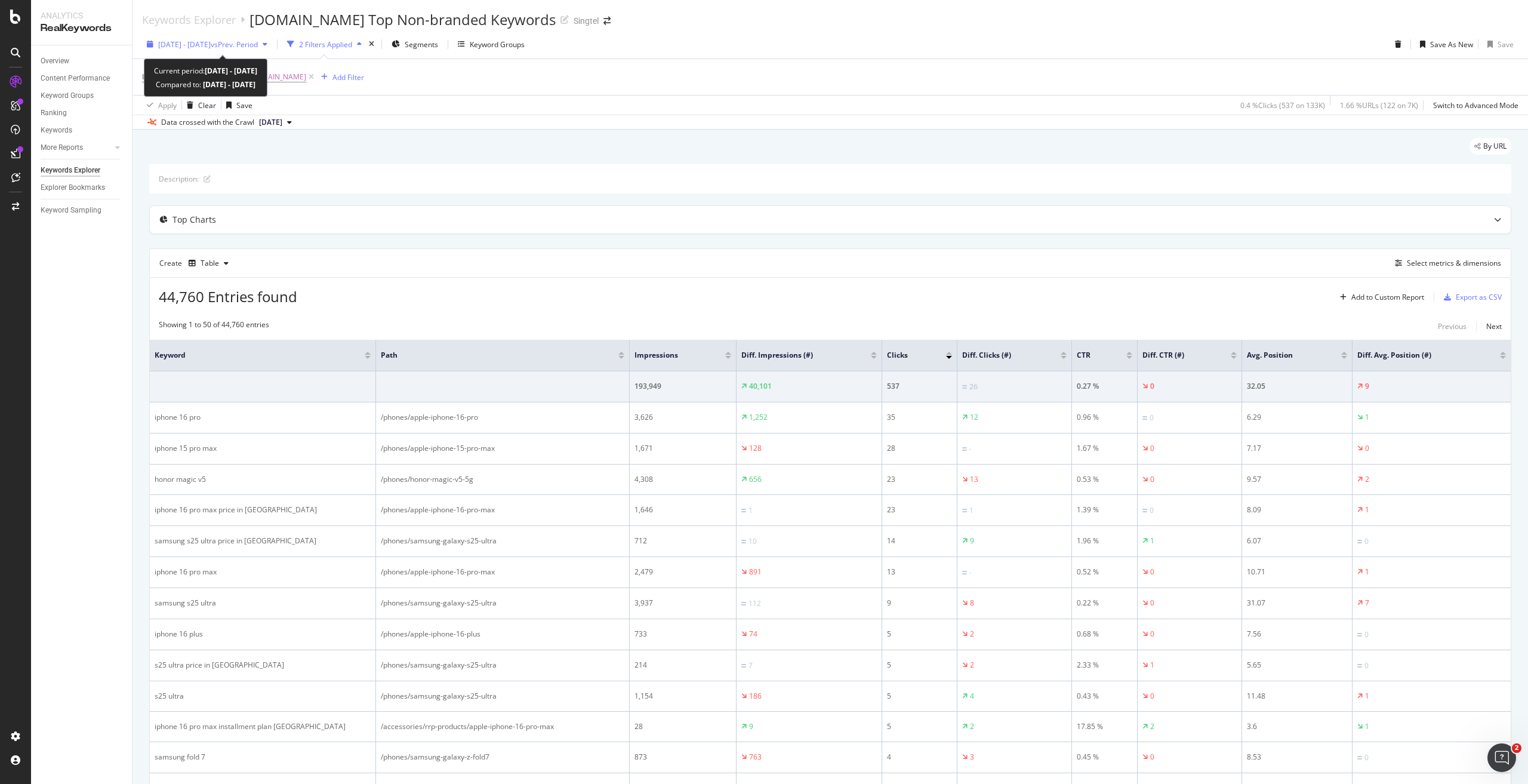
click at [251, 46] on span "vs Prev. Period" at bounding box center [234, 44] width 47 height 10
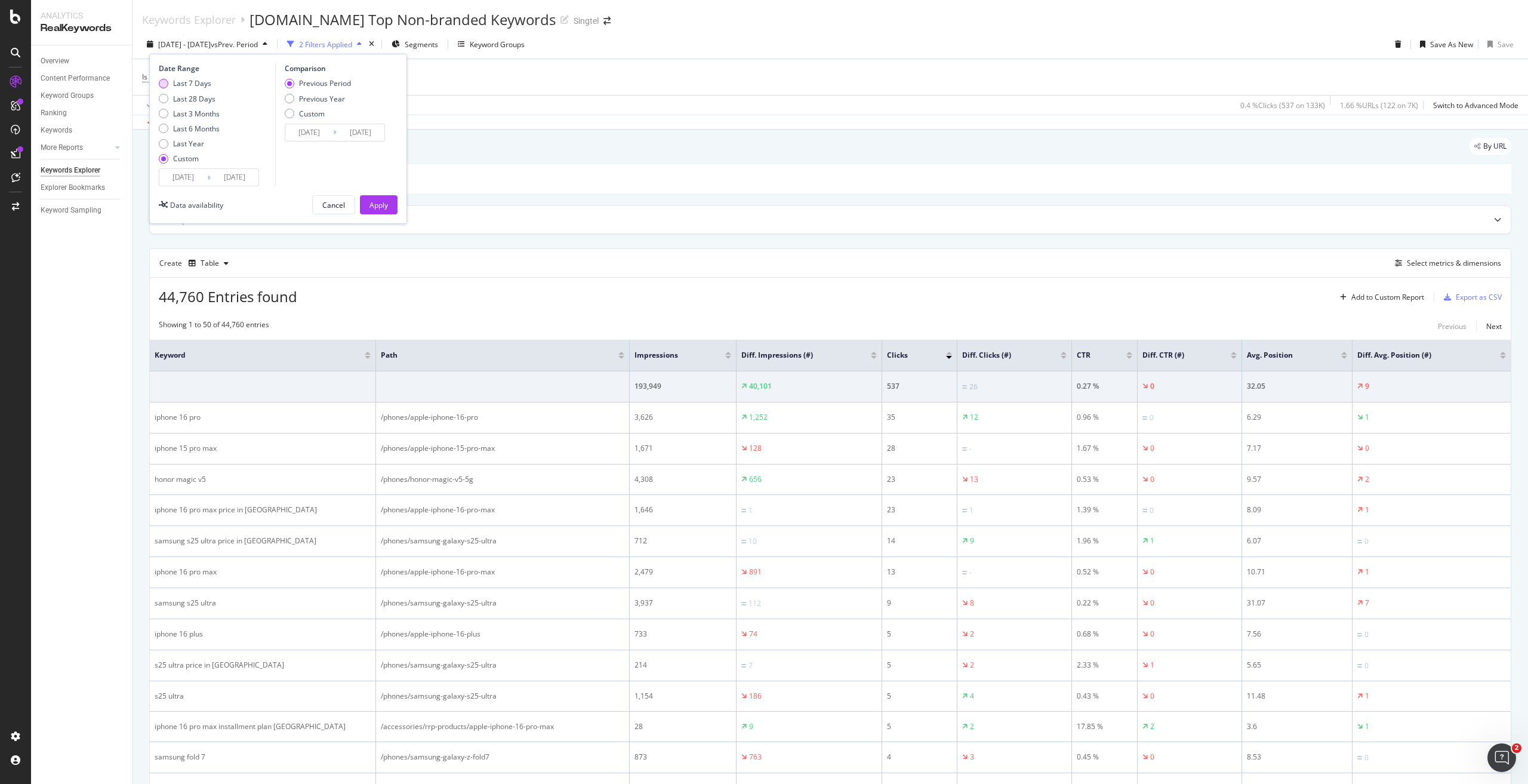
click at [204, 84] on div "Last 7 Days" at bounding box center [192, 84] width 38 height 10
type input "2025/08/10"
type input "2025/08/16"
type input "2025/08/03"
type input "2025/08/09"
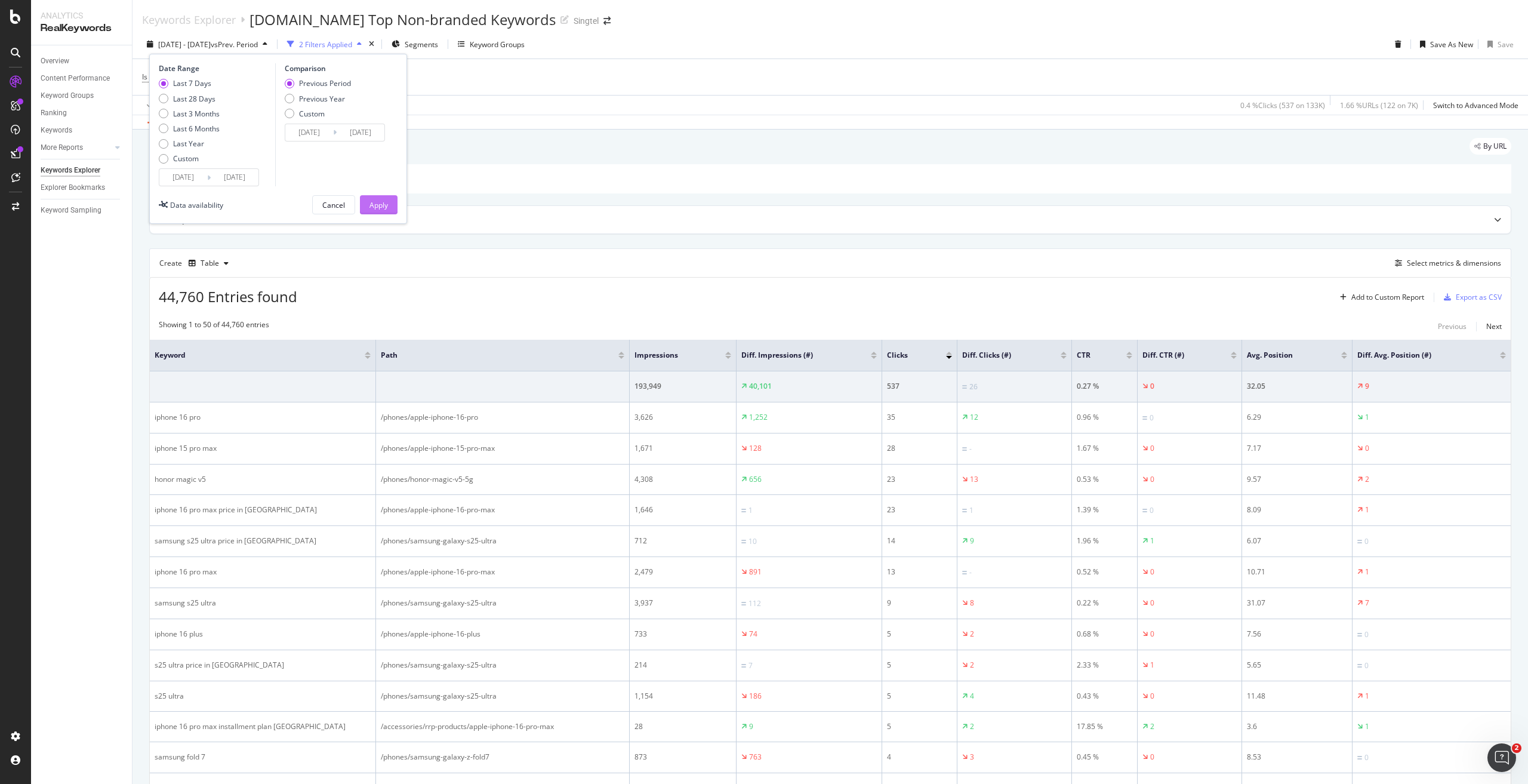
click at [385, 204] on div "Apply" at bounding box center [379, 205] width 18 height 10
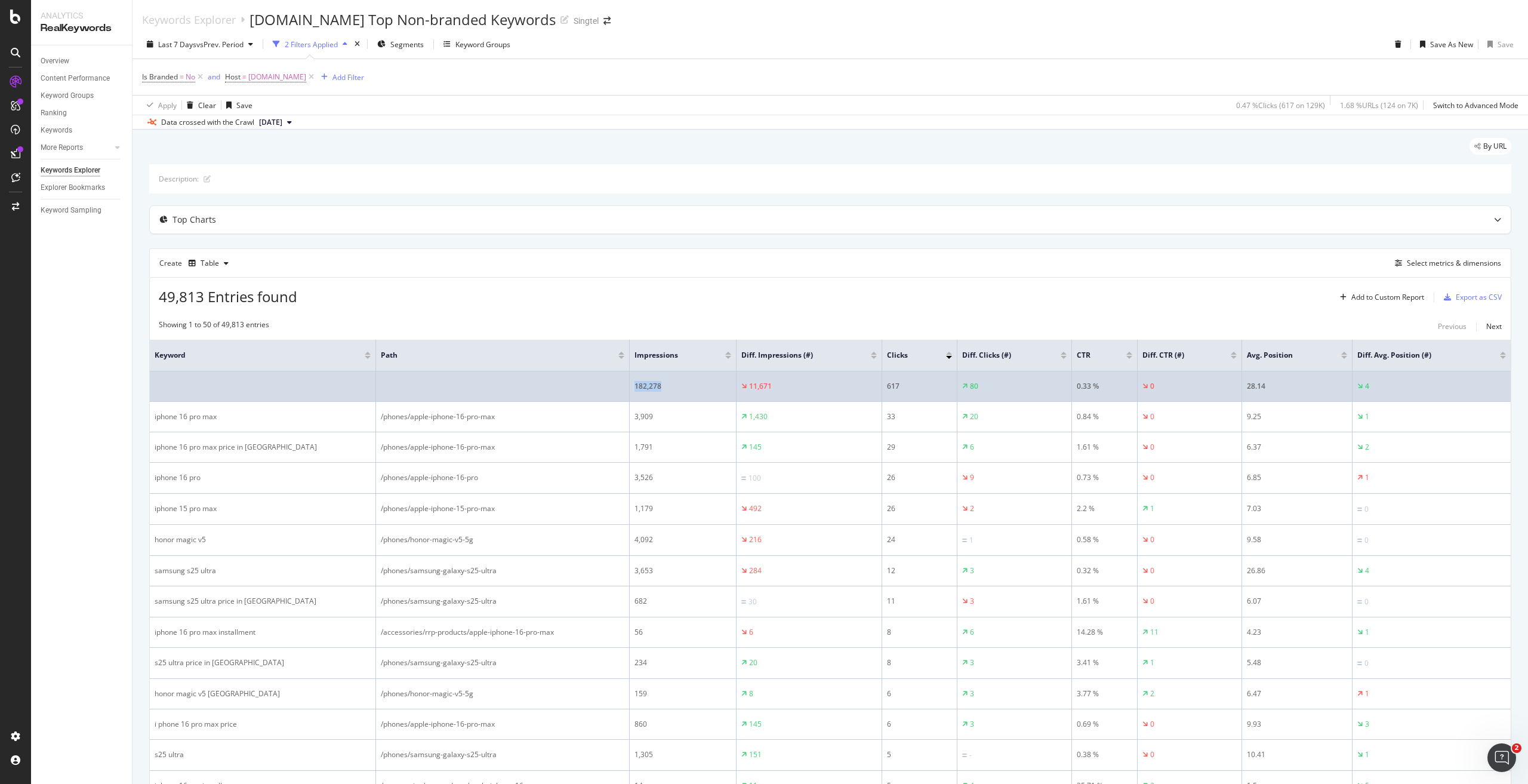
drag, startPoint x: 700, startPoint y: 387, endPoint x: 620, endPoint y: 389, distance: 80.0
click at [620, 389] on tr "182,278 11,671 617 80 0.33 % 0 28.14 4" at bounding box center [830, 386] width 1361 height 30
copy tr "182,278"
drag, startPoint x: 835, startPoint y: 383, endPoint x: 745, endPoint y: 391, distance: 90.4
click at [745, 391] on div "11,671" at bounding box center [809, 386] width 136 height 10
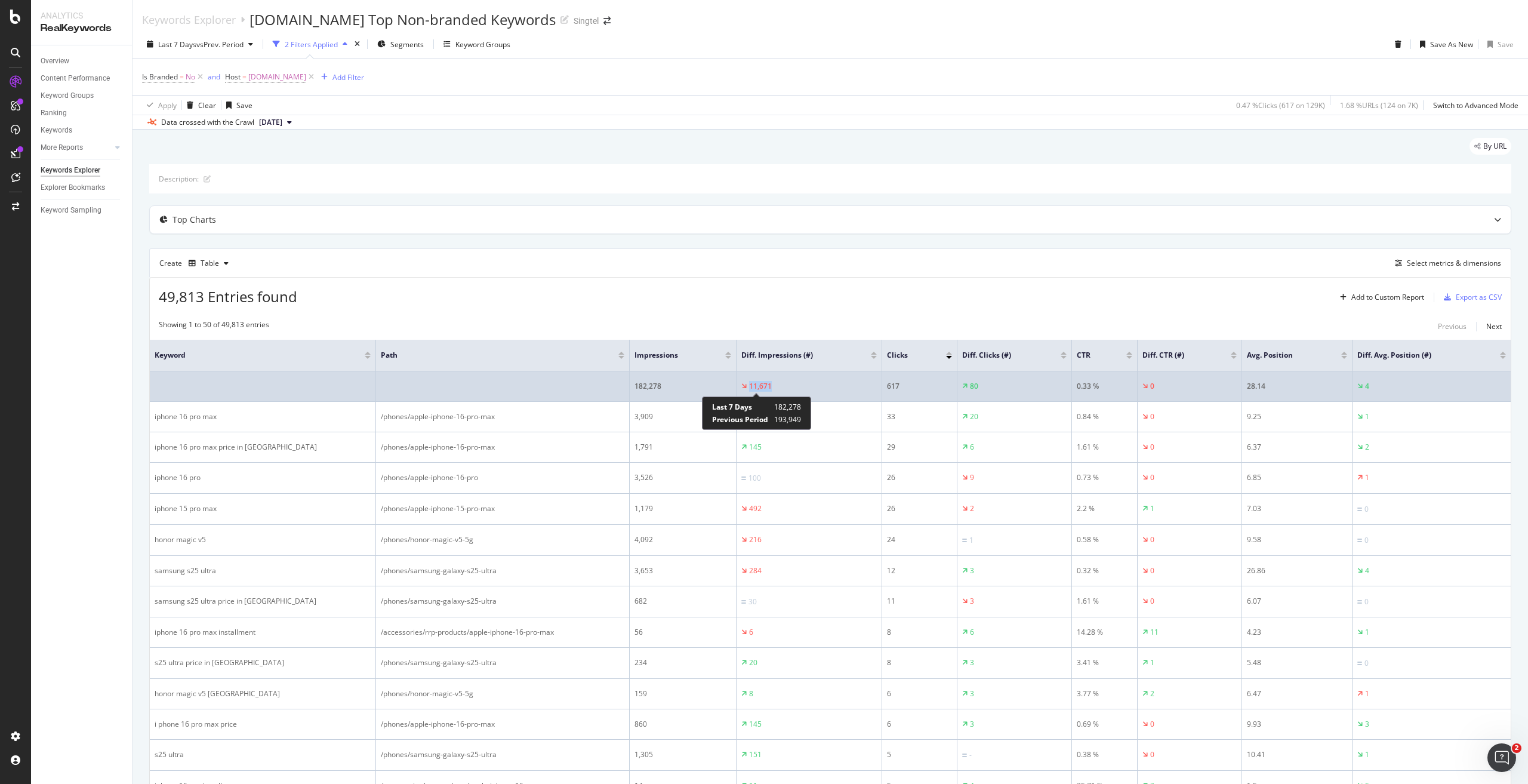
copy div "11,671"
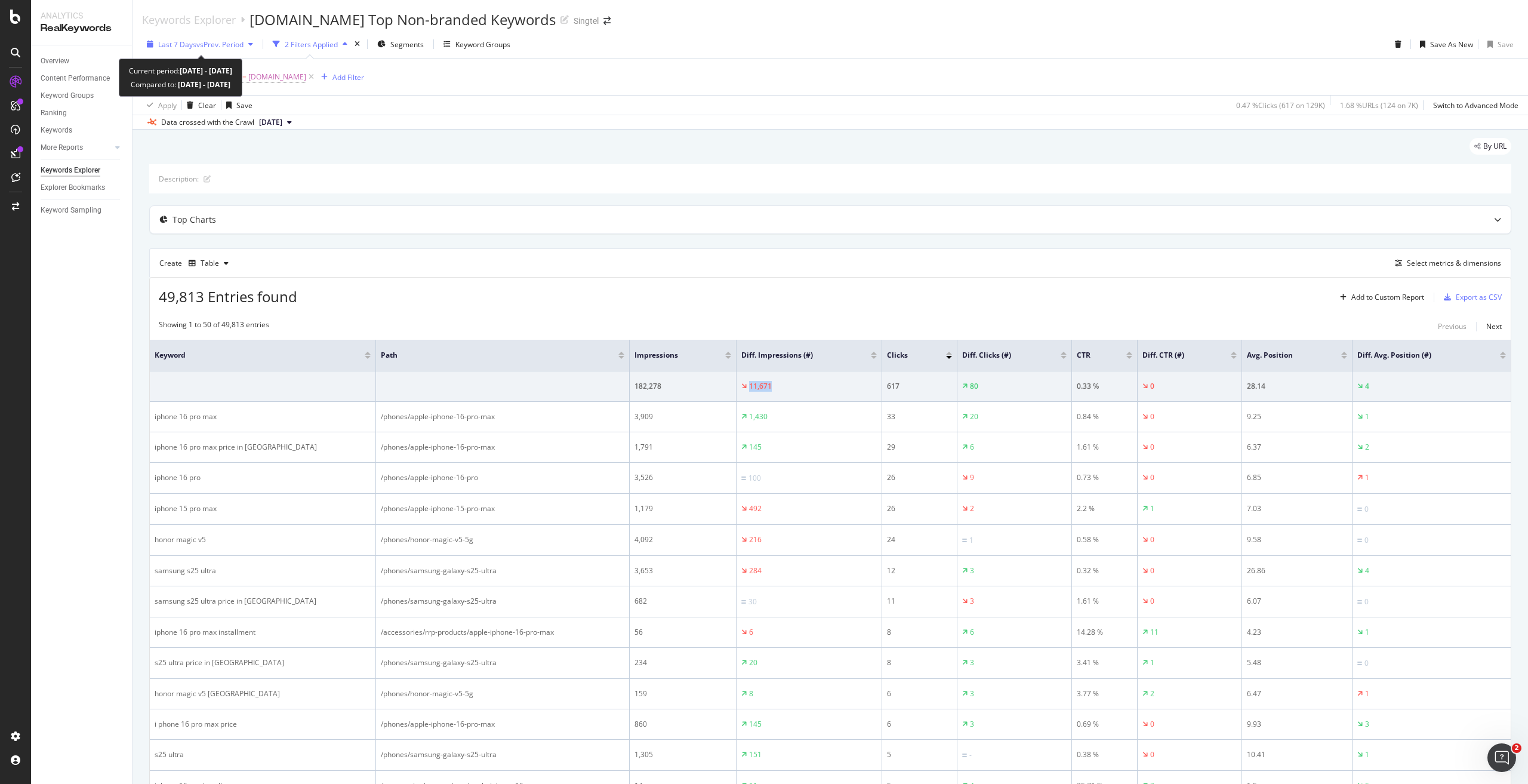
click at [213, 43] on span "vs Prev. Period" at bounding box center [220, 44] width 47 height 10
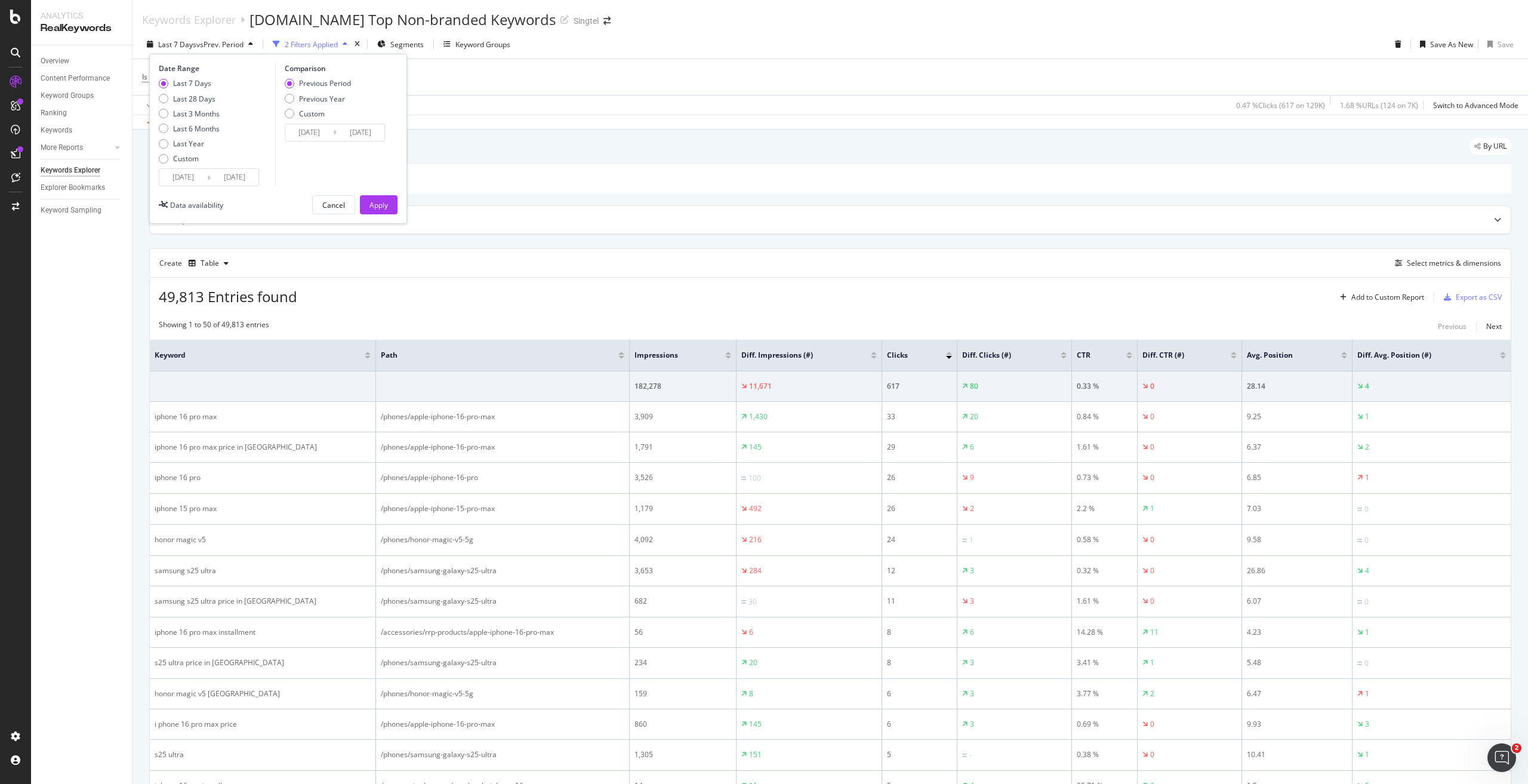
click at [187, 178] on input "2025/08/10" at bounding box center [183, 177] width 48 height 17
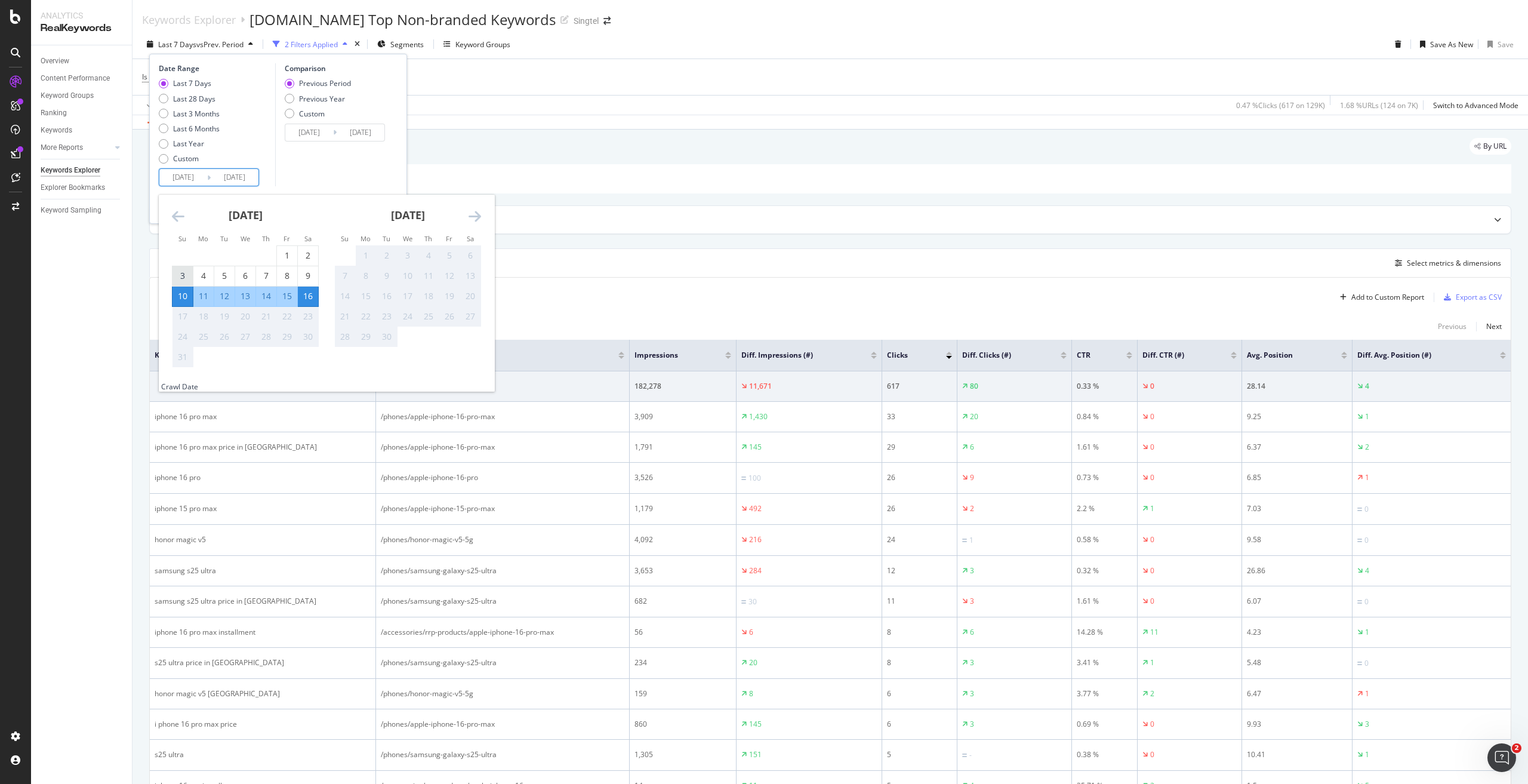
click at [184, 274] on div "3" at bounding box center [182, 276] width 20 height 12
type input "2025/08/03"
type input "2025/07/20"
type input "2025/08/02"
click at [303, 274] on div "9" at bounding box center [307, 276] width 20 height 12
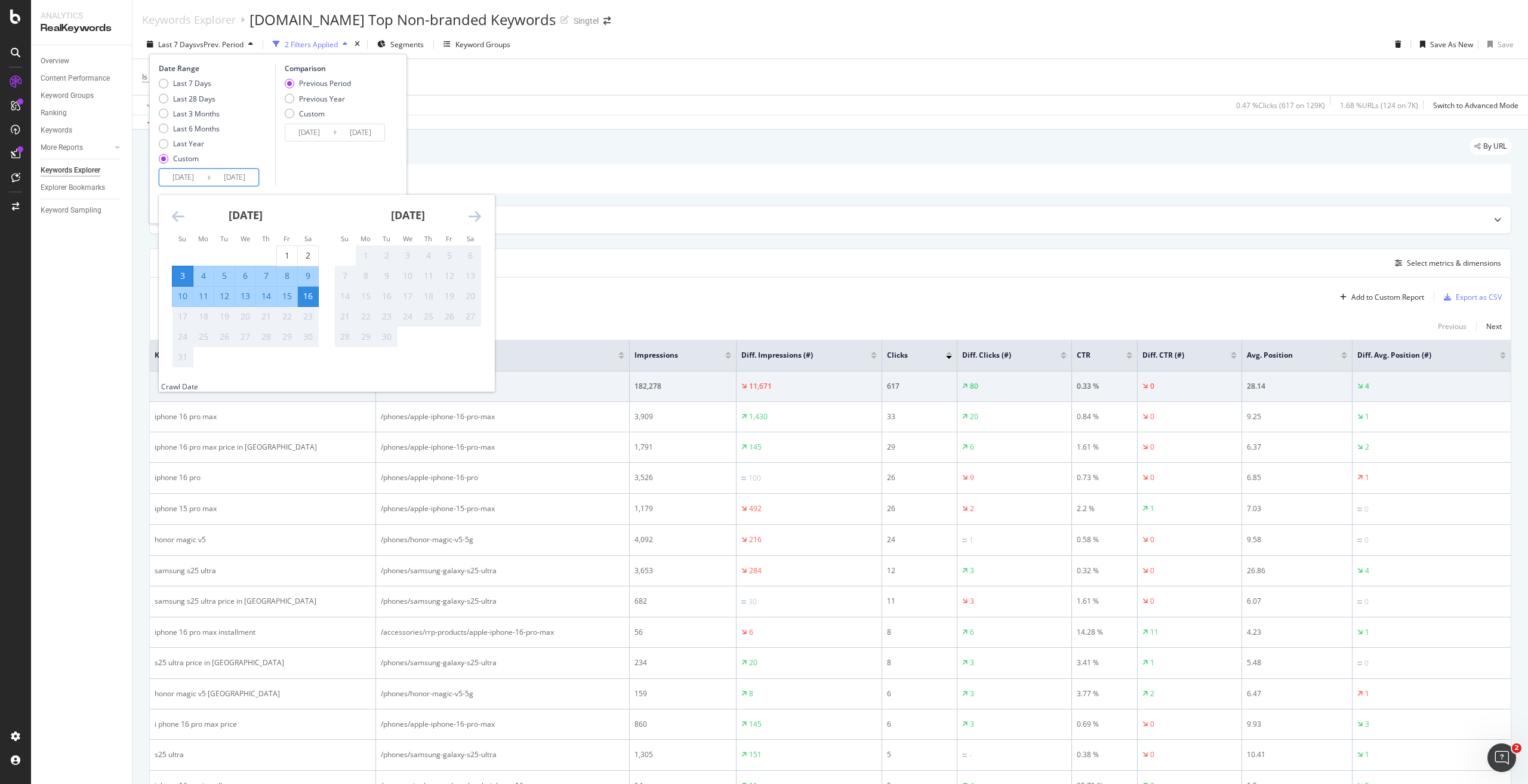
type input "2025/08/09"
type input "2025/07/27"
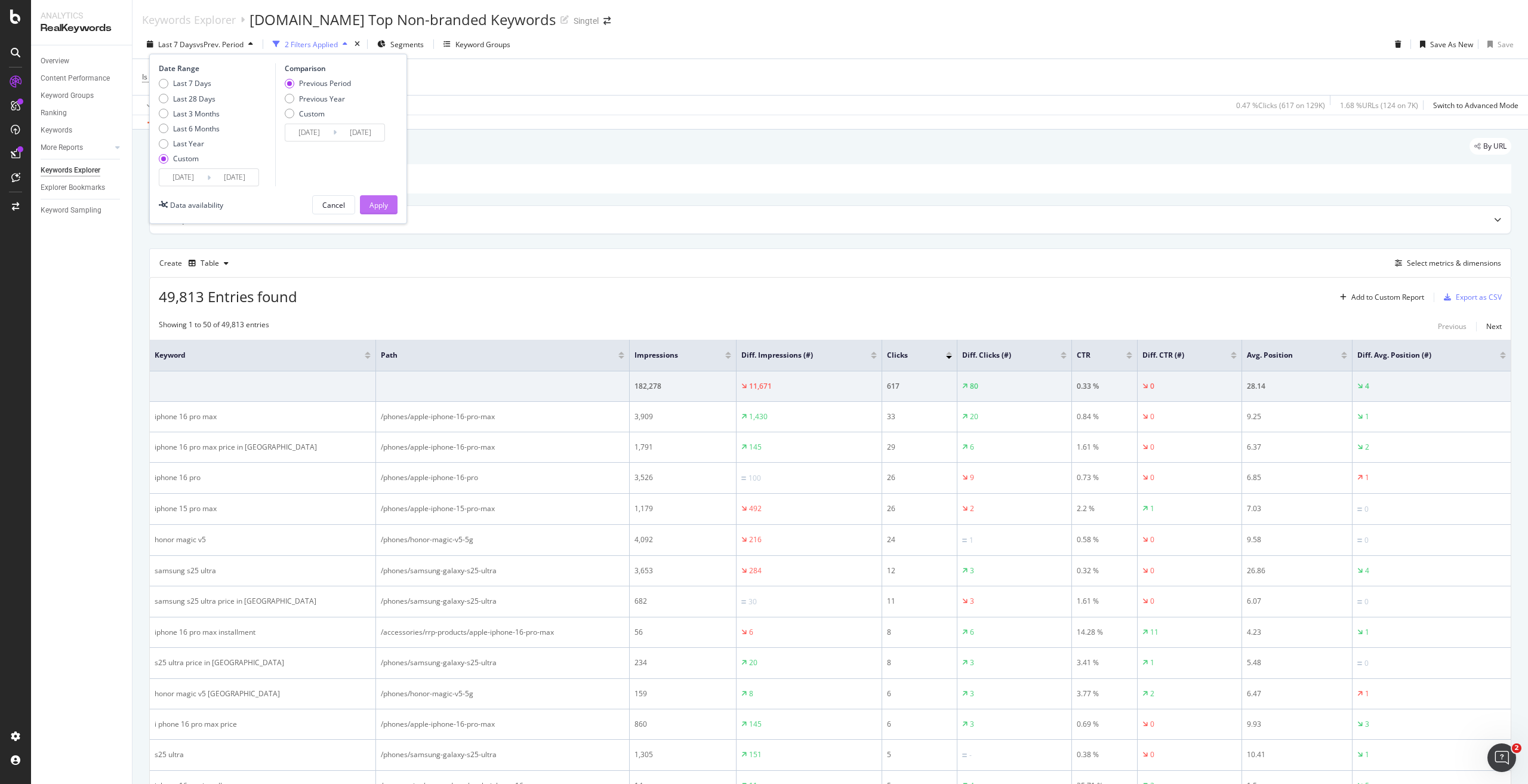
click at [381, 204] on div "Apply" at bounding box center [379, 205] width 18 height 10
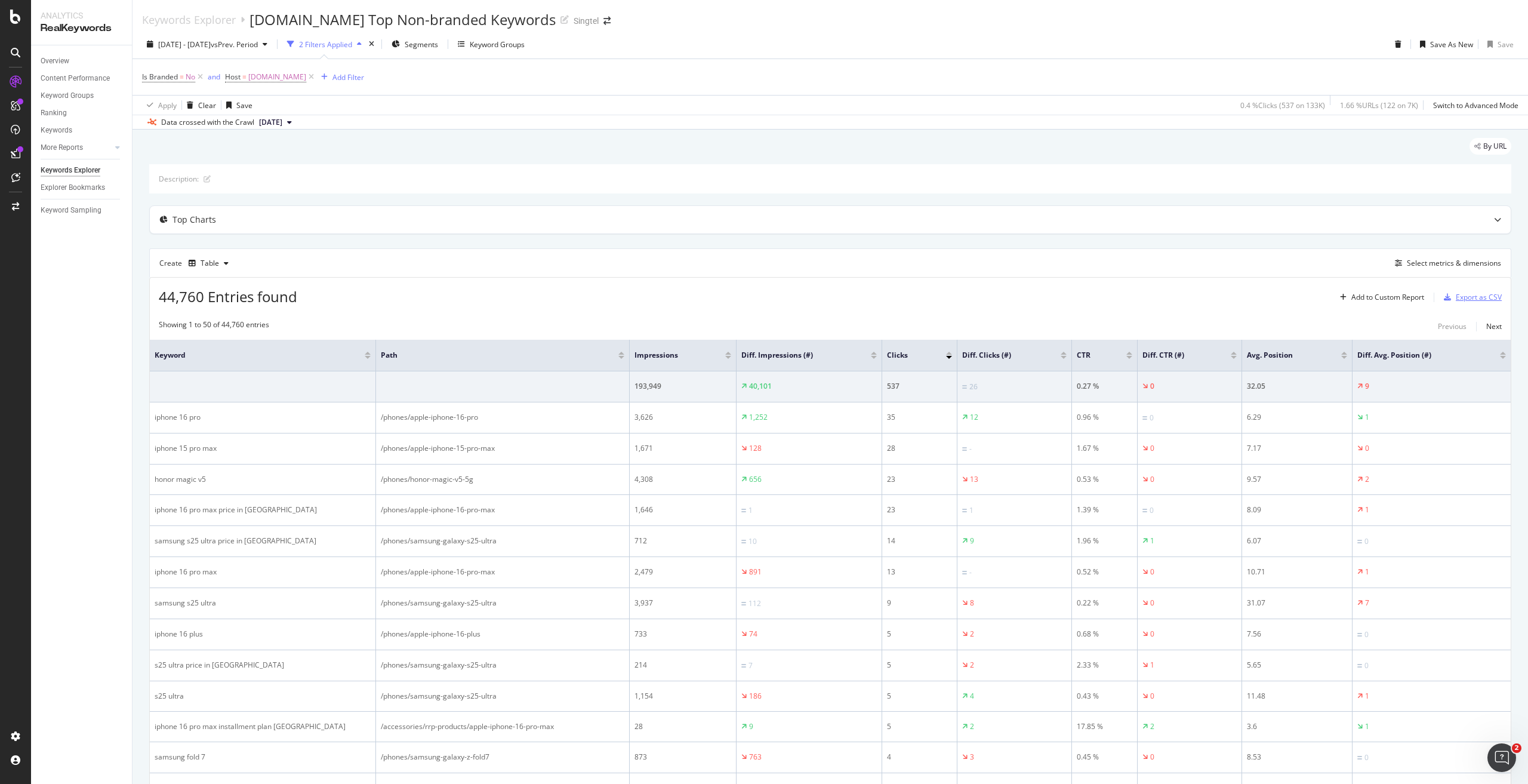
click at [1468, 292] on div "Export as CSV" at bounding box center [1478, 297] width 46 height 10
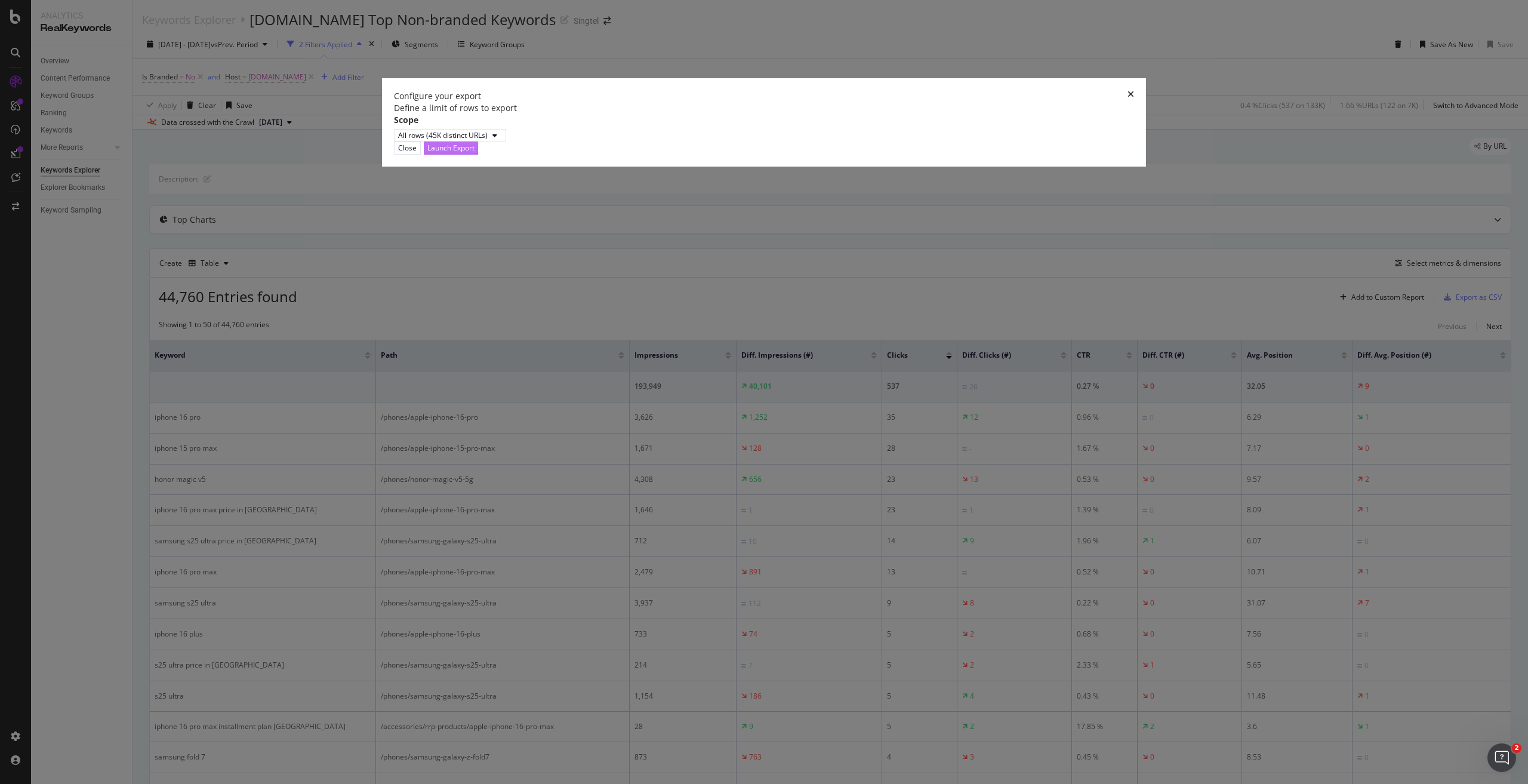
click at [474, 153] on div "Launch Export" at bounding box center [451, 148] width 47 height 10
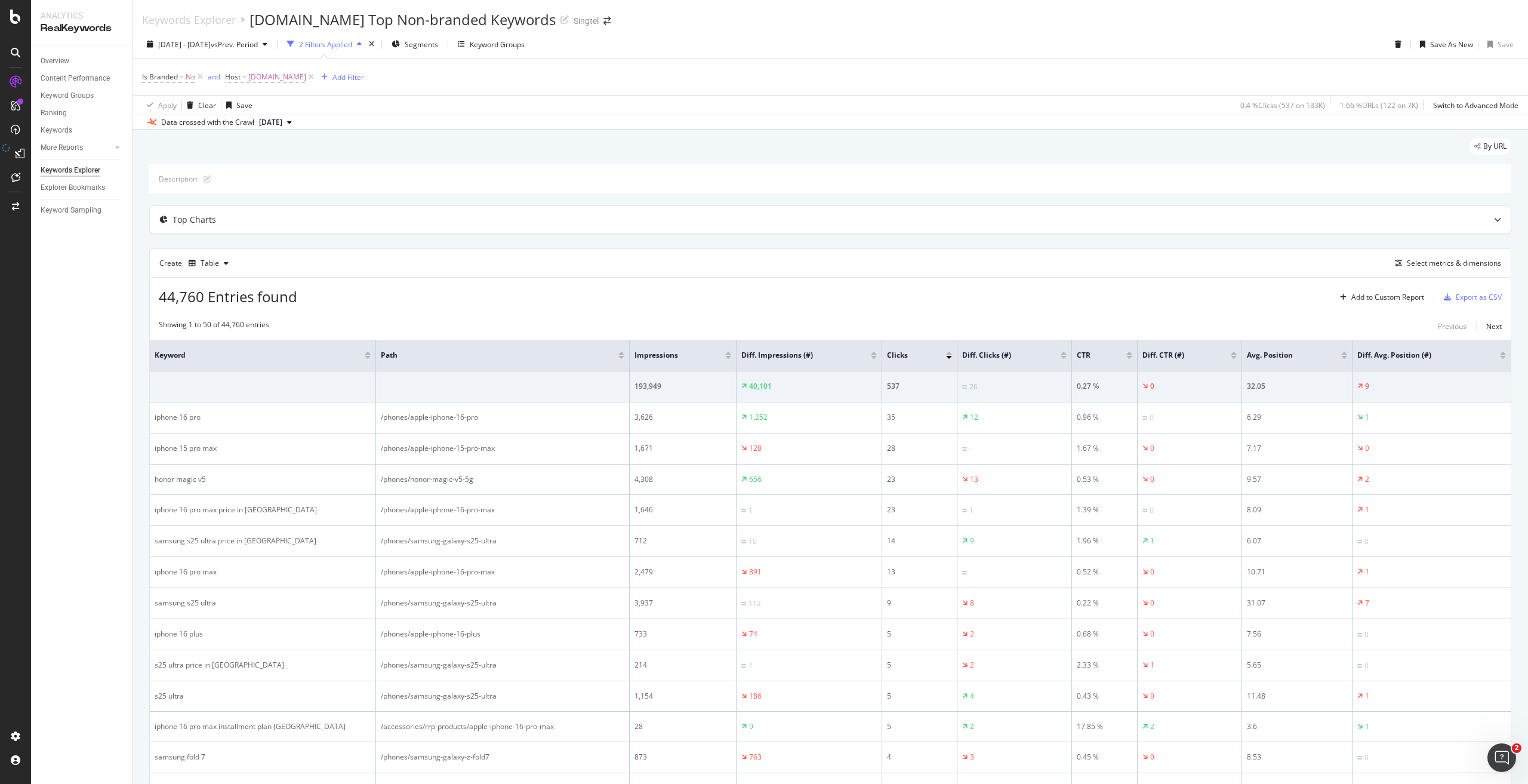
click at [1097, 35] on div "2025 Aug. 3rd - Aug. 9th vs Prev. Period 2 Filters Applied Segments Keyword Gro…" at bounding box center [830, 46] width 1396 height 23
click at [1466, 296] on div "Export as CSV" at bounding box center [1478, 297] width 46 height 10
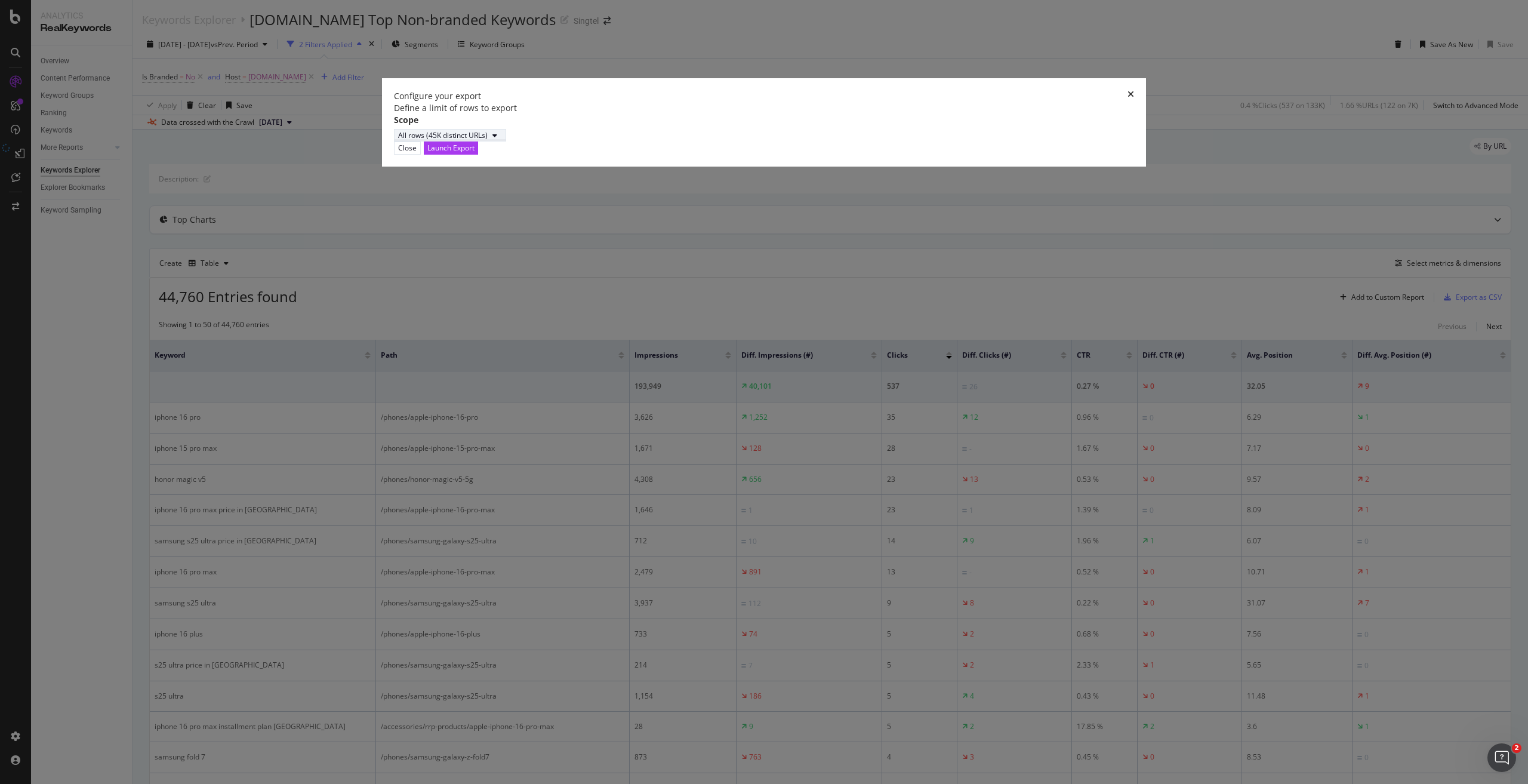
click at [502, 140] on div "All rows (45K distinct URLs)" at bounding box center [450, 136] width 104 height 10
click at [620, 447] on div "Define a limit" at bounding box center [607, 452] width 44 height 10
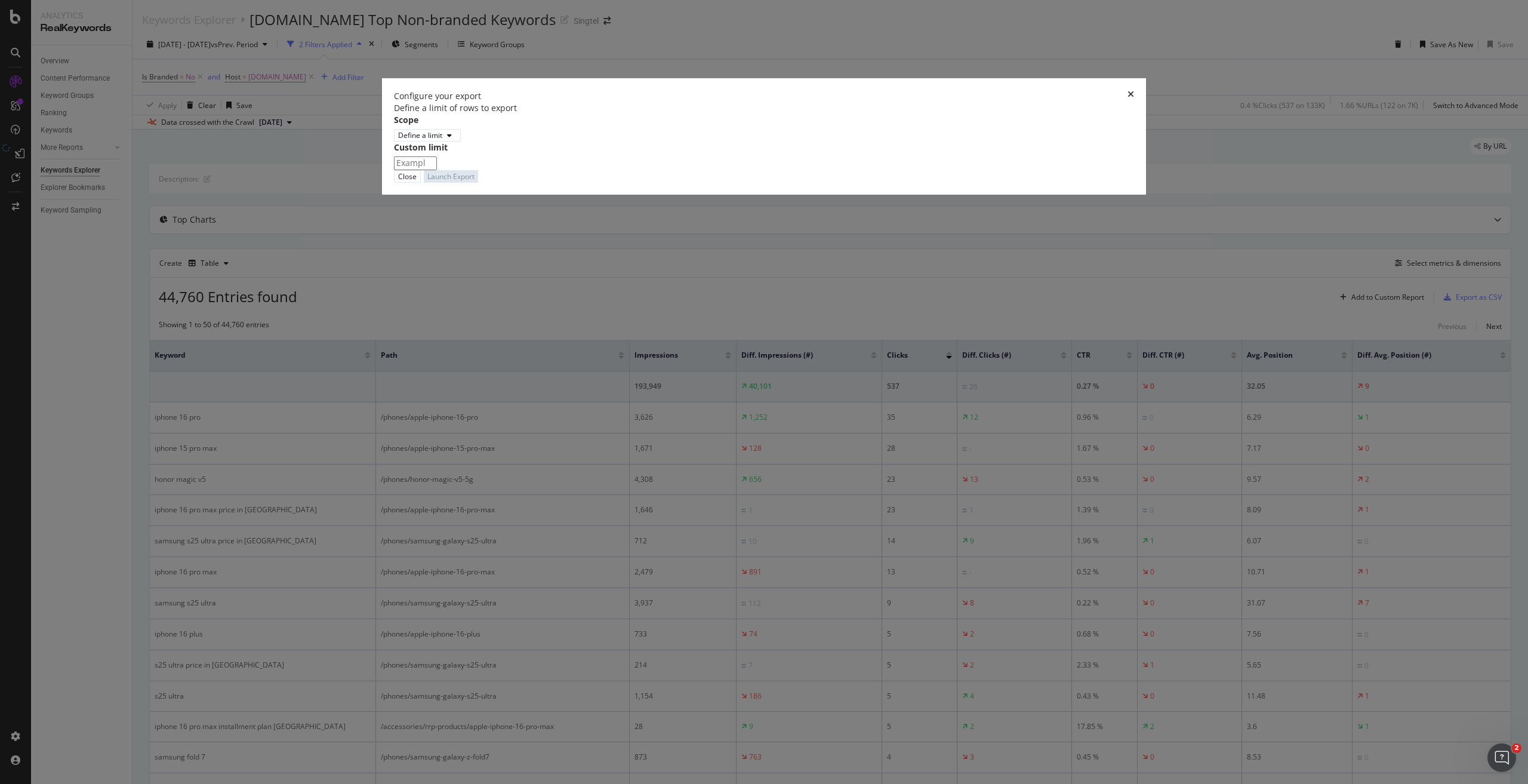
click at [437, 170] on input "modal" at bounding box center [415, 163] width 43 height 13
type input "100"
click at [474, 190] on div "Launch Export" at bounding box center [451, 184] width 47 height 11
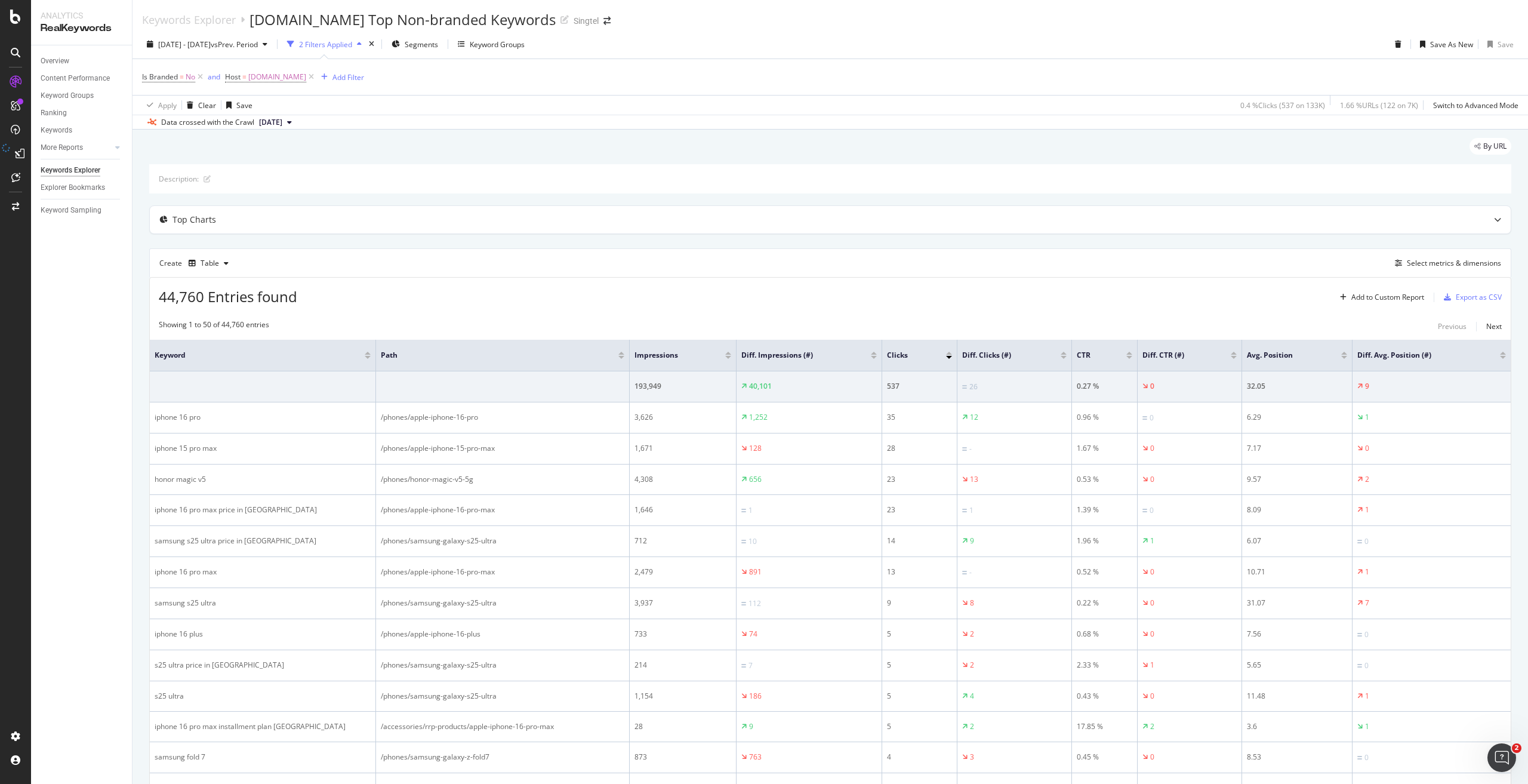
click at [1164, 302] on div "44,760 Entries found Add to Custom Report Export as CSV" at bounding box center [830, 292] width 1361 height 30
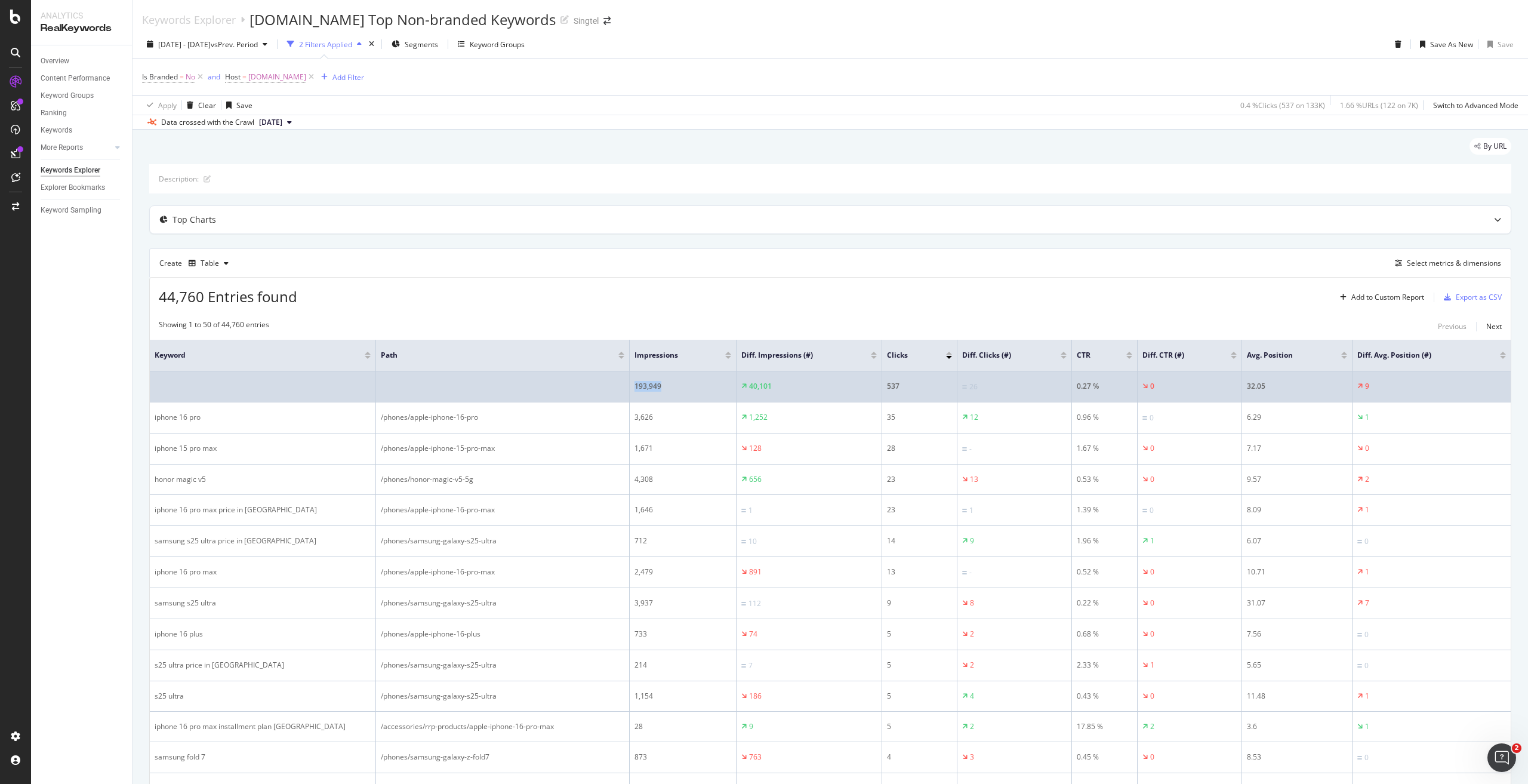
drag, startPoint x: 707, startPoint y: 393, endPoint x: 628, endPoint y: 396, distance: 79.1
click at [628, 396] on tr "193,949 40,101 537 26 0.27 % 0 32.05 9" at bounding box center [830, 387] width 1361 height 31
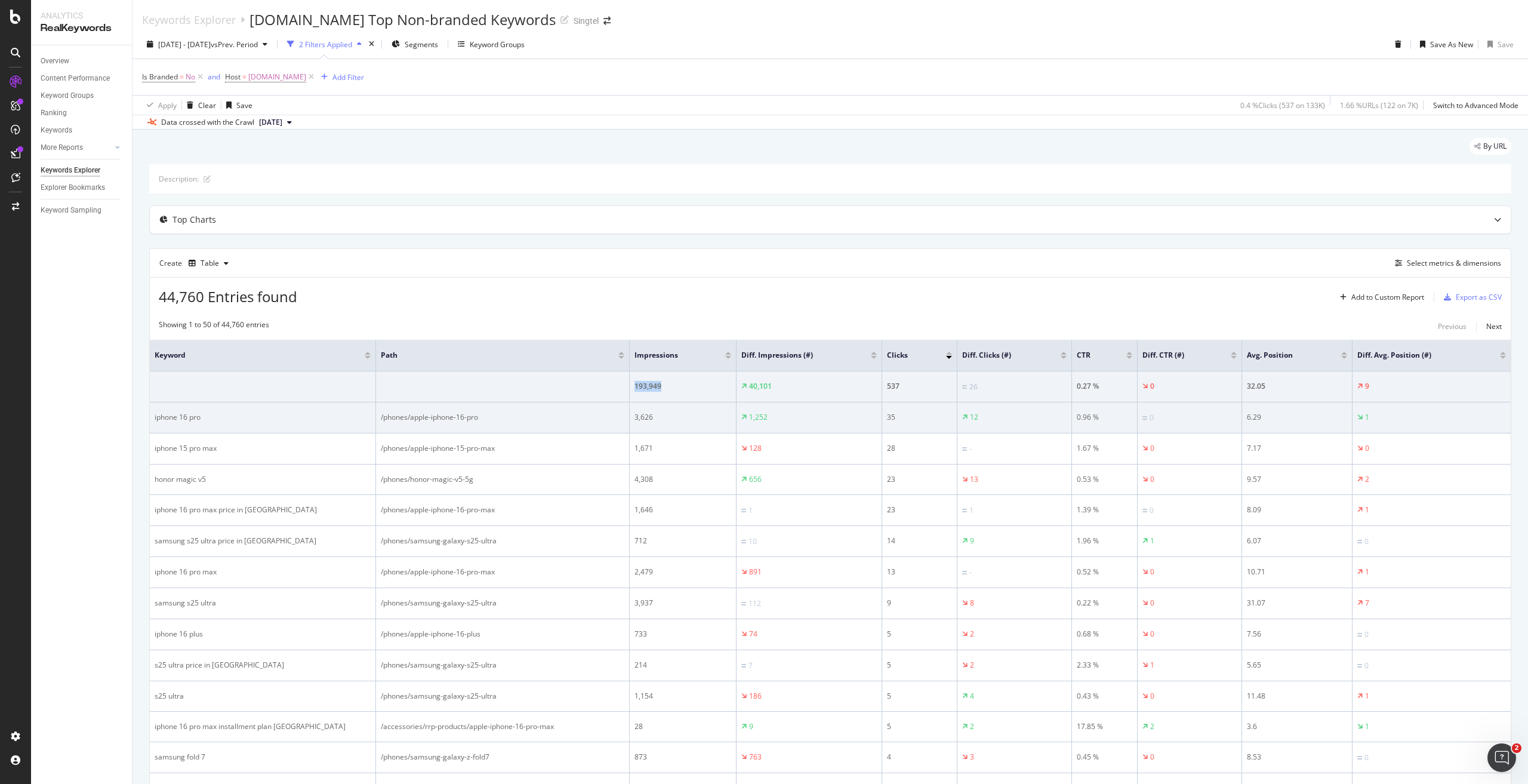
copy tr "193,949"
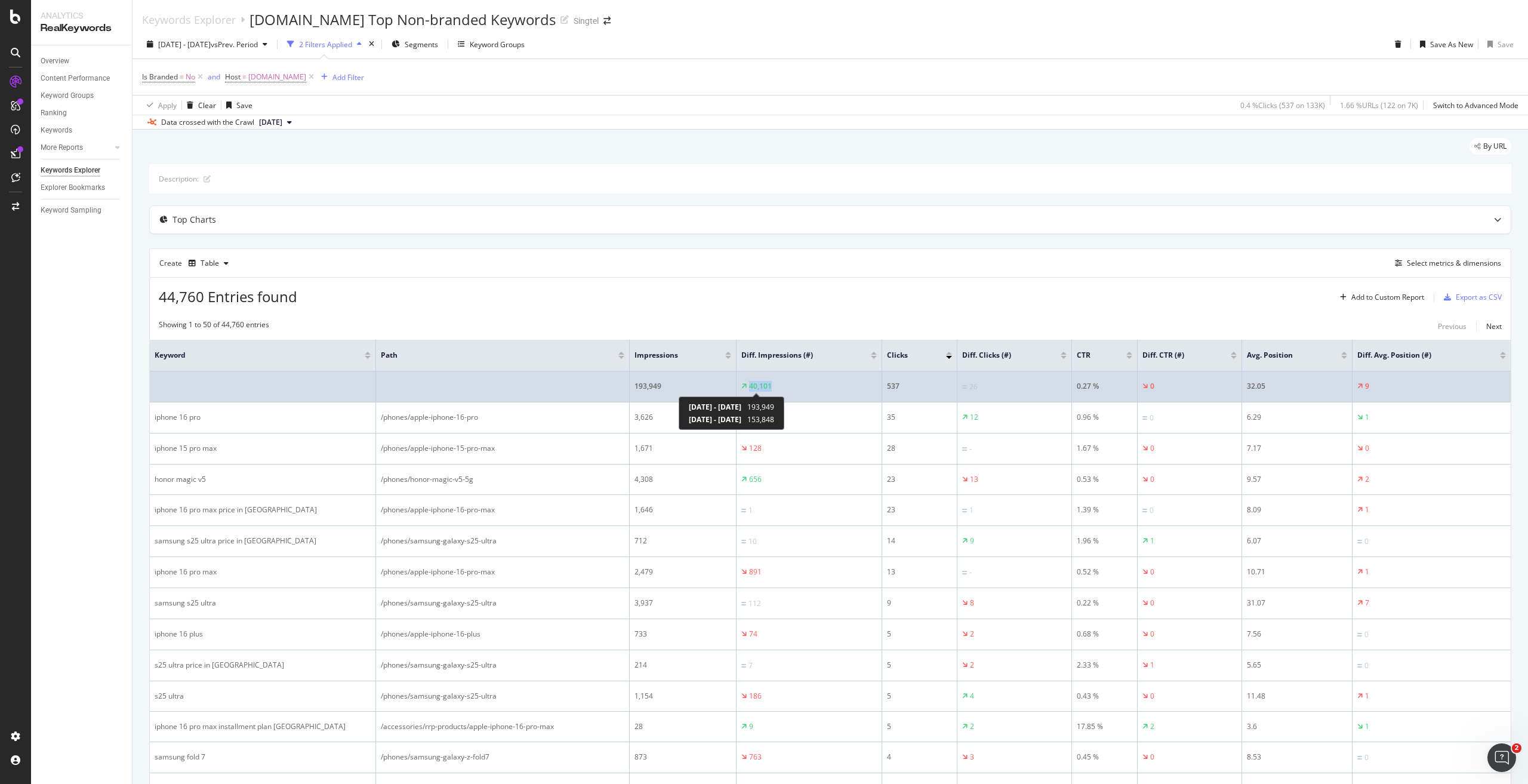
drag, startPoint x: 811, startPoint y: 375, endPoint x: 744, endPoint y: 390, distance: 68.7
click at [744, 390] on td "40,101" at bounding box center [808, 387] width 145 height 31
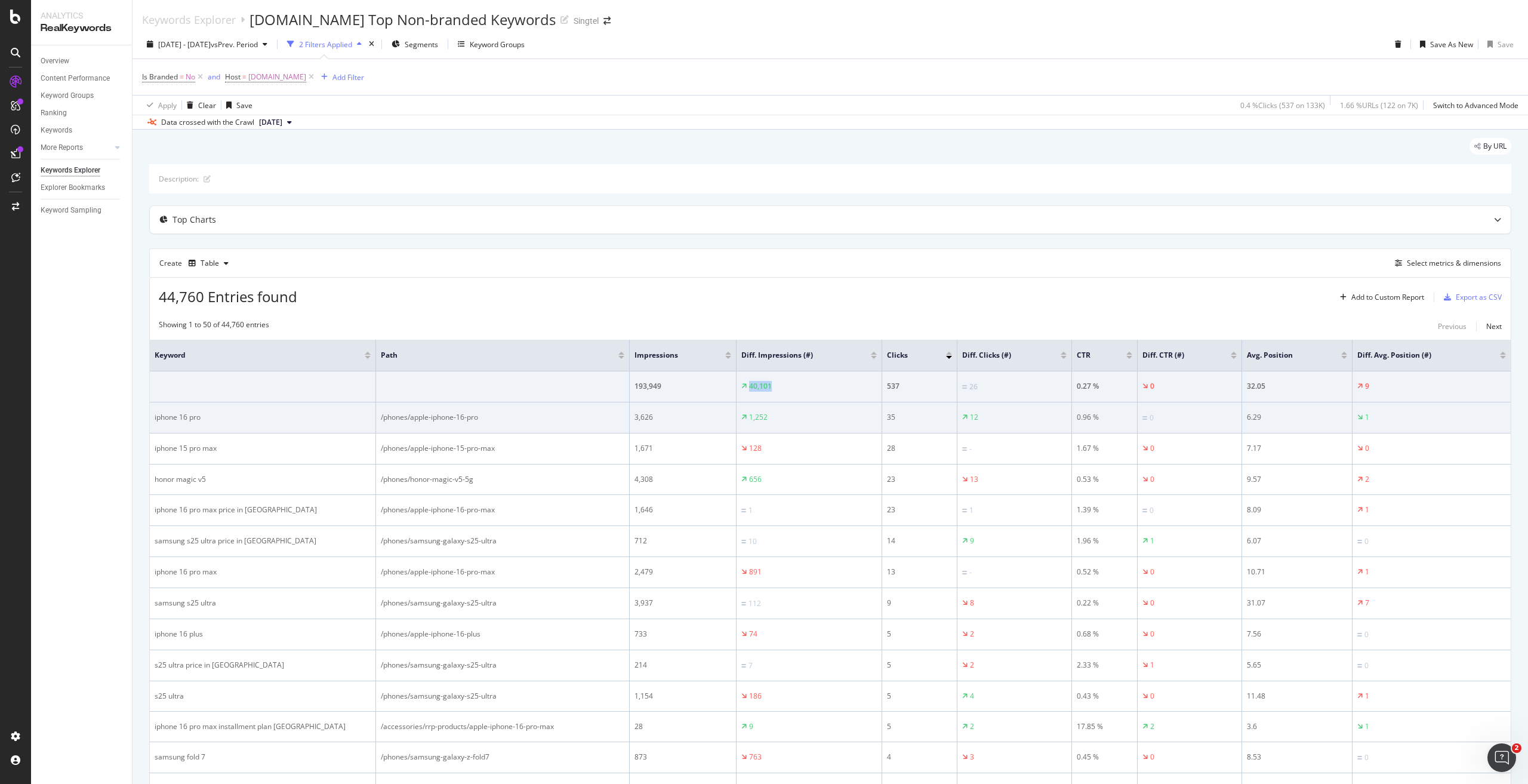
copy div "40,101"
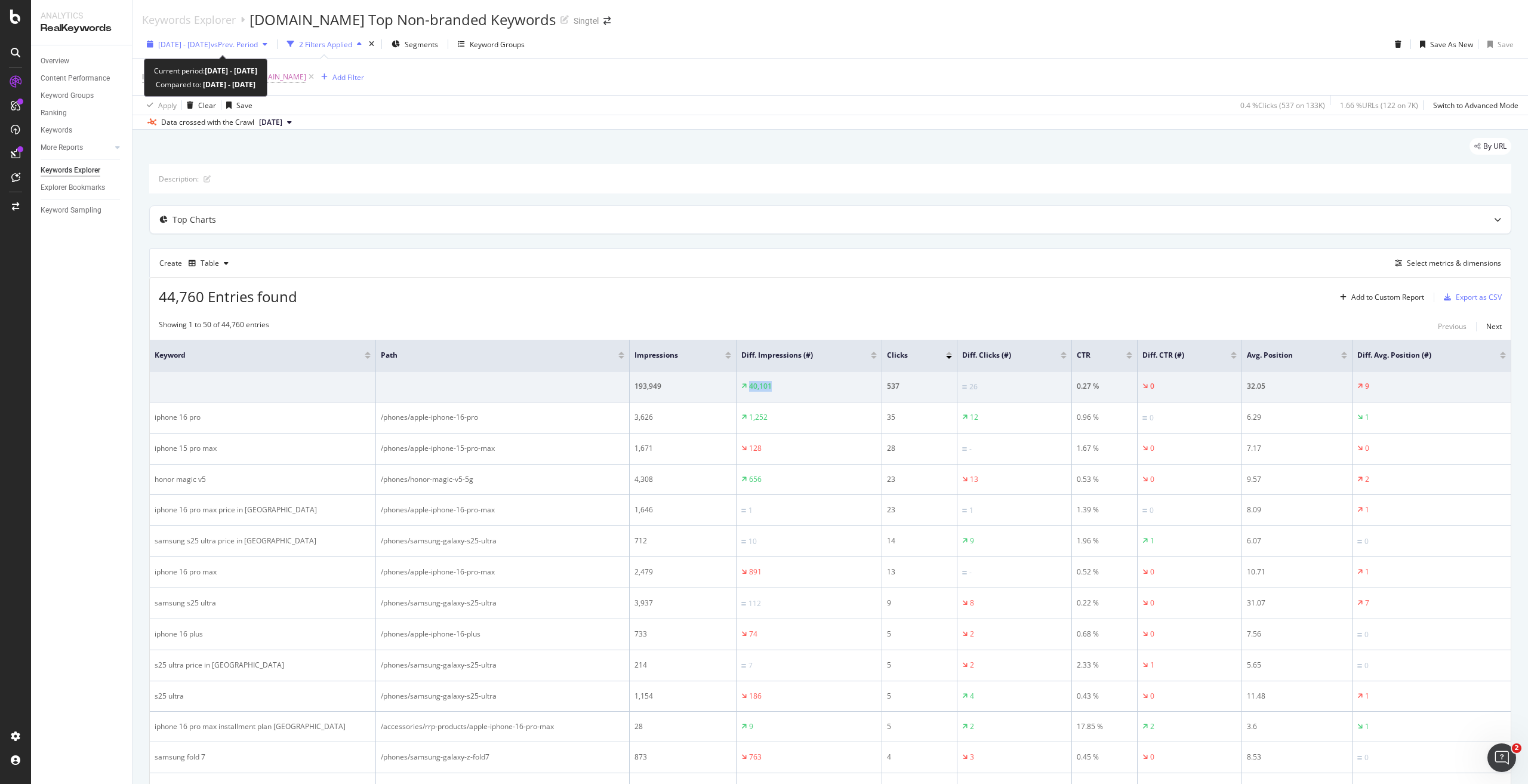
click at [253, 44] on span "vs Prev. Period" at bounding box center [234, 44] width 47 height 10
click at [511, 293] on div "44,760 Entries found Add to Custom Report Export as CSV" at bounding box center [830, 292] width 1361 height 30
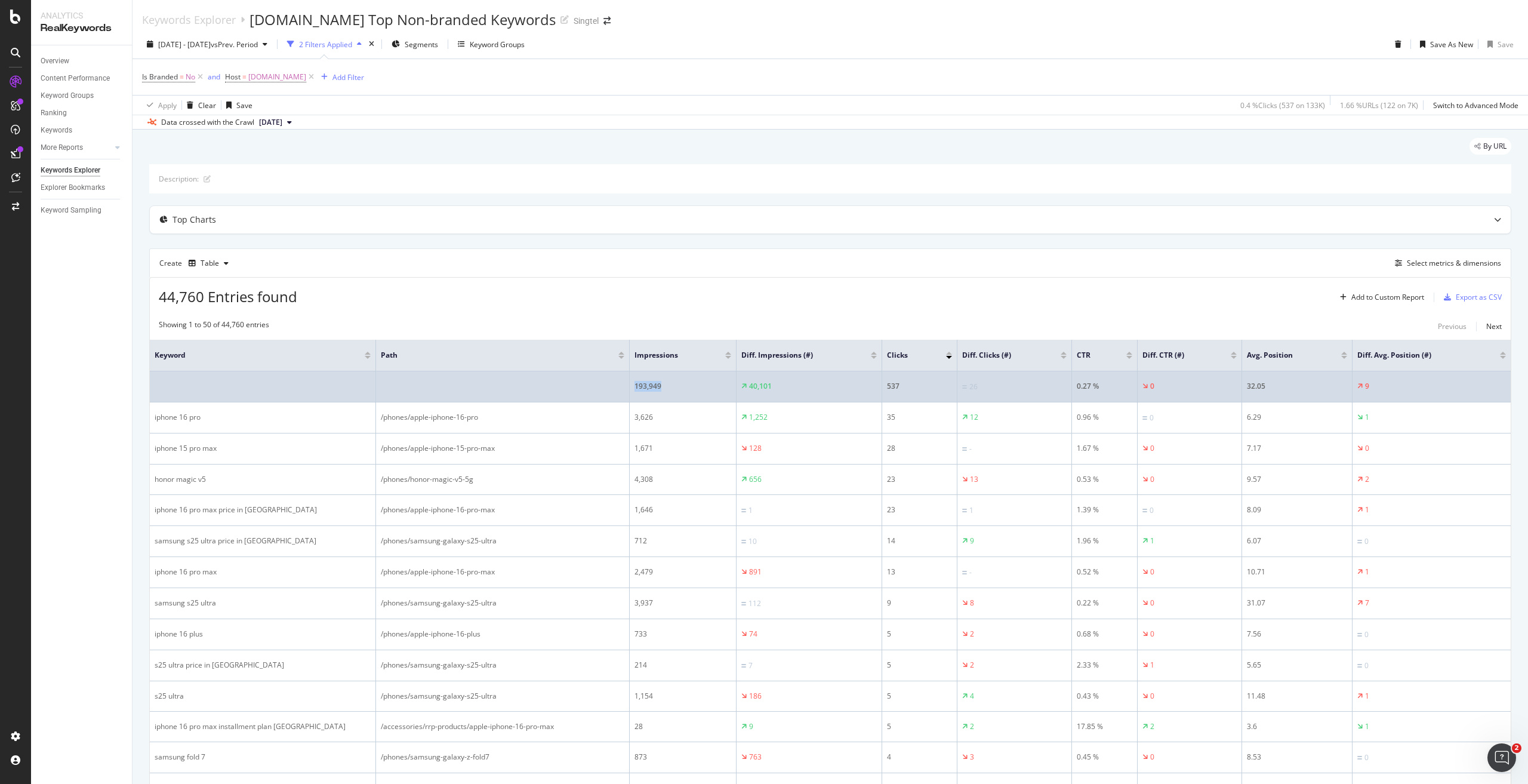
drag, startPoint x: 699, startPoint y: 385, endPoint x: 615, endPoint y: 385, distance: 84.0
click at [615, 385] on tr "193,949 40,101 537 26 0.27 % 0 32.05 9" at bounding box center [830, 387] width 1361 height 31
copy tr "193,949"
drag, startPoint x: 796, startPoint y: 386, endPoint x: 750, endPoint y: 381, distance: 46.3
click at [750, 381] on div "40,101" at bounding box center [809, 386] width 136 height 10
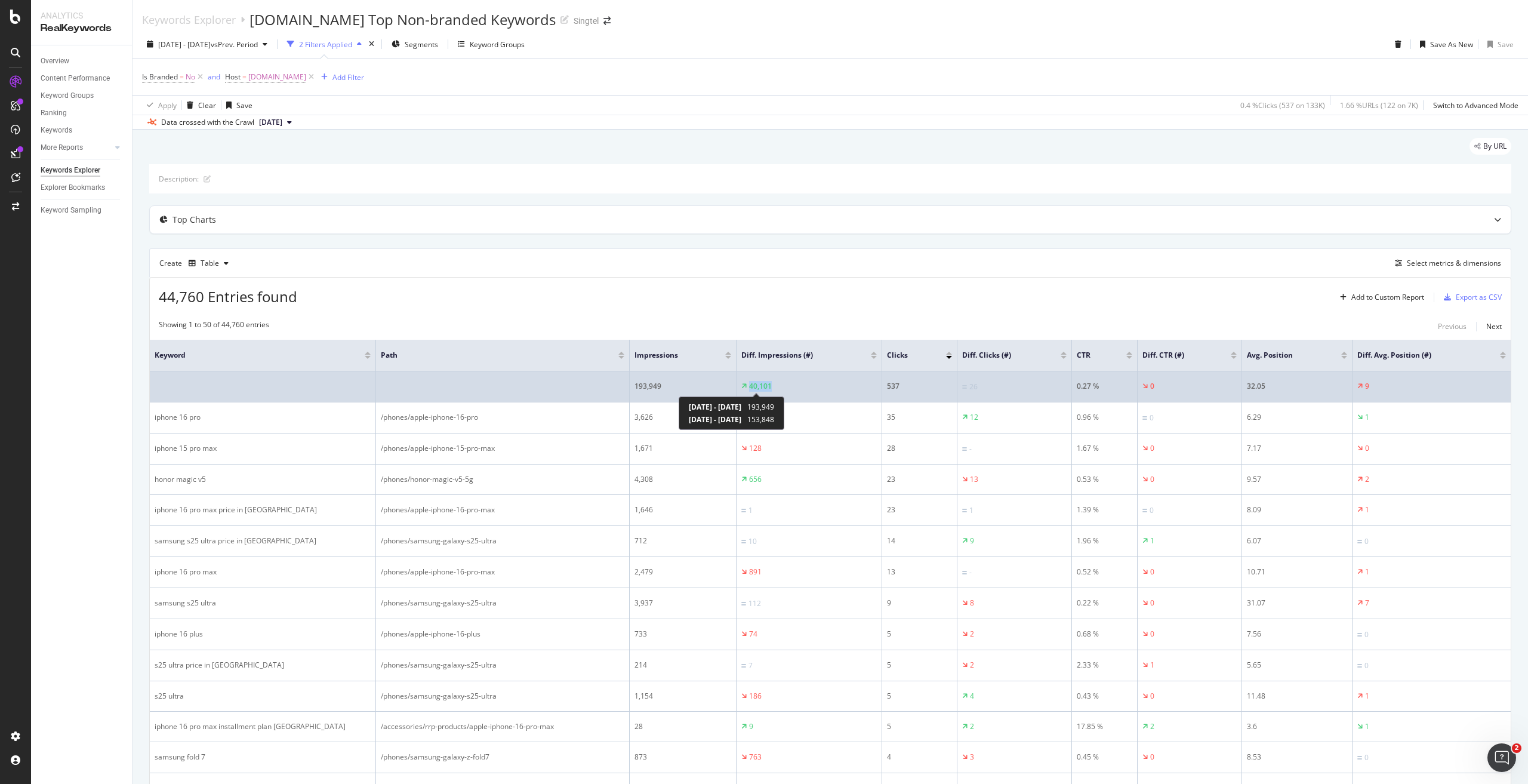
copy div "40,101"
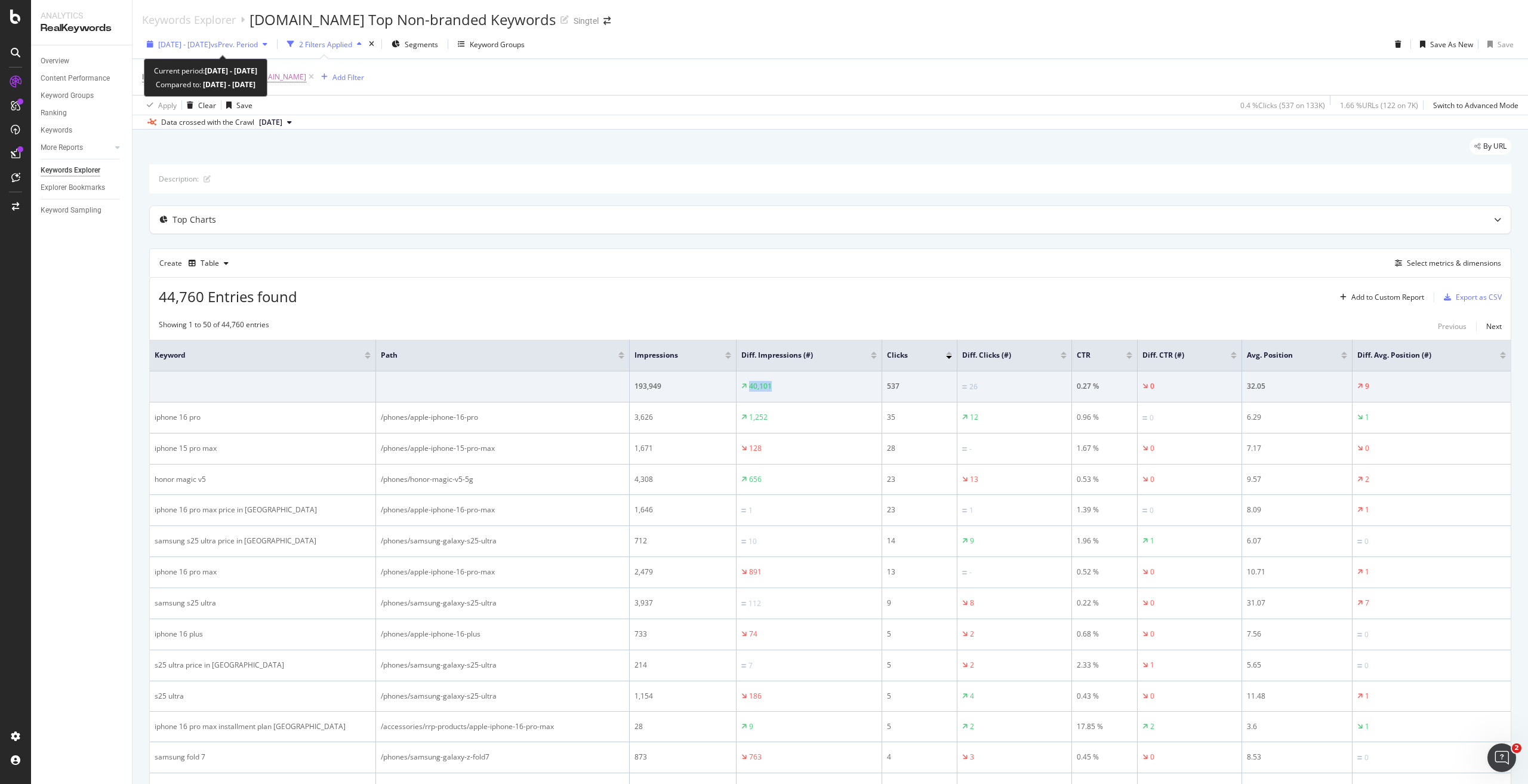
click at [258, 39] on span "vs Prev. Period" at bounding box center [234, 44] width 47 height 10
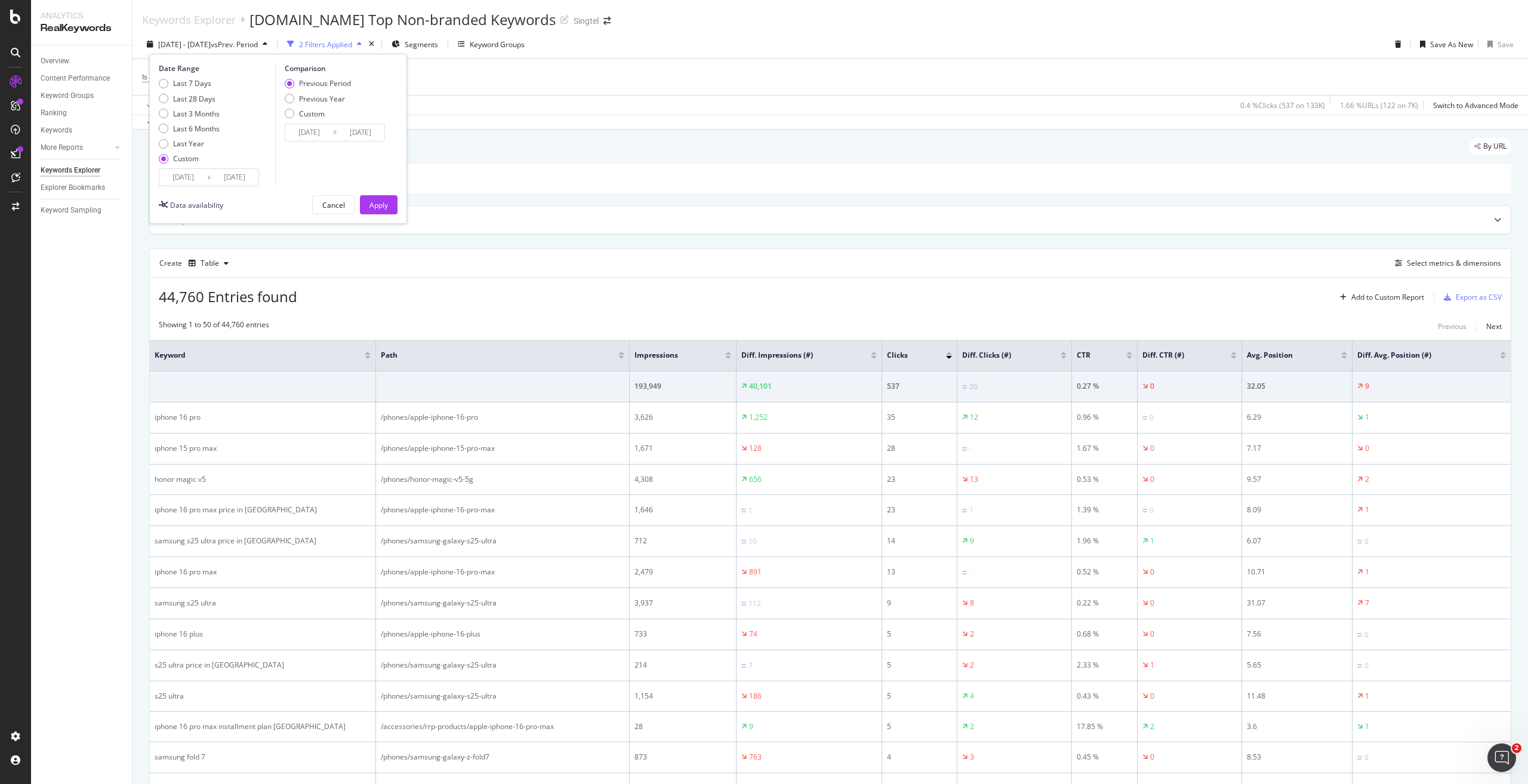
click at [191, 168] on div "2025/08/03 Navigate forward to interact with the calendar and select a date. Pr…" at bounding box center [208, 177] width 100 height 18
click at [191, 176] on input "2025/08/03" at bounding box center [183, 177] width 48 height 17
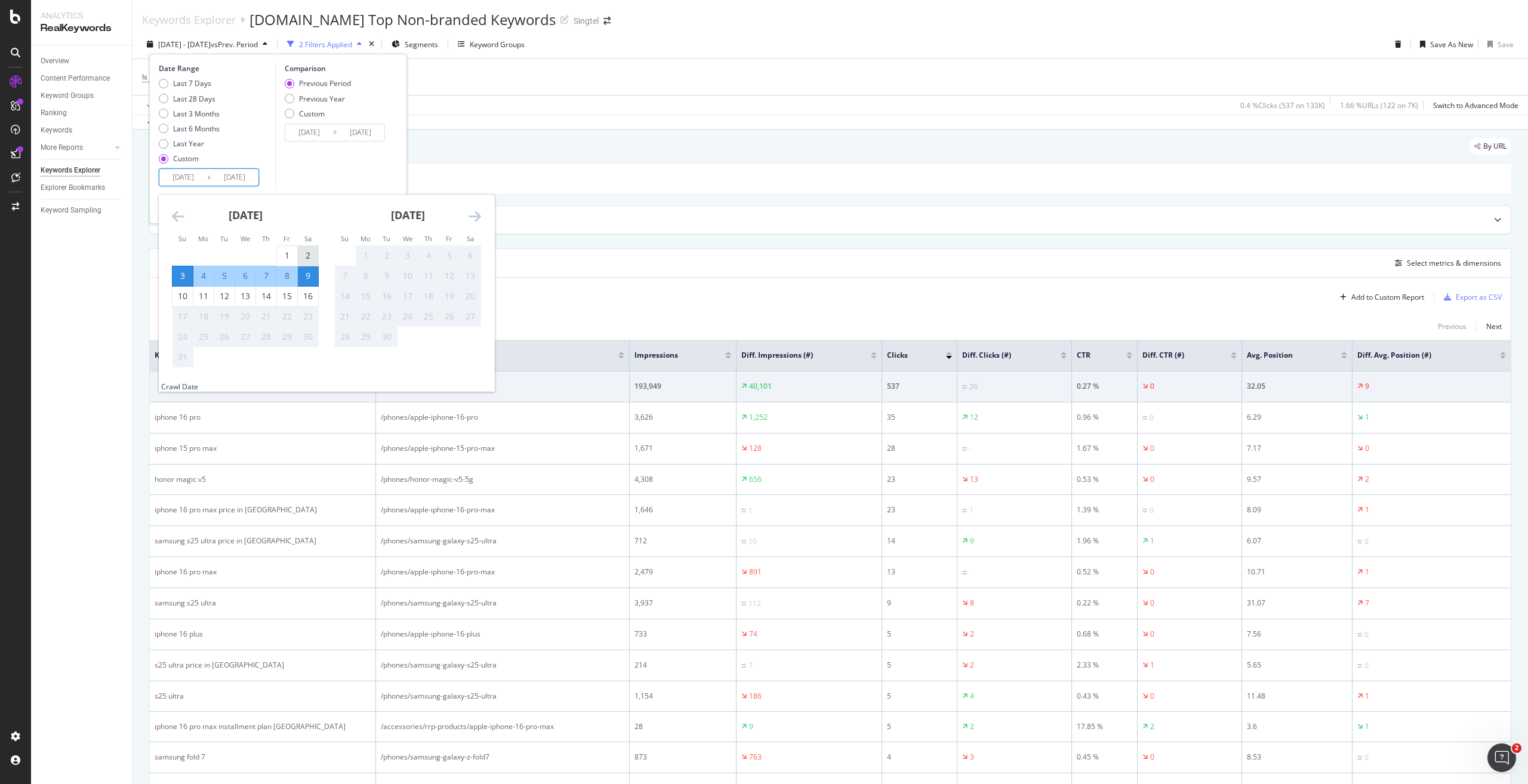
click at [302, 257] on div "2" at bounding box center [307, 256] width 20 height 12
type input "2025/08/02"
type input "2025/07/25"
type input "2025/08/01"
click at [177, 182] on input "2025/08/02" at bounding box center [183, 177] width 48 height 17
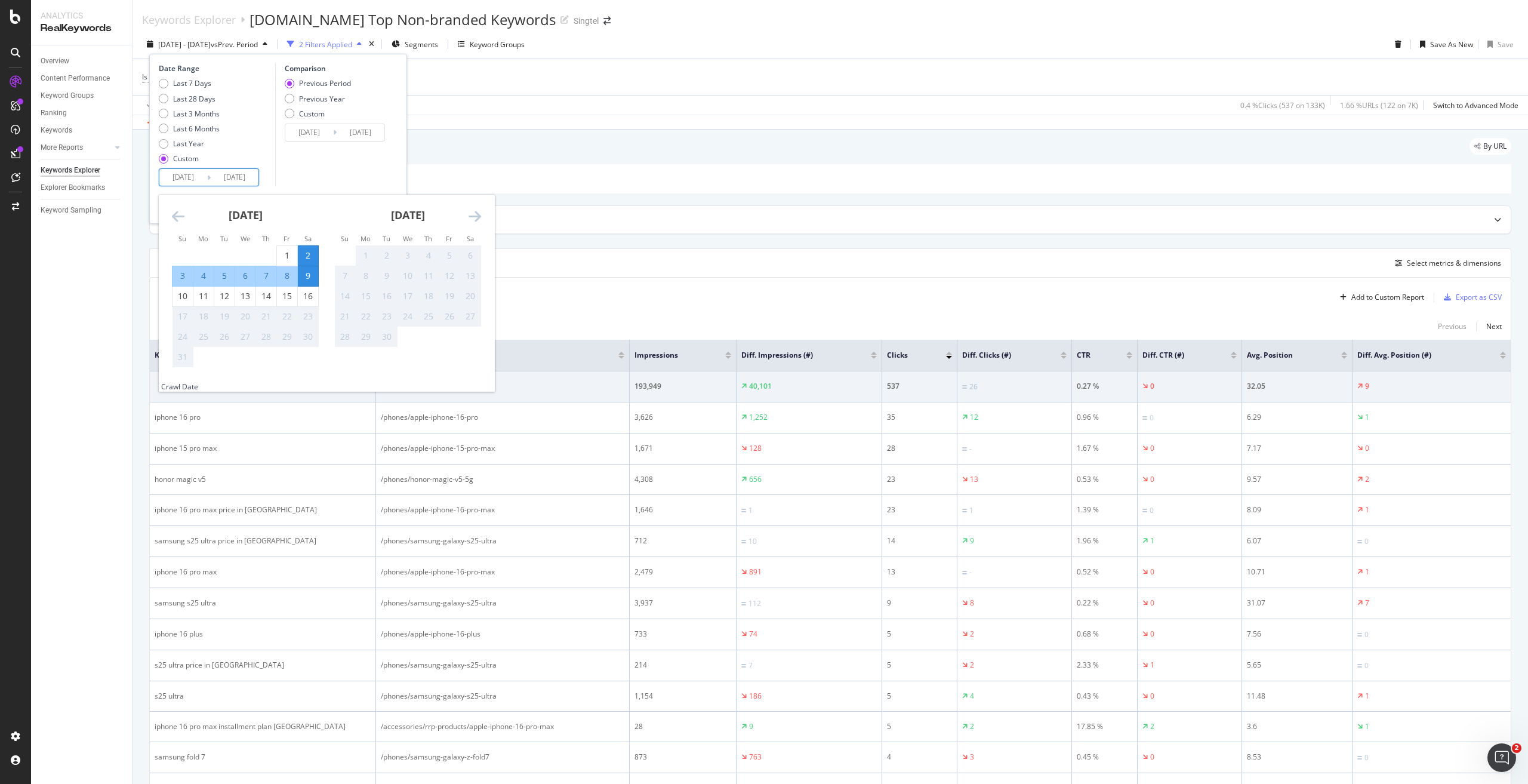
click at [311, 276] on div "9" at bounding box center [307, 276] width 20 height 12
type input "2025/08/09"
type input "2025/08/08"
click at [184, 271] on div "3" at bounding box center [182, 276] width 20 height 12
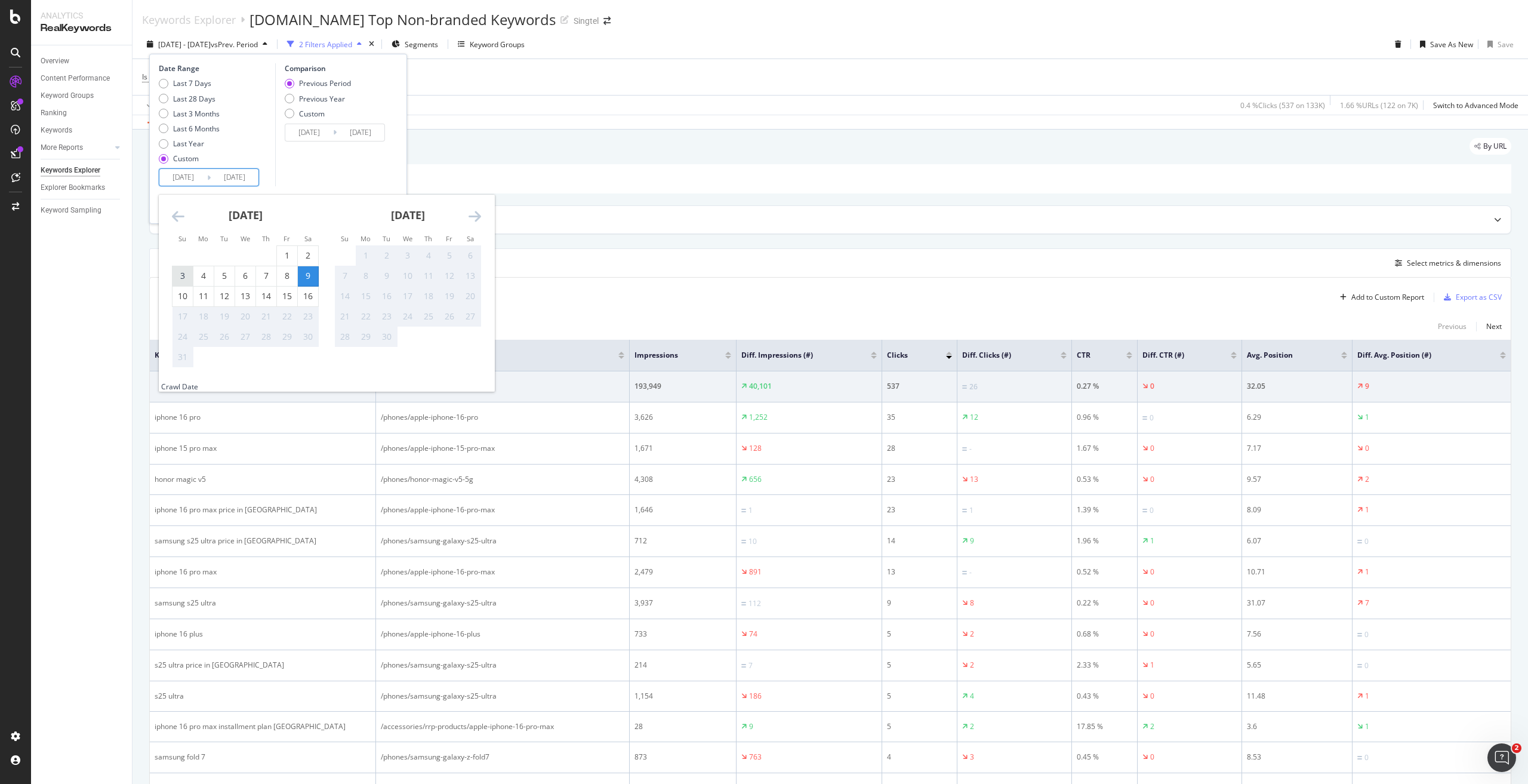
type input "2025/08/03"
type input "2025/07/27"
type input "2025/08/02"
click at [317, 170] on div "Comparison Previous Period Previous Year Custom 2025/07/27 Navigate forward to …" at bounding box center [332, 124] width 113 height 123
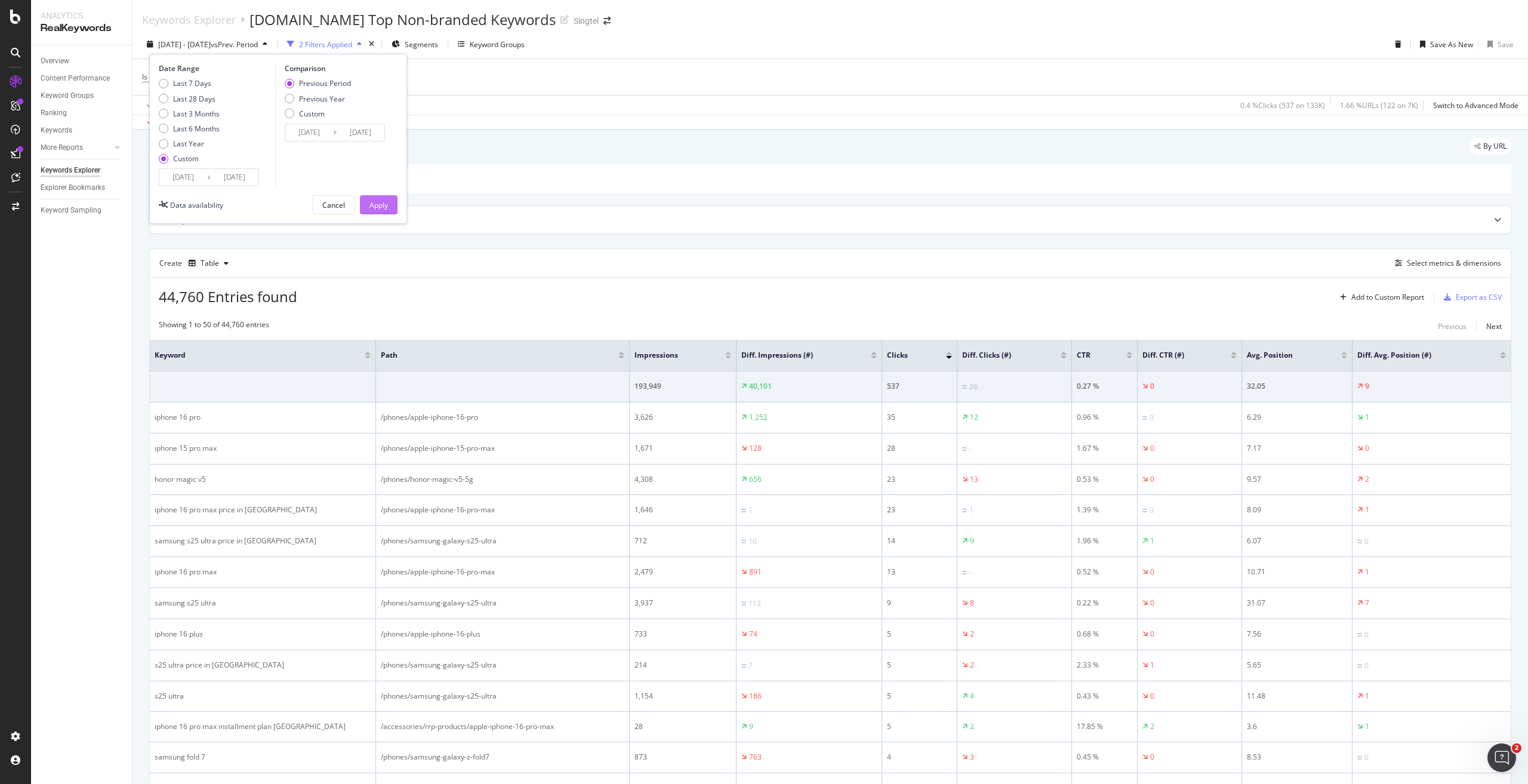
click at [381, 204] on div "Apply" at bounding box center [379, 205] width 18 height 10
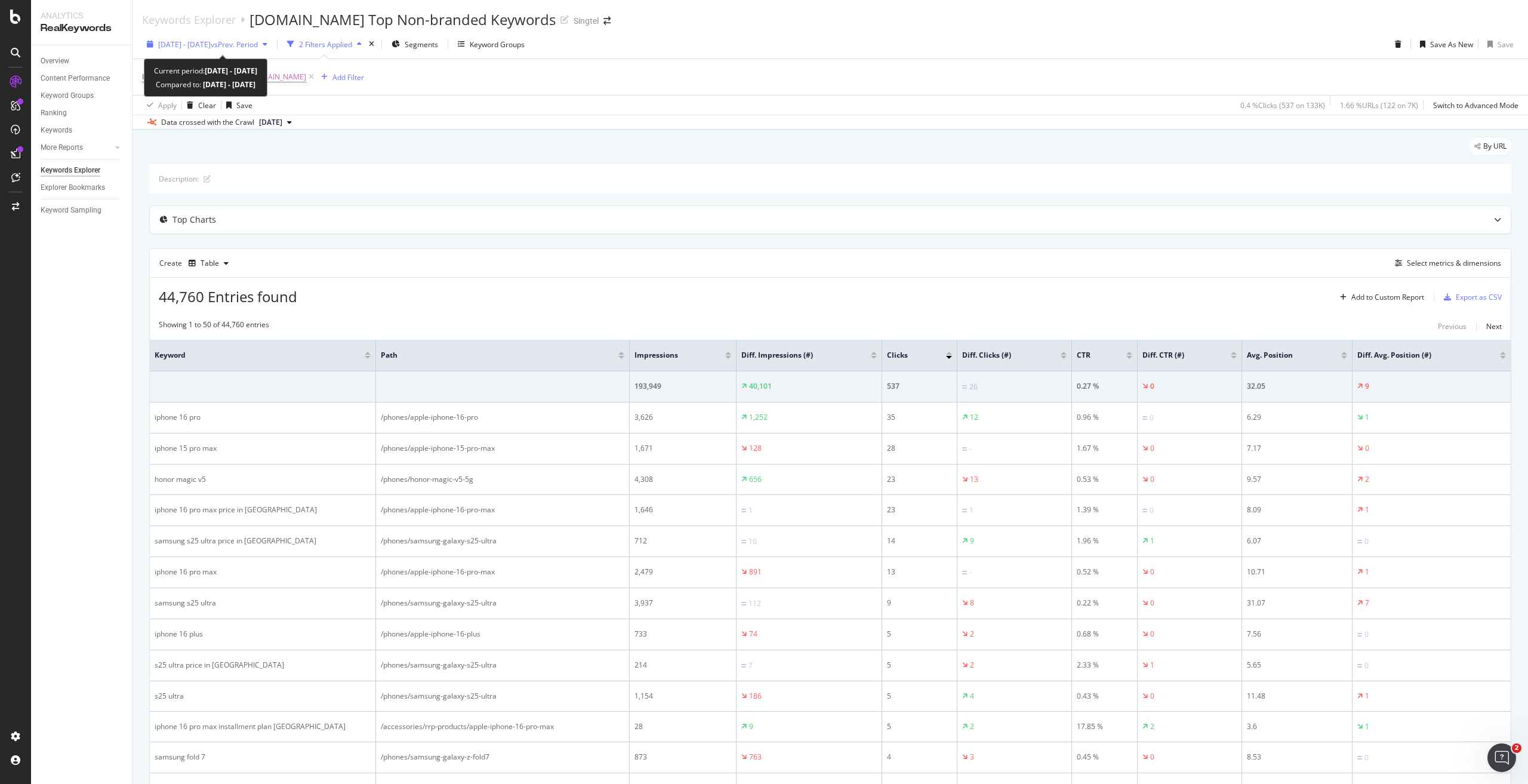
click at [211, 48] on span "2025 Aug. 3rd - Aug. 9th" at bounding box center [184, 44] width 52 height 10
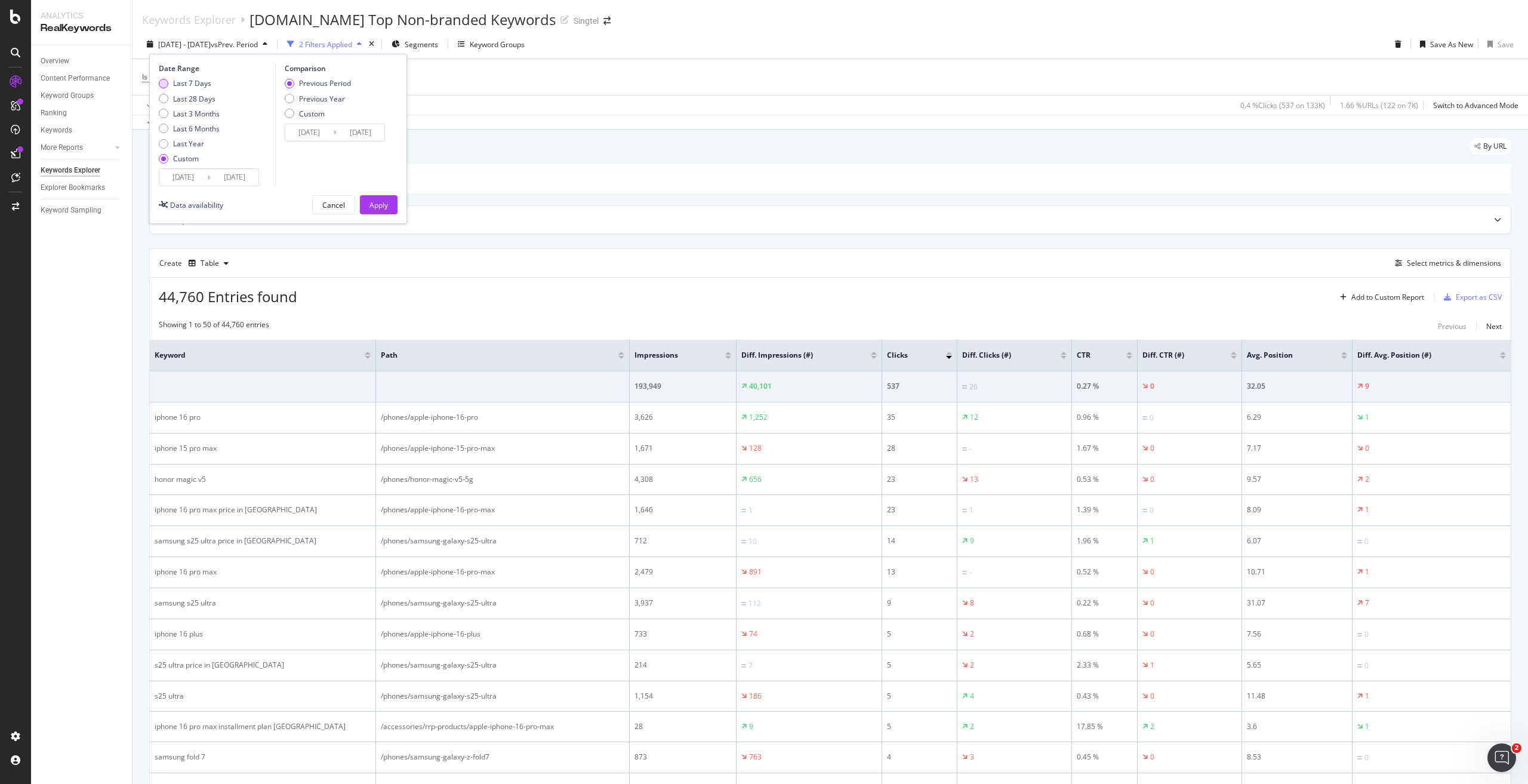
click at [206, 87] on div "Last 7 Days" at bounding box center [192, 84] width 38 height 10
type input "2025/08/10"
type input "2025/08/16"
type input "2025/08/03"
type input "2025/08/09"
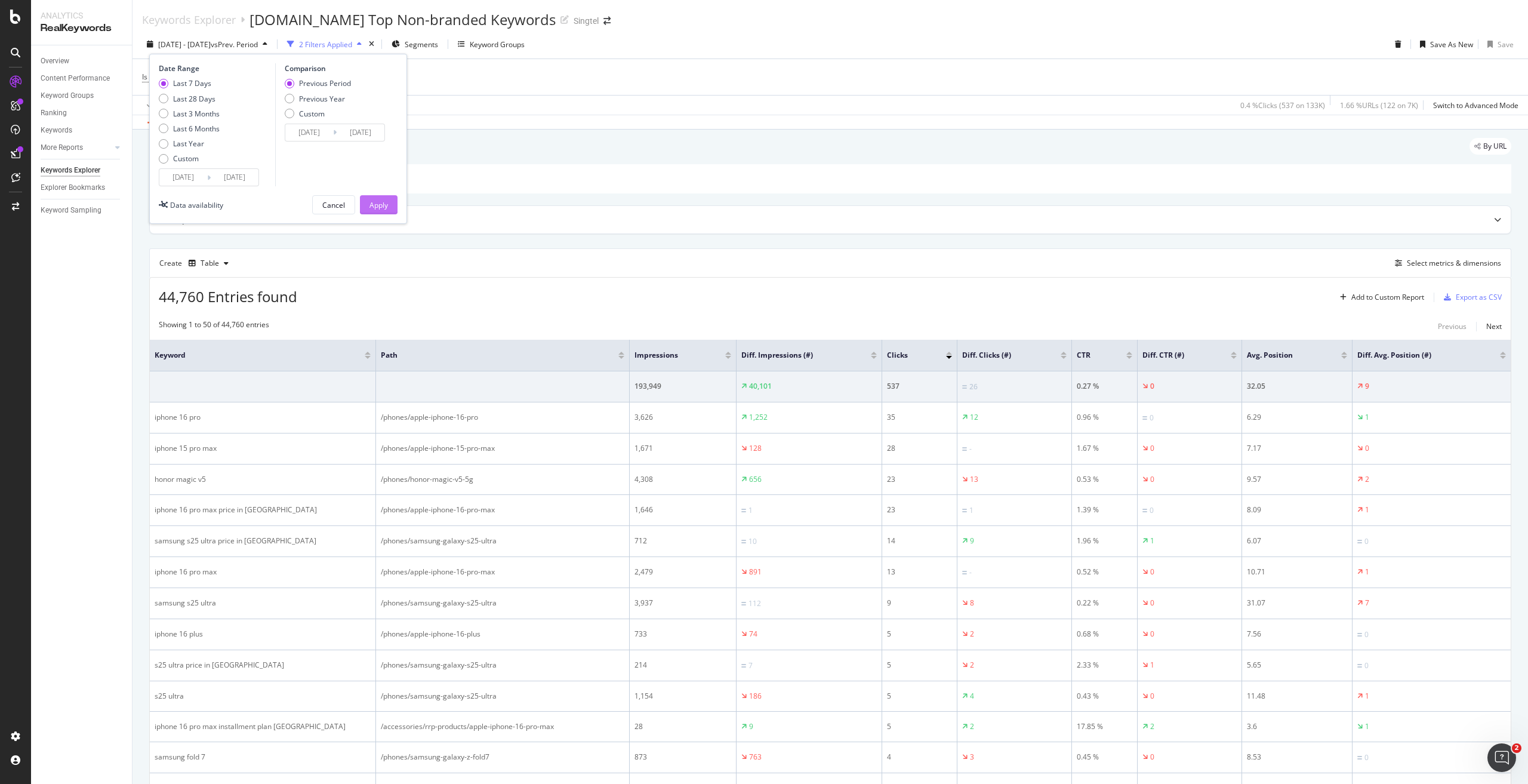
click at [385, 204] on div "Apply" at bounding box center [379, 205] width 18 height 10
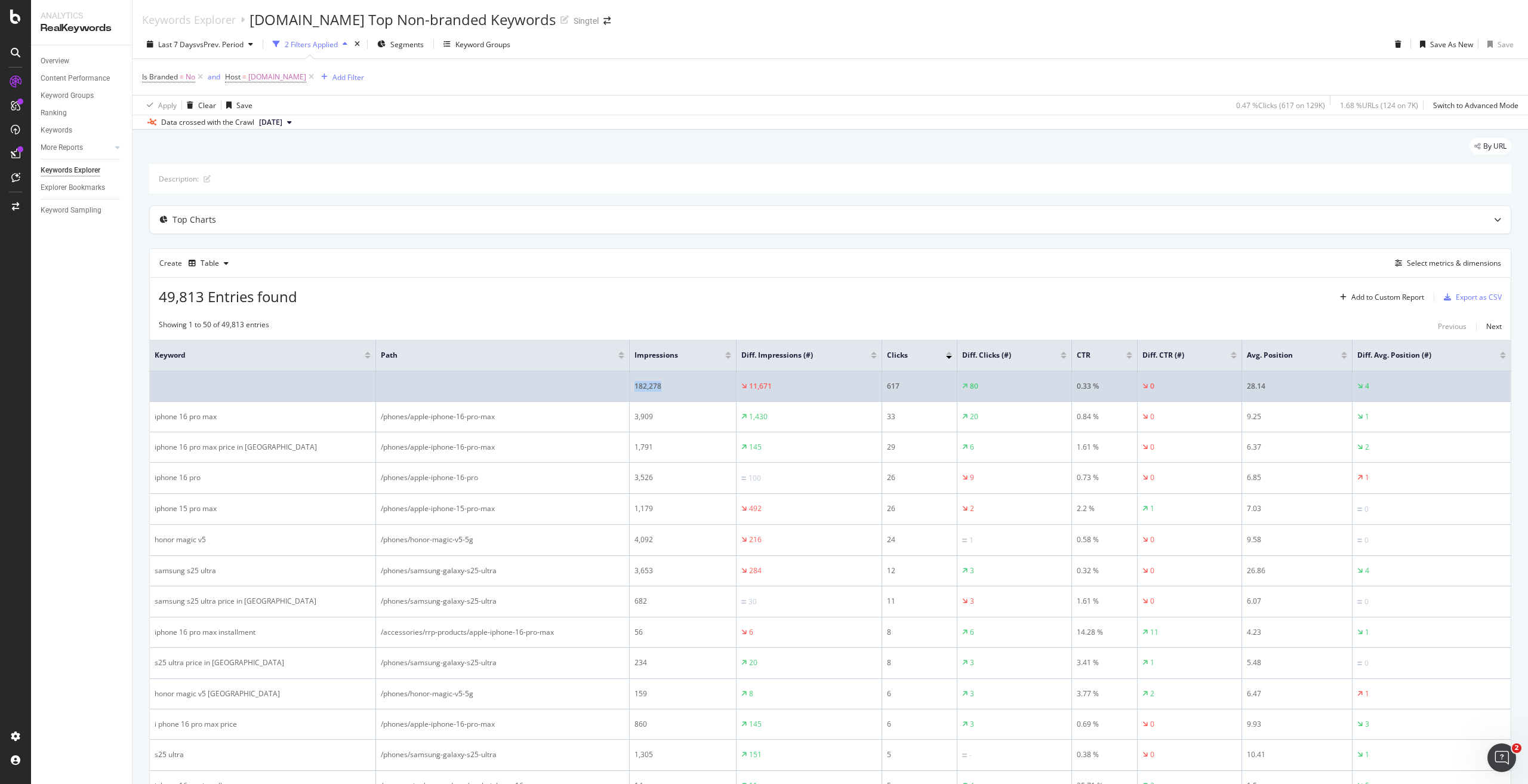
drag, startPoint x: 700, startPoint y: 378, endPoint x: 633, endPoint y: 386, distance: 67.5
click at [633, 386] on td "182,278" at bounding box center [683, 386] width 107 height 30
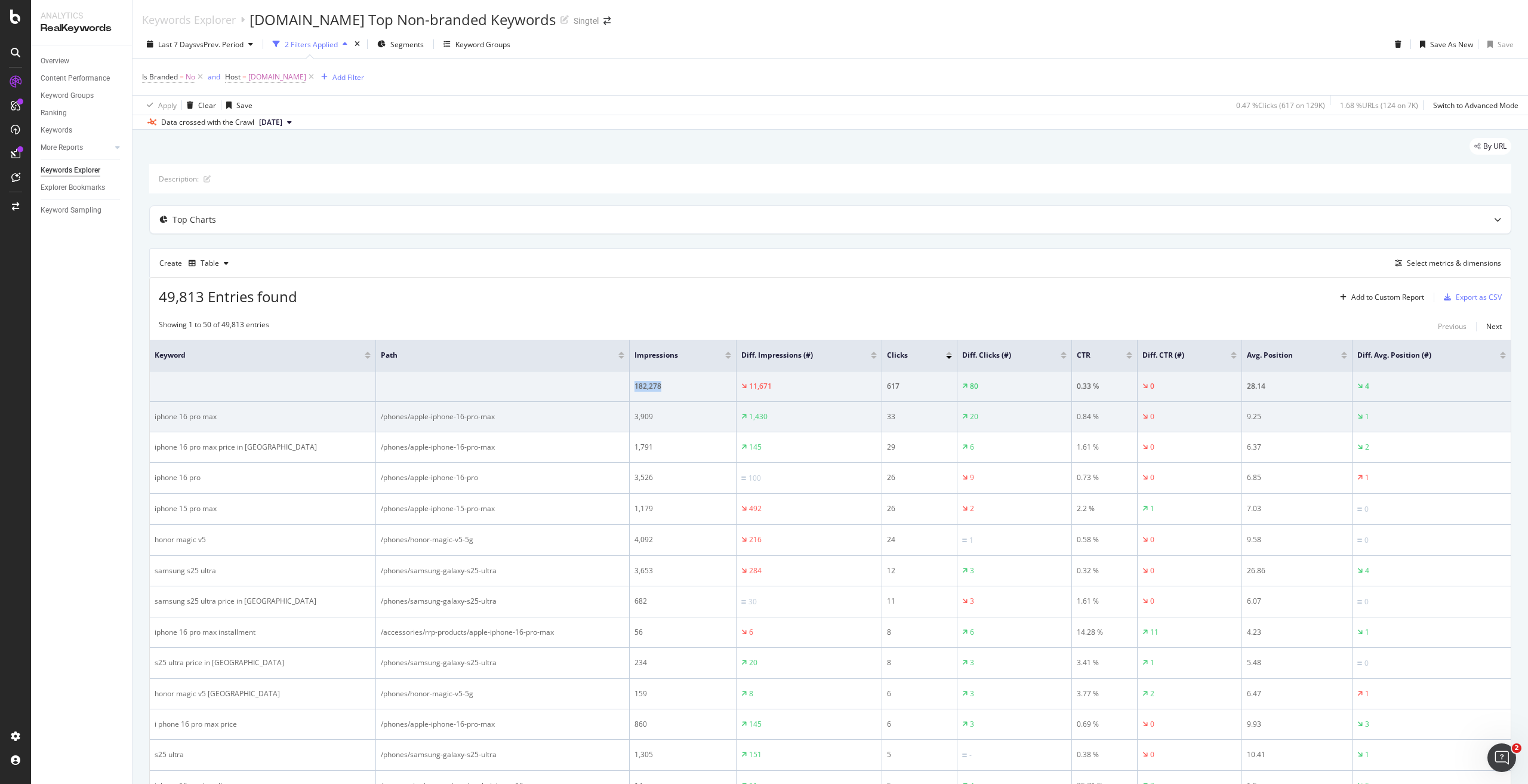
copy div "182,278"
